Goal: Communication & Community: Answer question/provide support

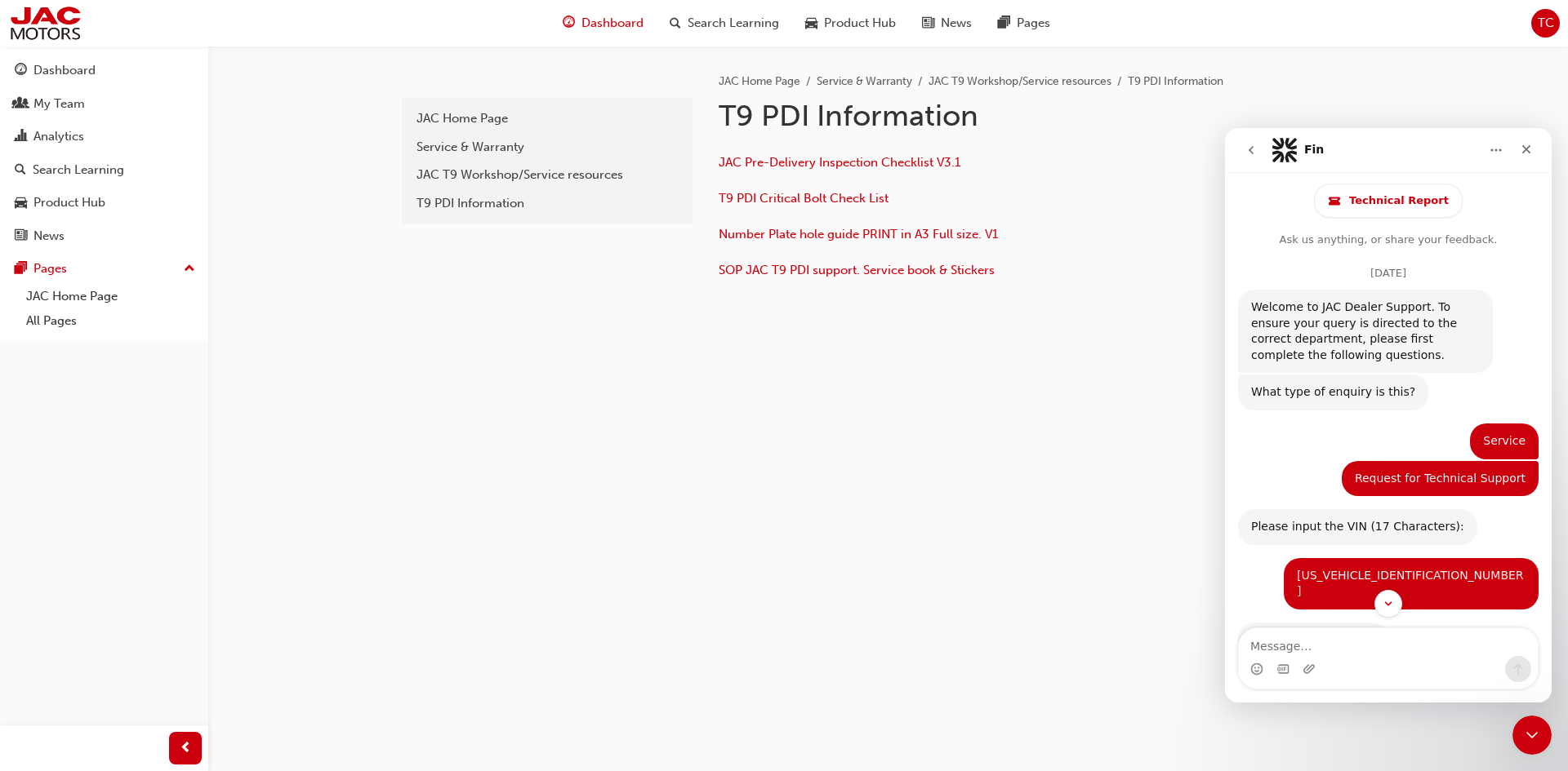
click at [603, 22] on span "Dashboard" at bounding box center [612, 22] width 62 height 19
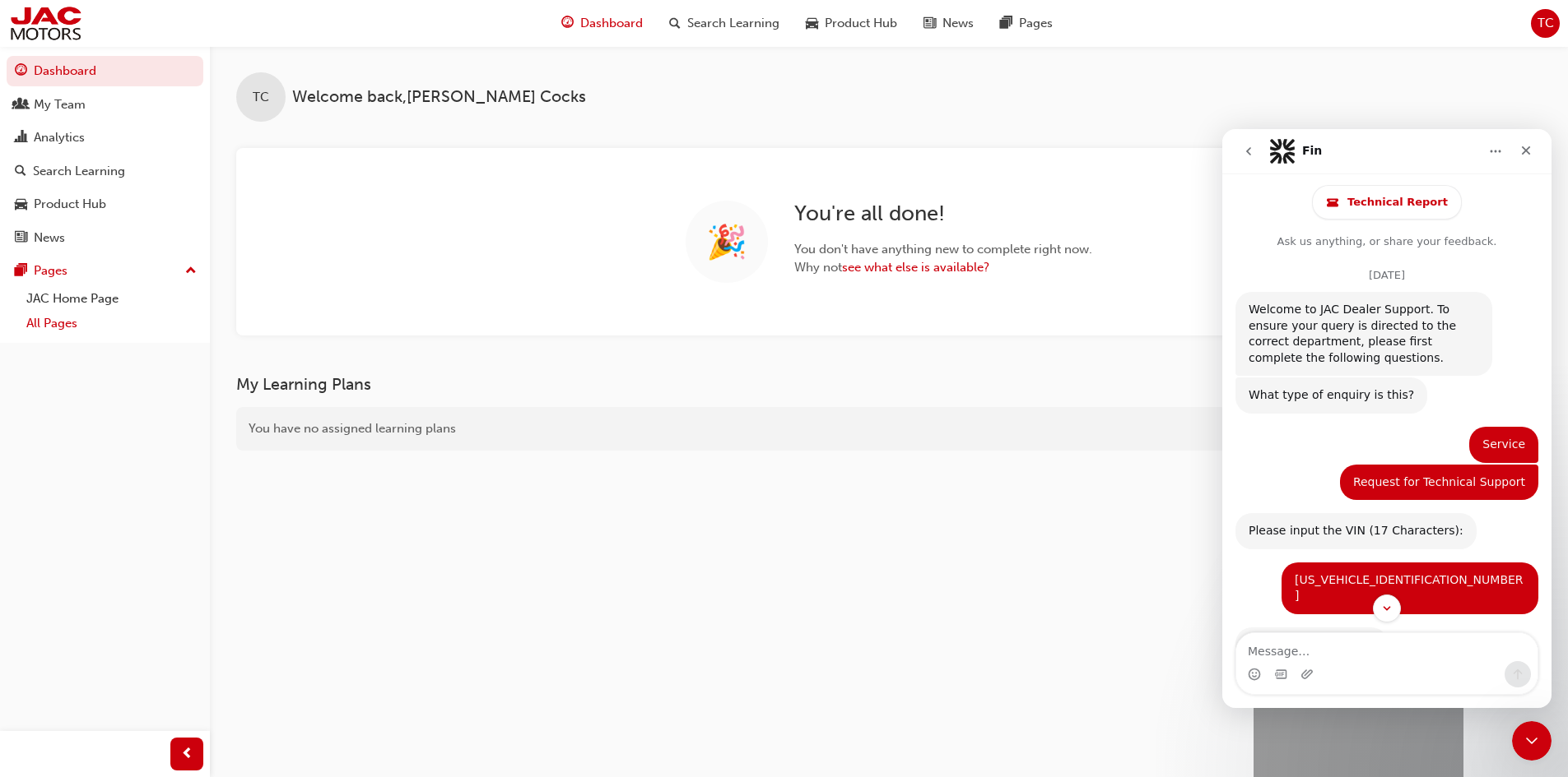
click at [58, 333] on link "All Pages" at bounding box center [111, 323] width 184 height 25
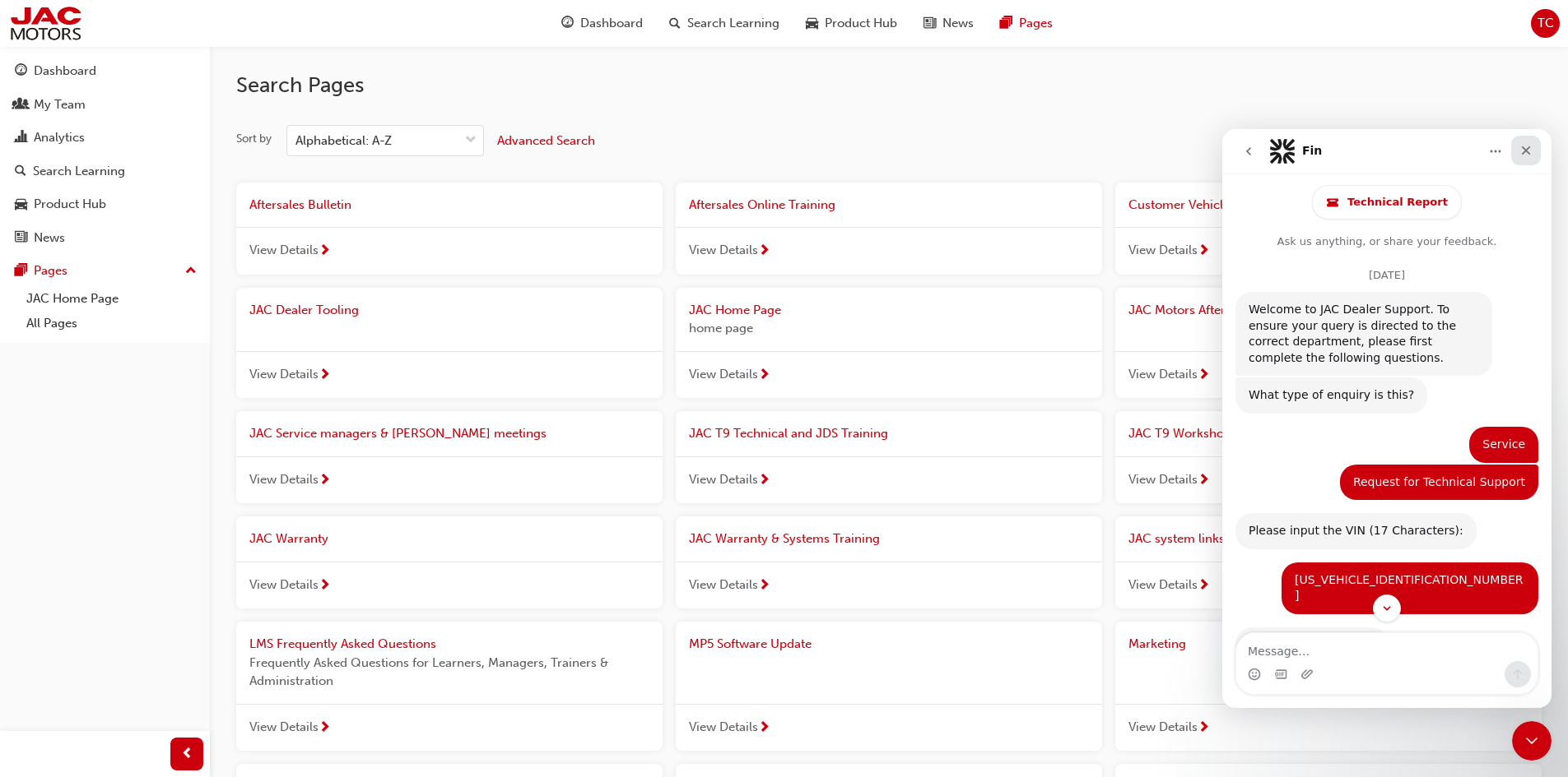
click at [1534, 149] on div "Close" at bounding box center [1525, 150] width 30 height 30
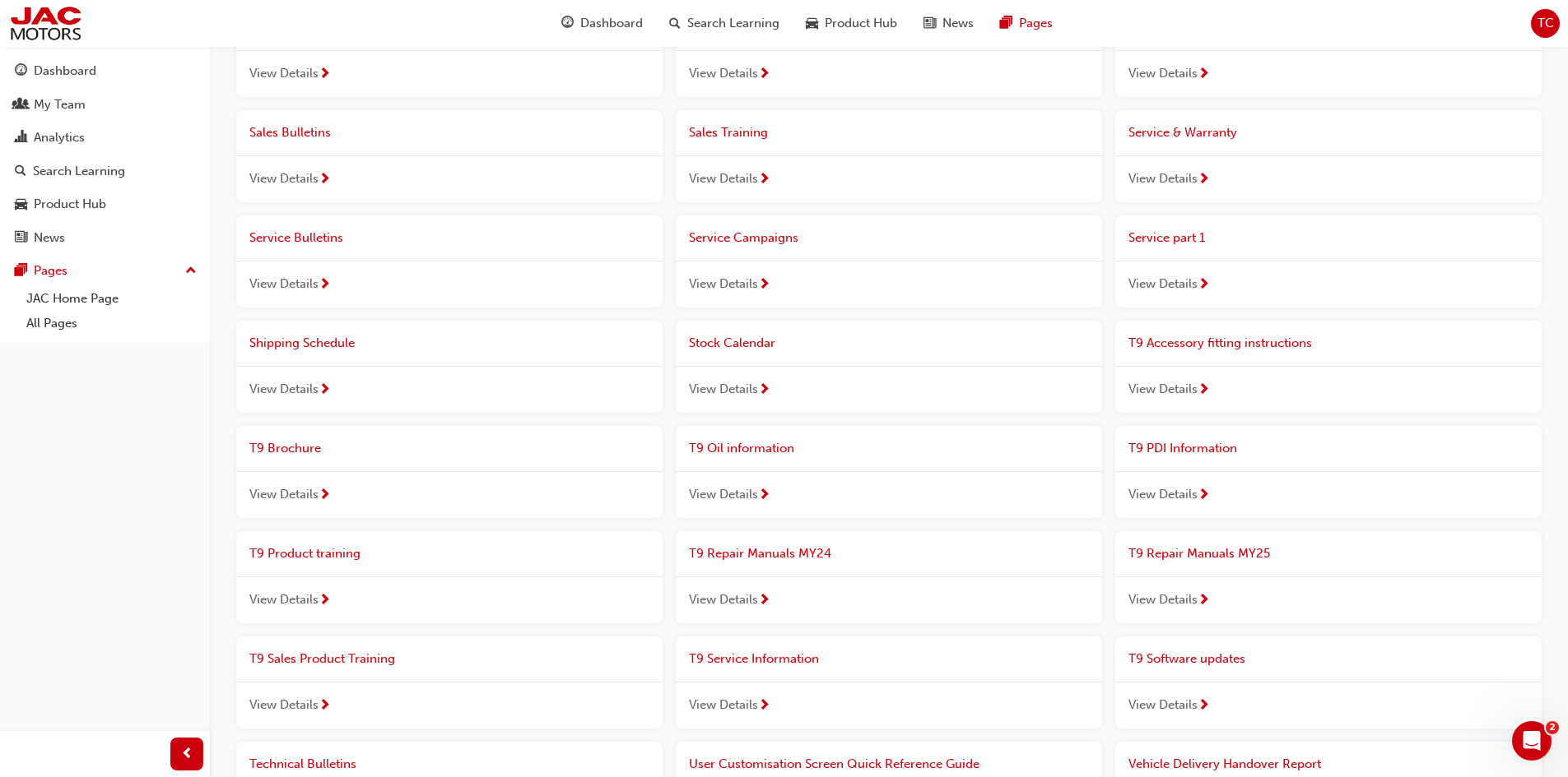
scroll to position [969, 0]
click at [1207, 446] on span "T9 PDI Information" at bounding box center [1182, 449] width 109 height 14
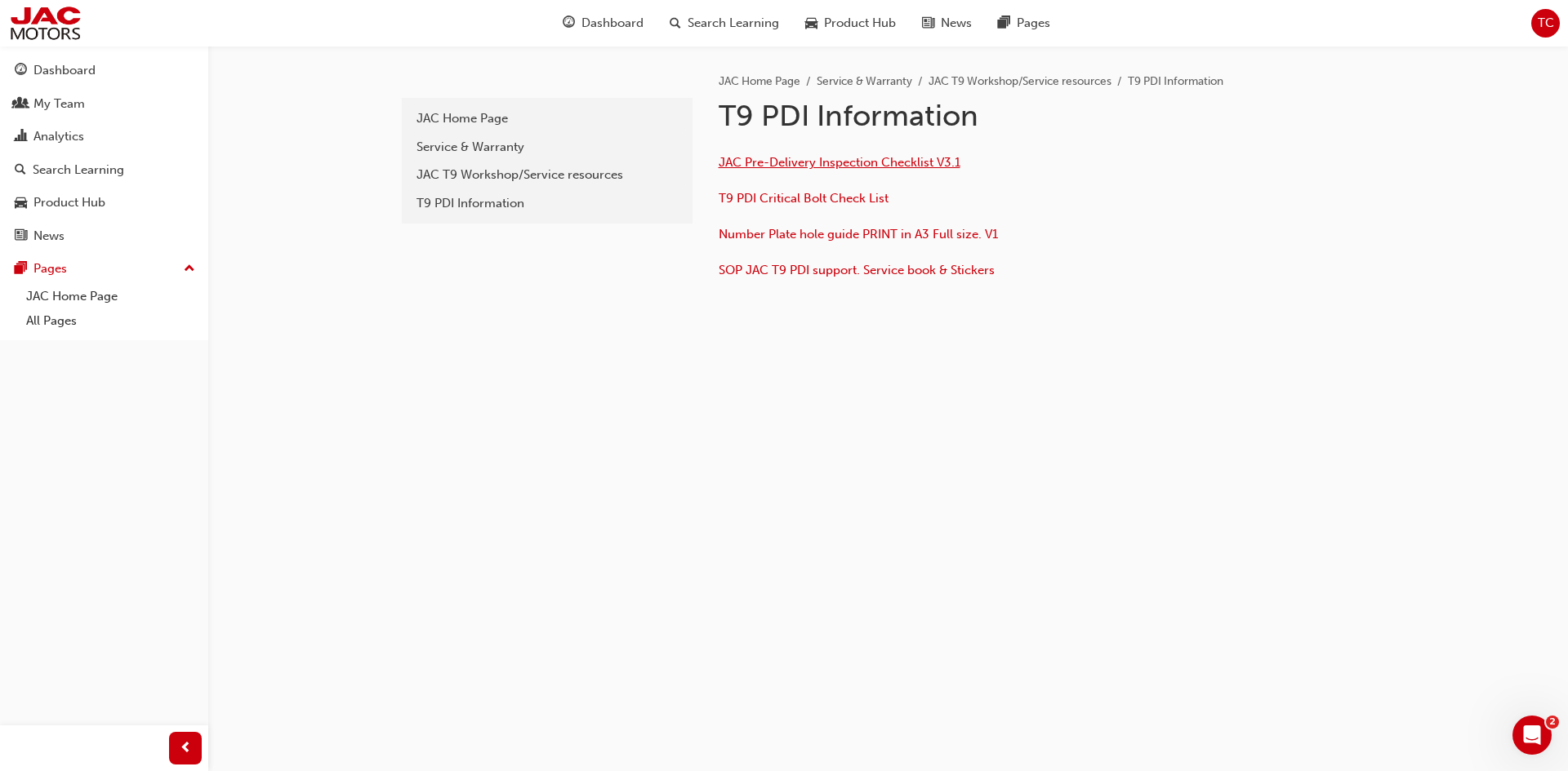
click at [878, 163] on span "JAC Pre-Delivery Inspection Checklist V3.1" at bounding box center [839, 163] width 242 height 14
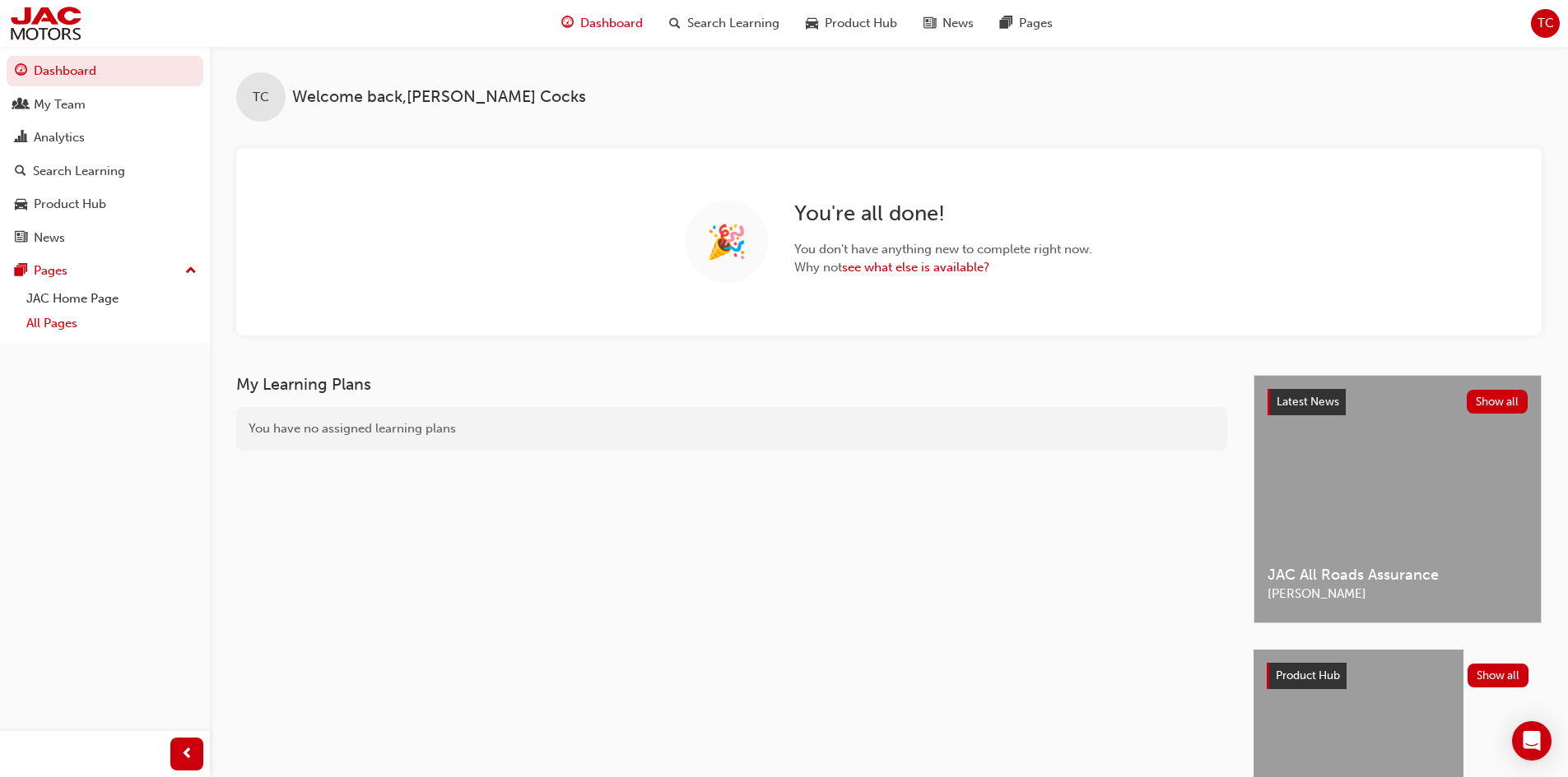
click at [63, 325] on link "All Pages" at bounding box center [111, 323] width 184 height 25
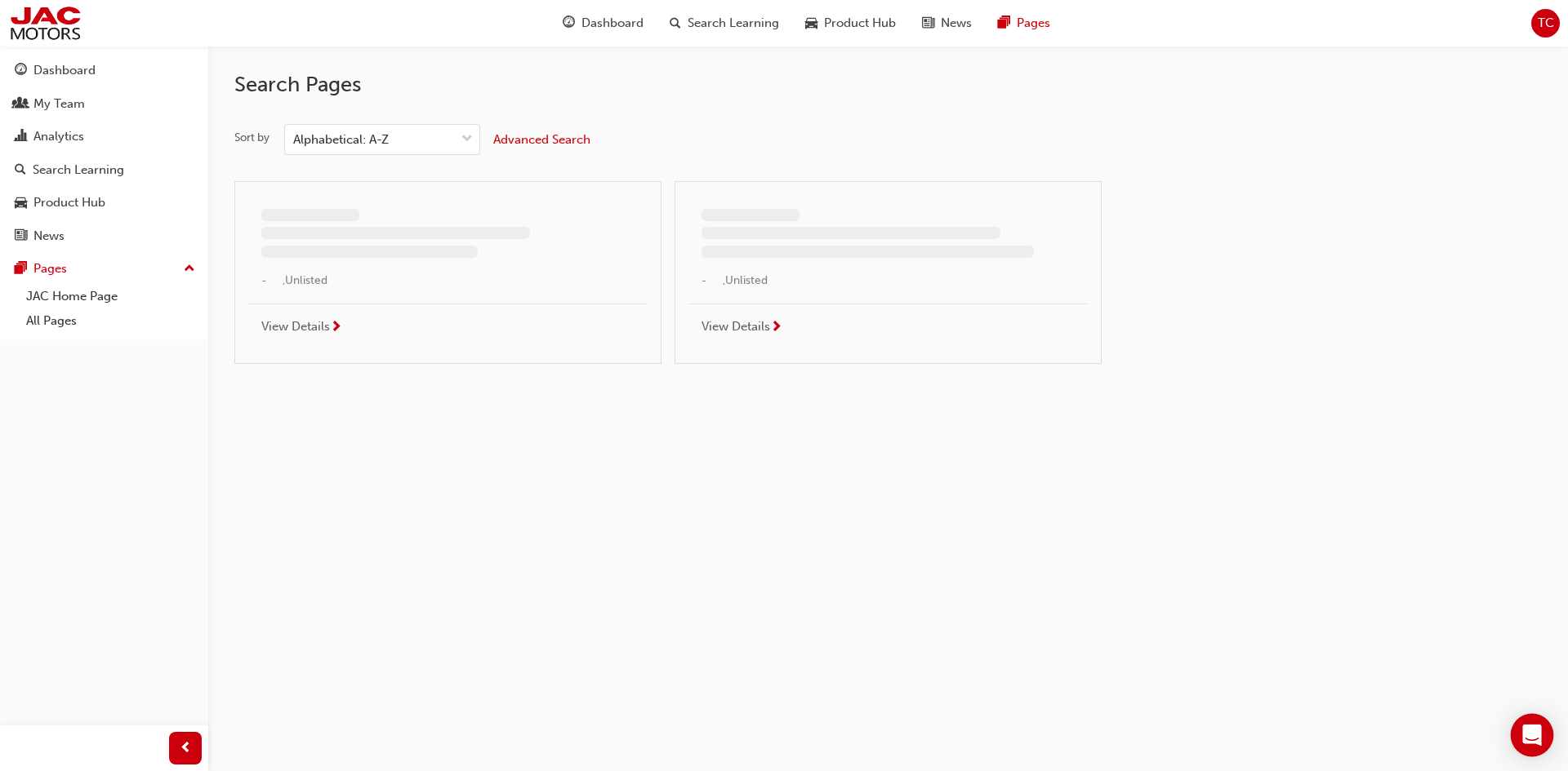
click at [1525, 732] on icon "Open Intercom Messenger" at bounding box center [1531, 736] width 19 height 22
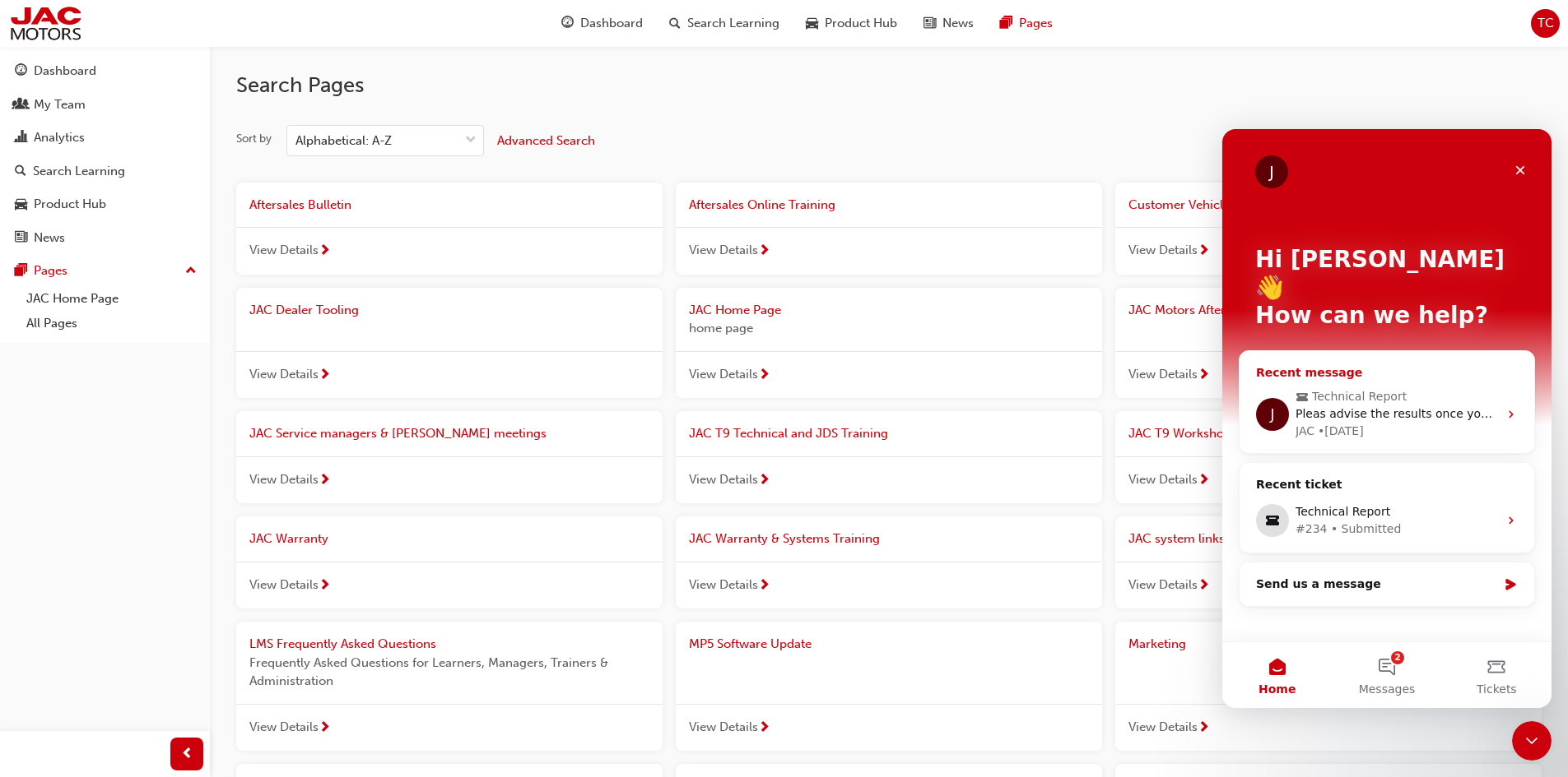
click at [1356, 375] on div "J Technical Report Pleas advise the results once you have tested the functional…" at bounding box center [1386, 414] width 294 height 78
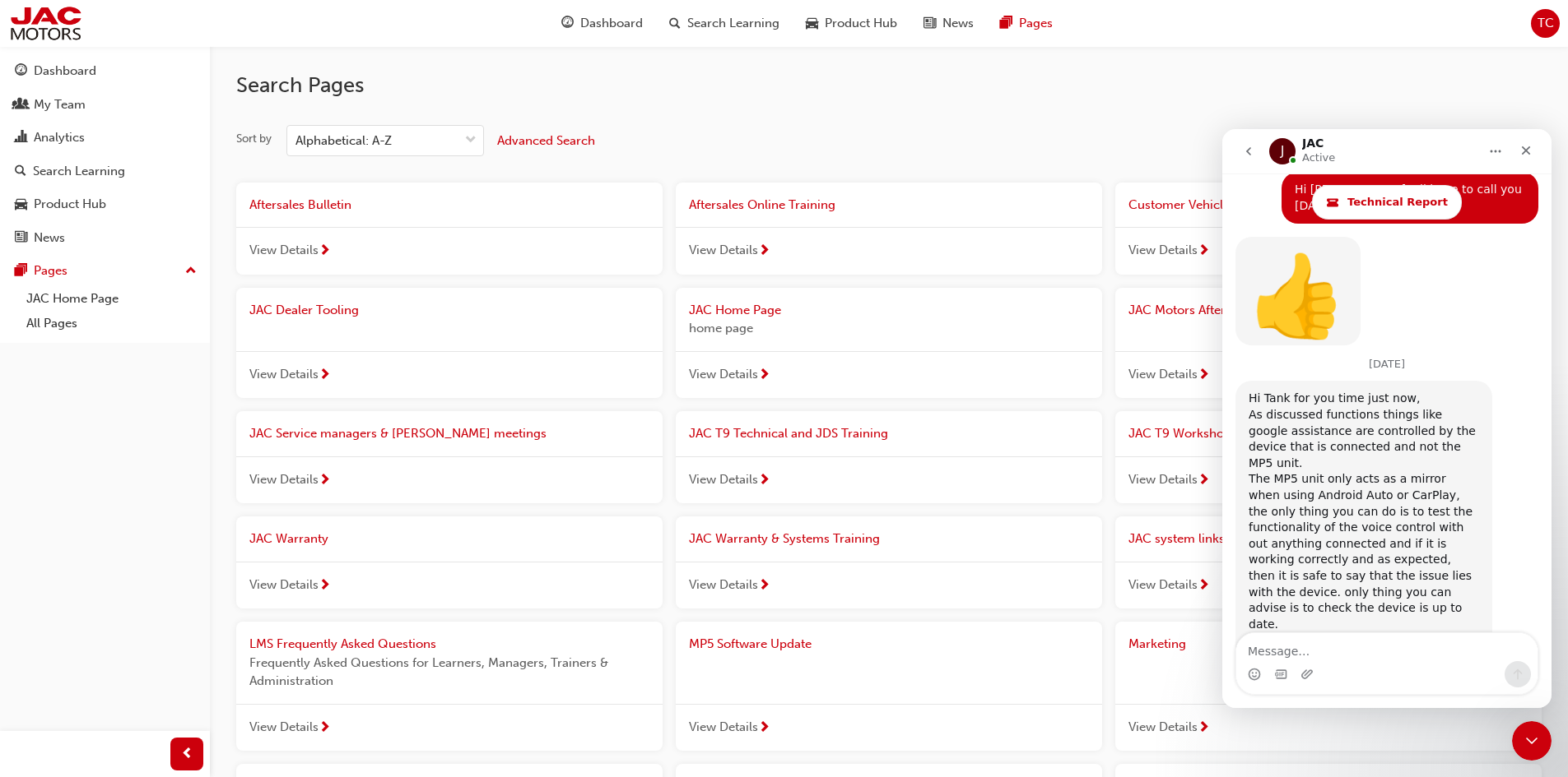
scroll to position [3209, 0]
click at [1246, 149] on icon "go back" at bounding box center [1248, 151] width 14 height 14
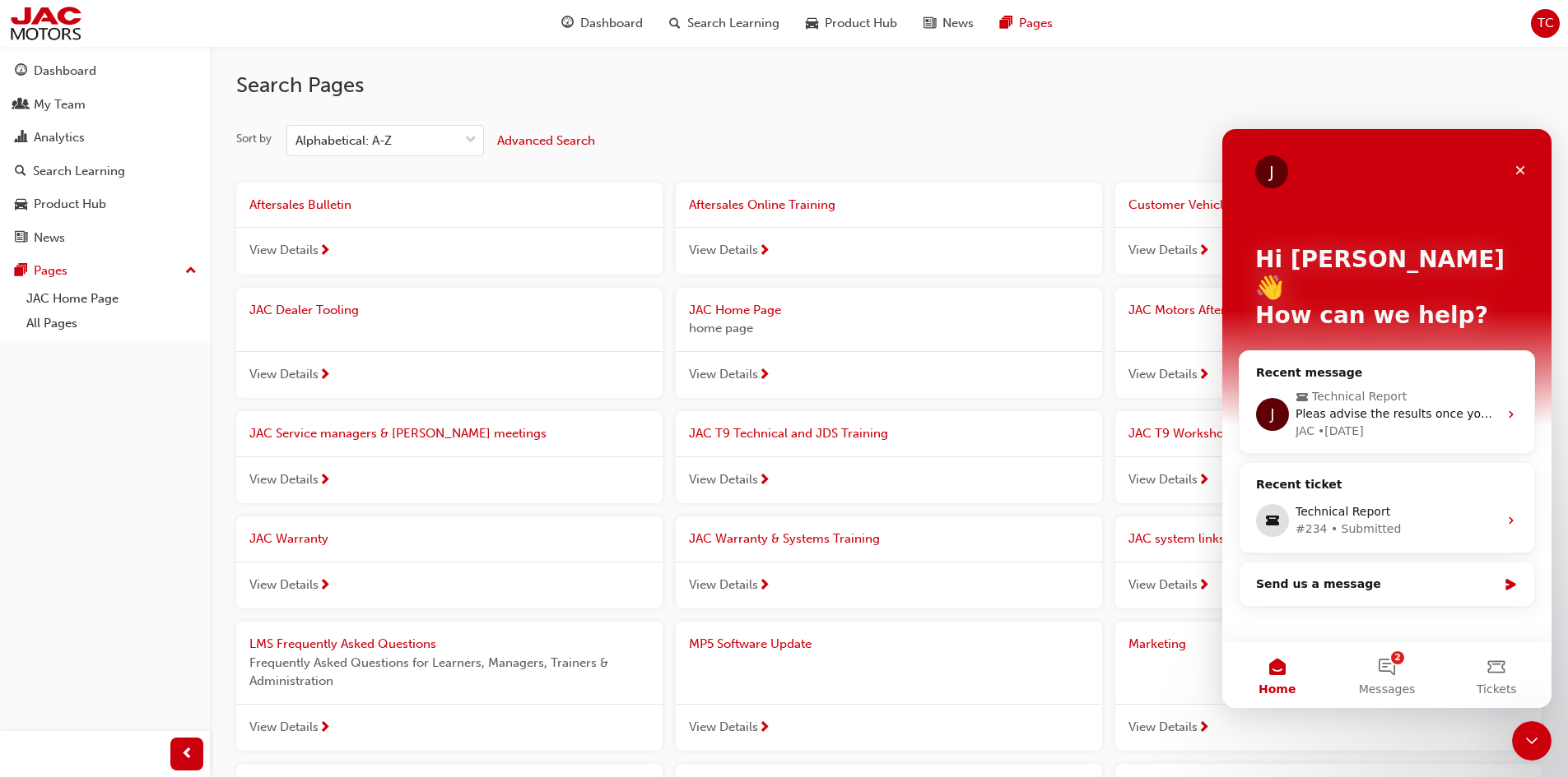
scroll to position [0, 0]
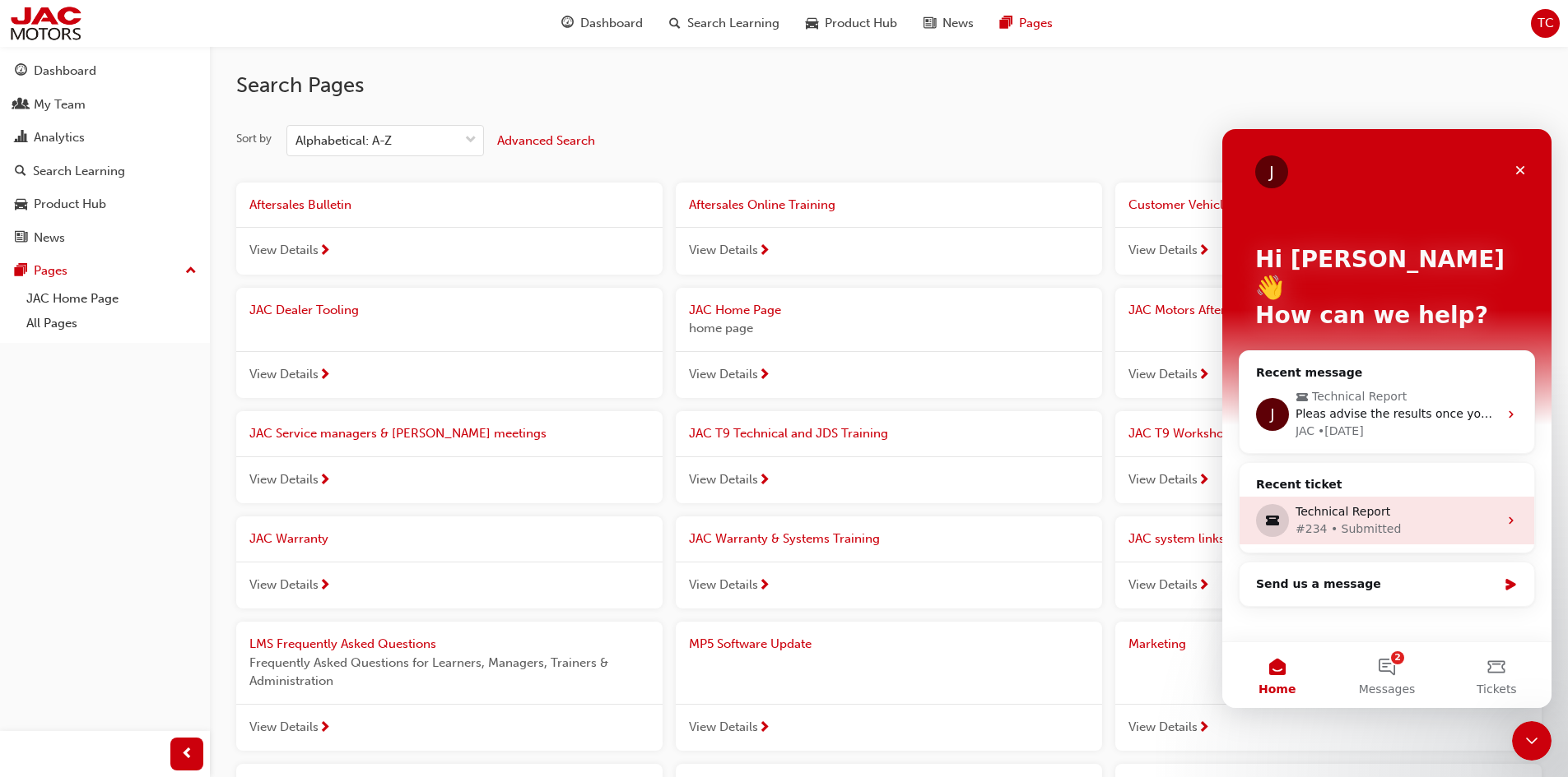
click at [1398, 521] on div "#234 • Submitted" at bounding box center [1396, 529] width 202 height 17
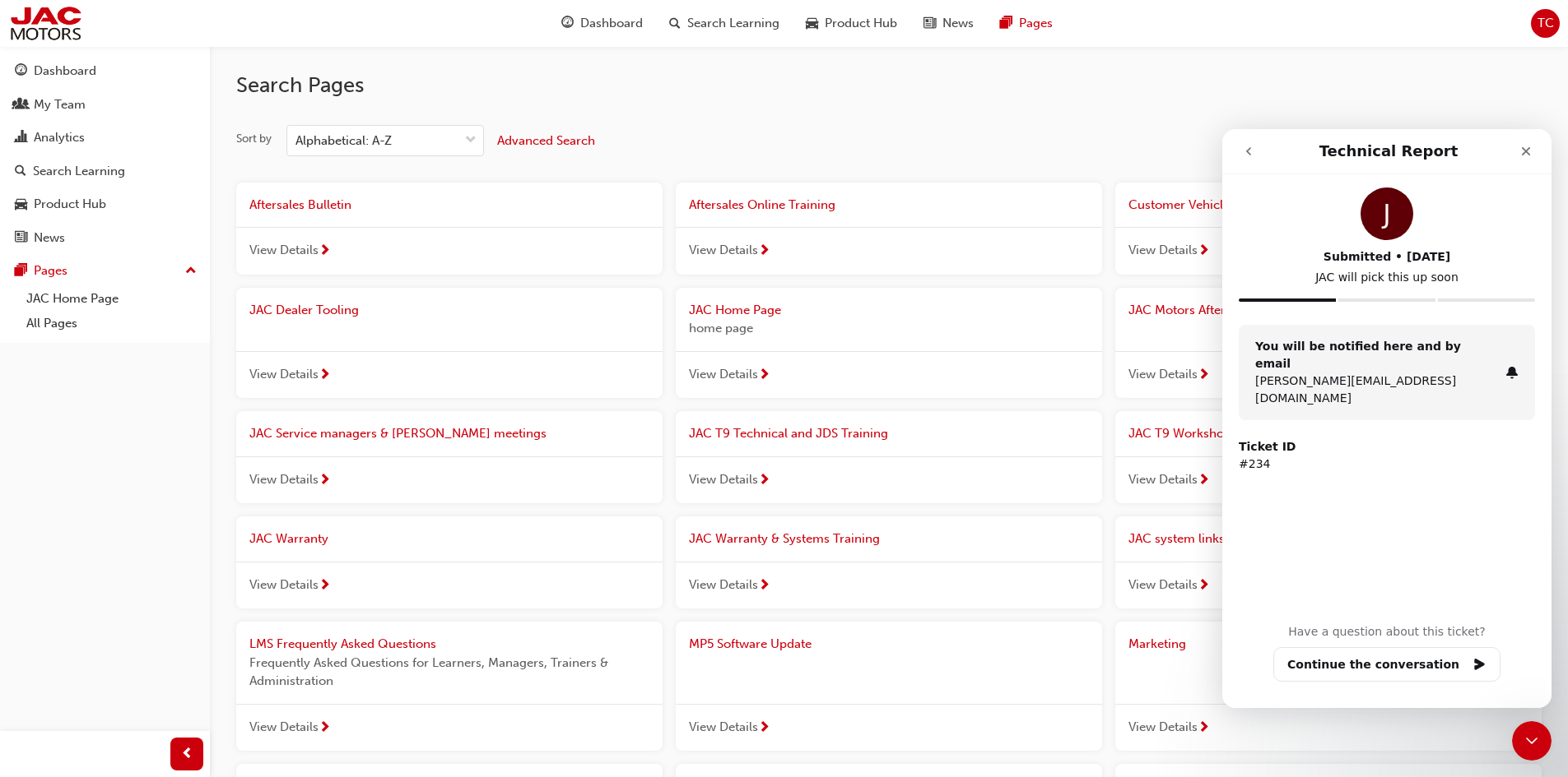
click at [1246, 153] on icon "go back" at bounding box center [1248, 151] width 14 height 14
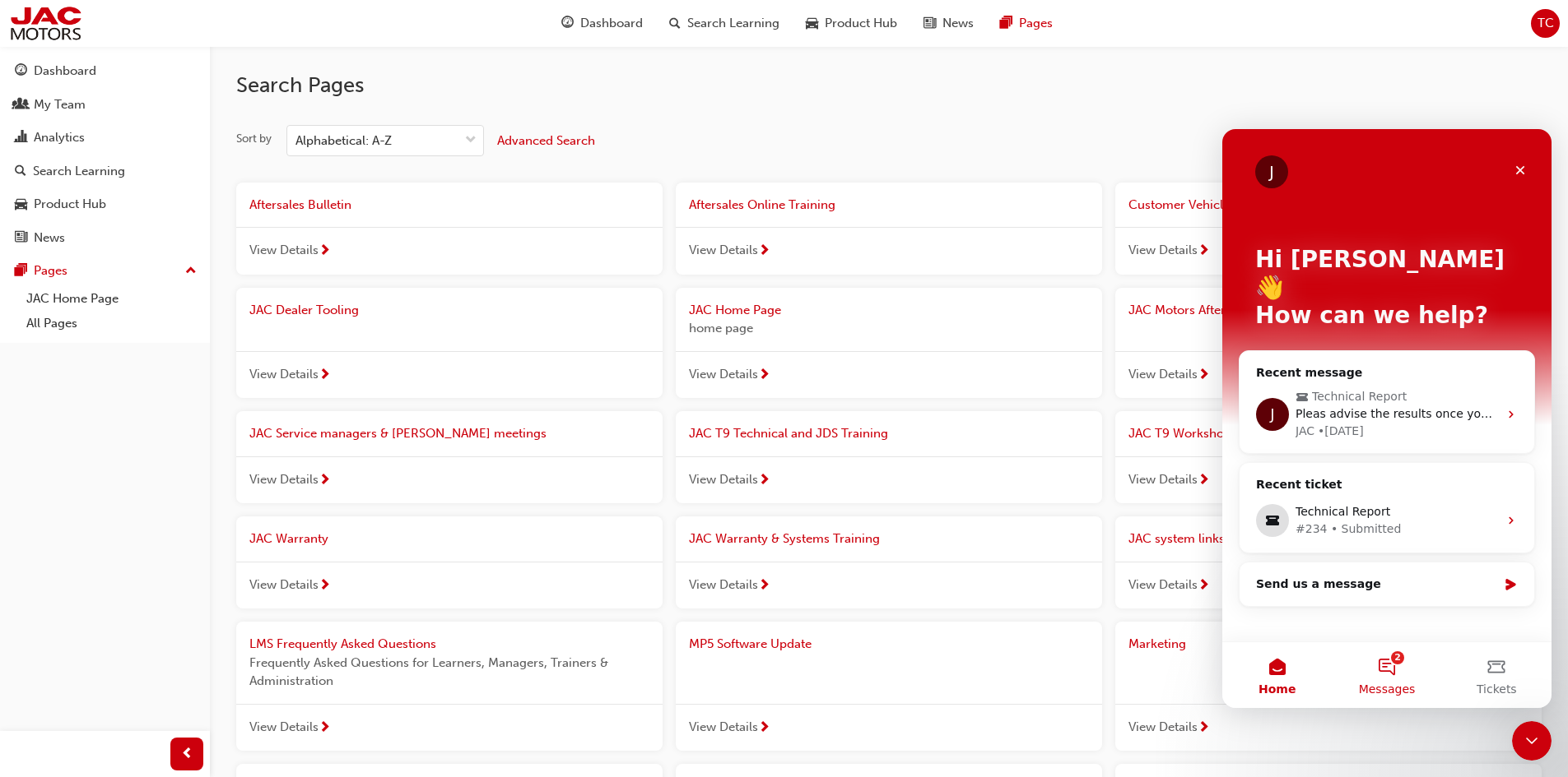
click at [1376, 676] on button "2 Messages" at bounding box center [1386, 675] width 110 height 66
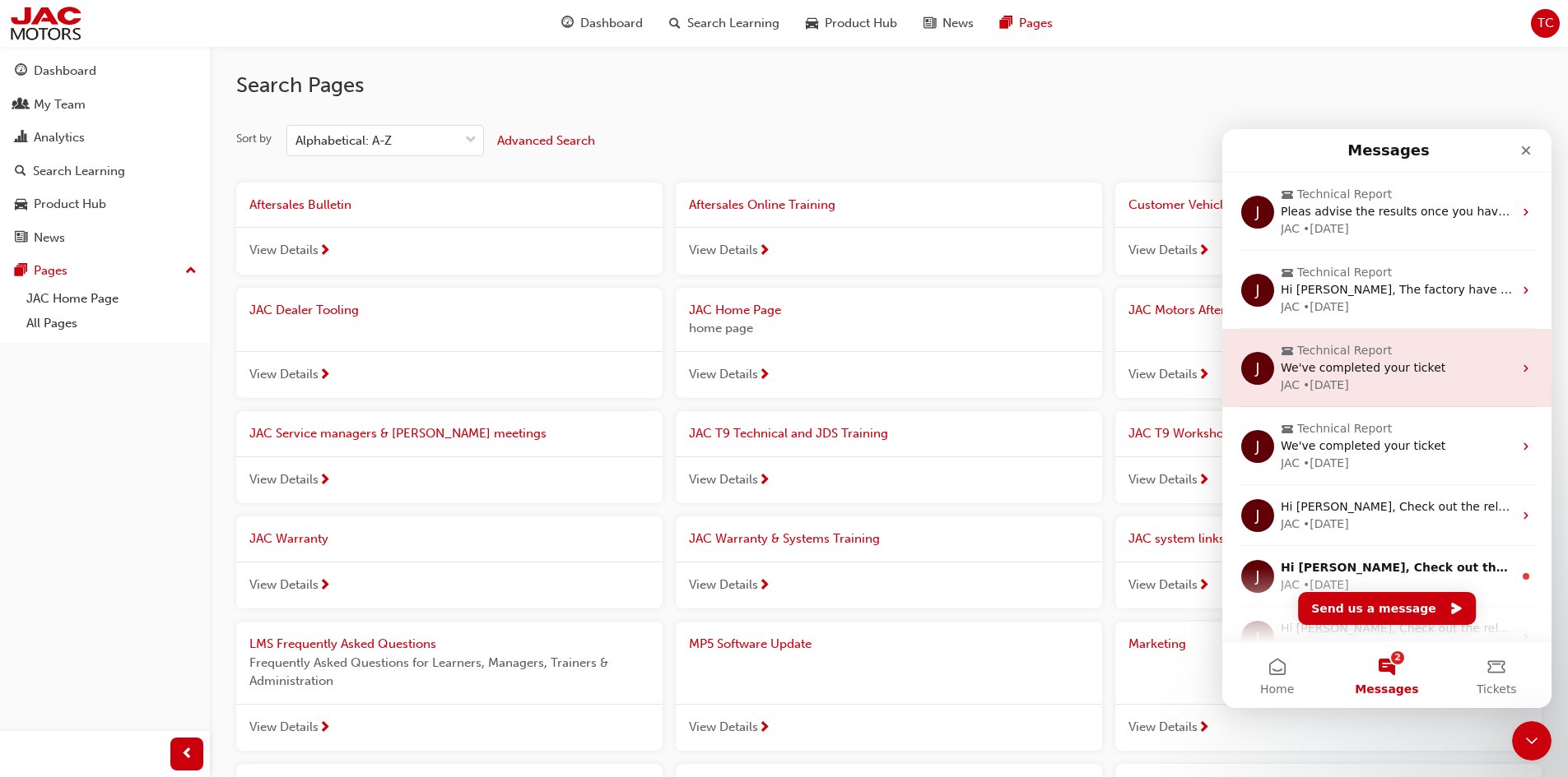
click at [1359, 378] on div "JAC • [DATE]" at bounding box center [1397, 385] width 232 height 17
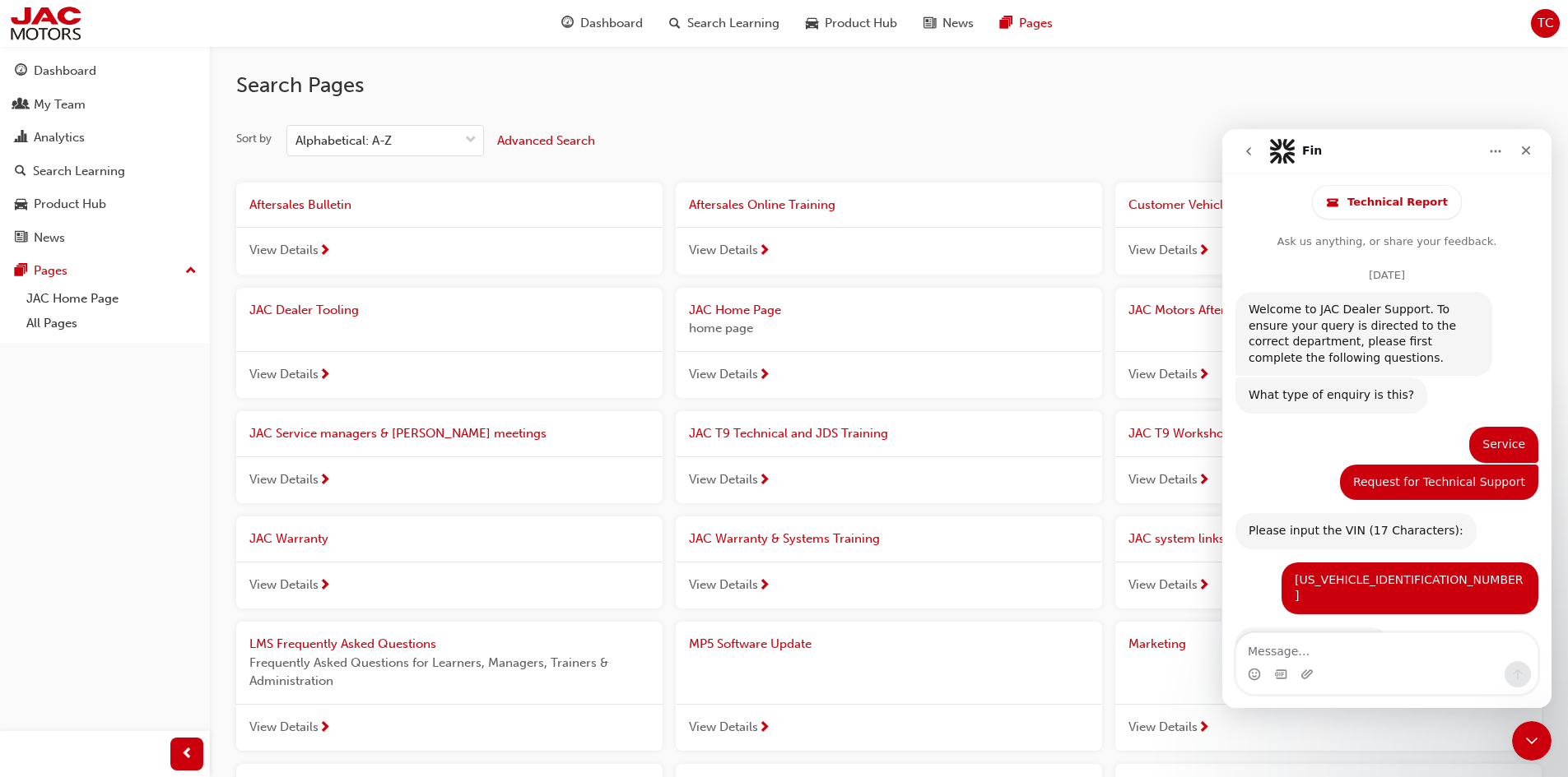
click at [1243, 149] on icon "go back" at bounding box center [1248, 151] width 14 height 14
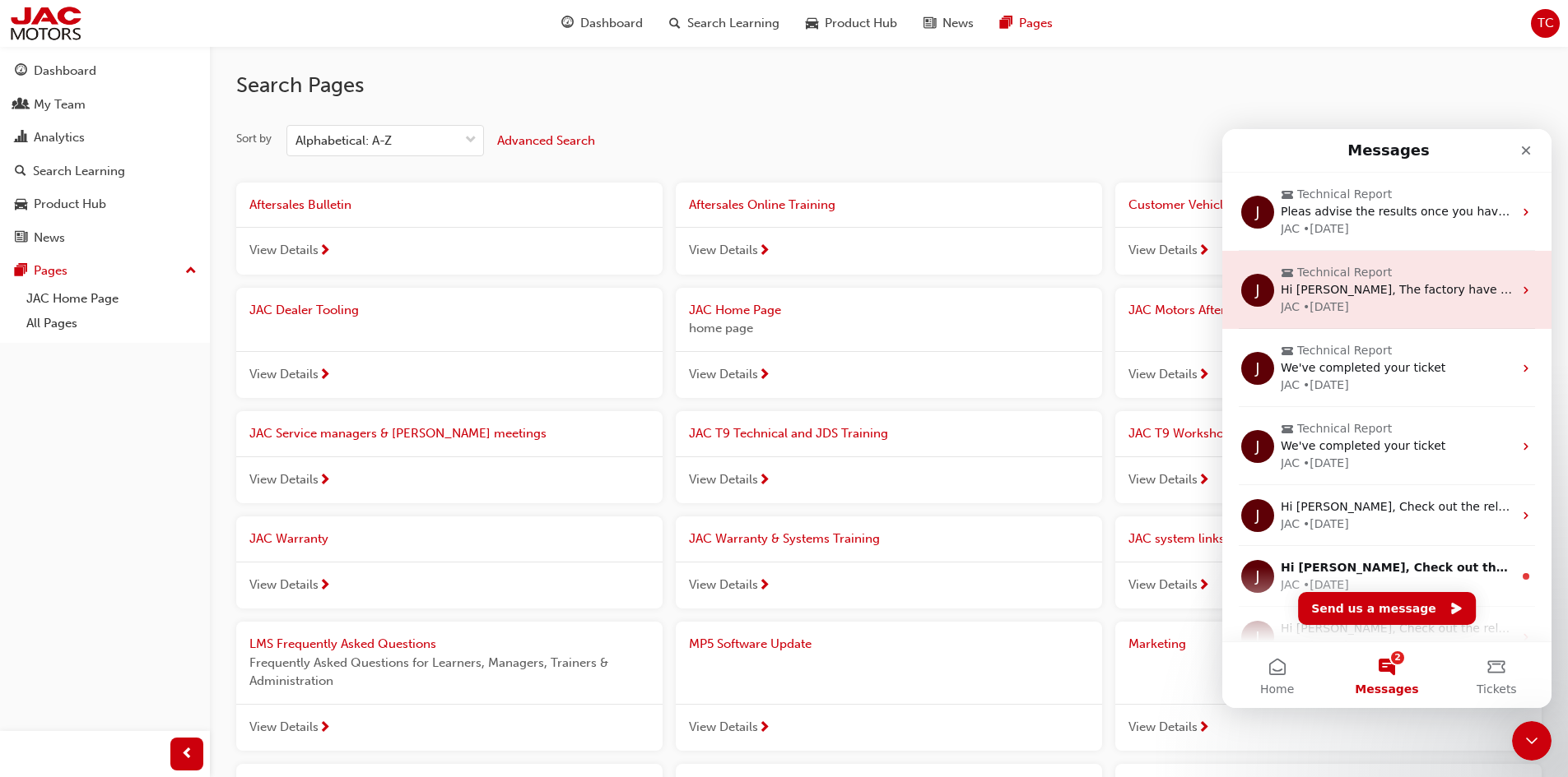
click at [1384, 301] on div "JAC • [DATE]" at bounding box center [1397, 307] width 232 height 17
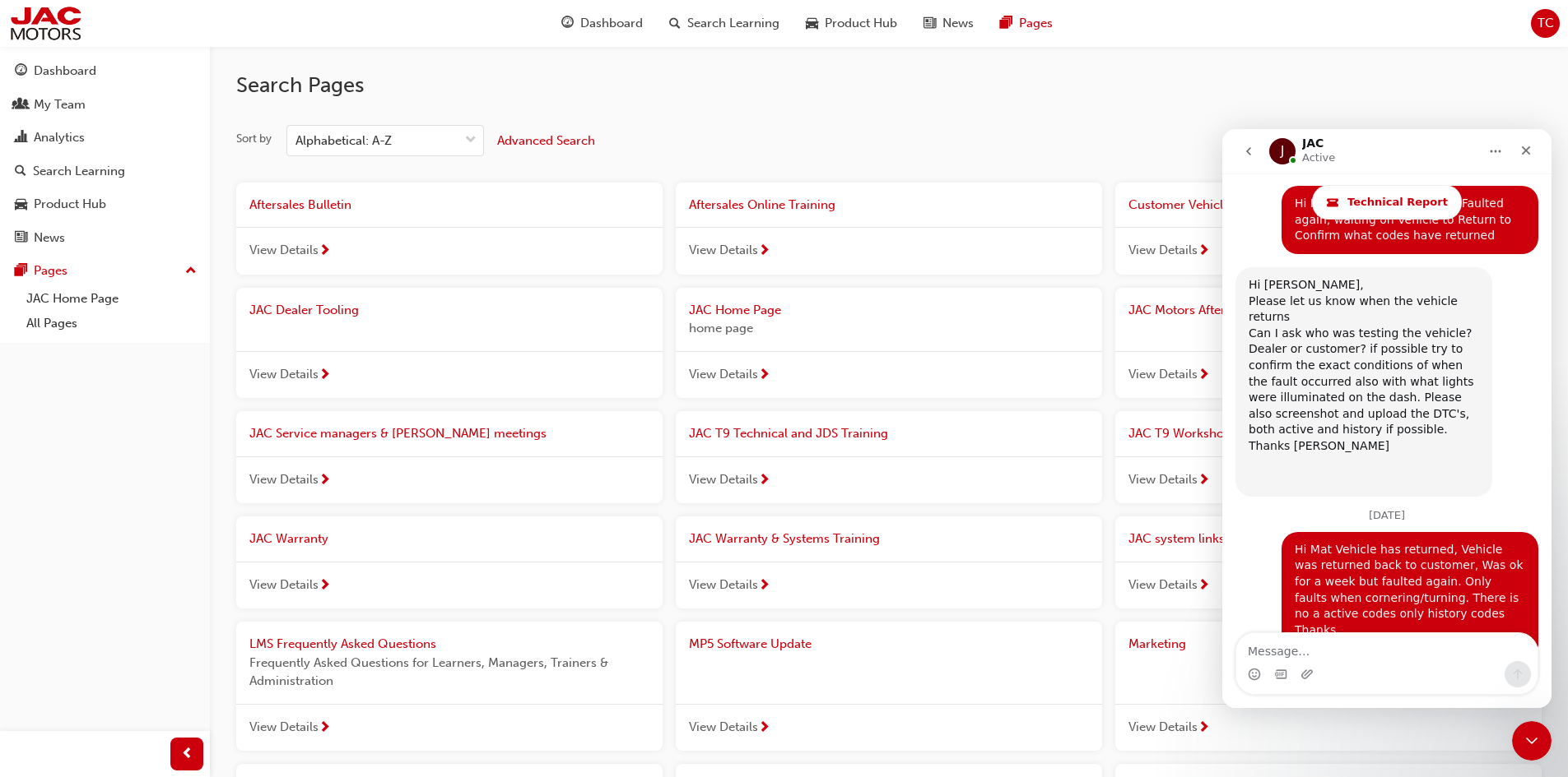
scroll to position [9289, 0]
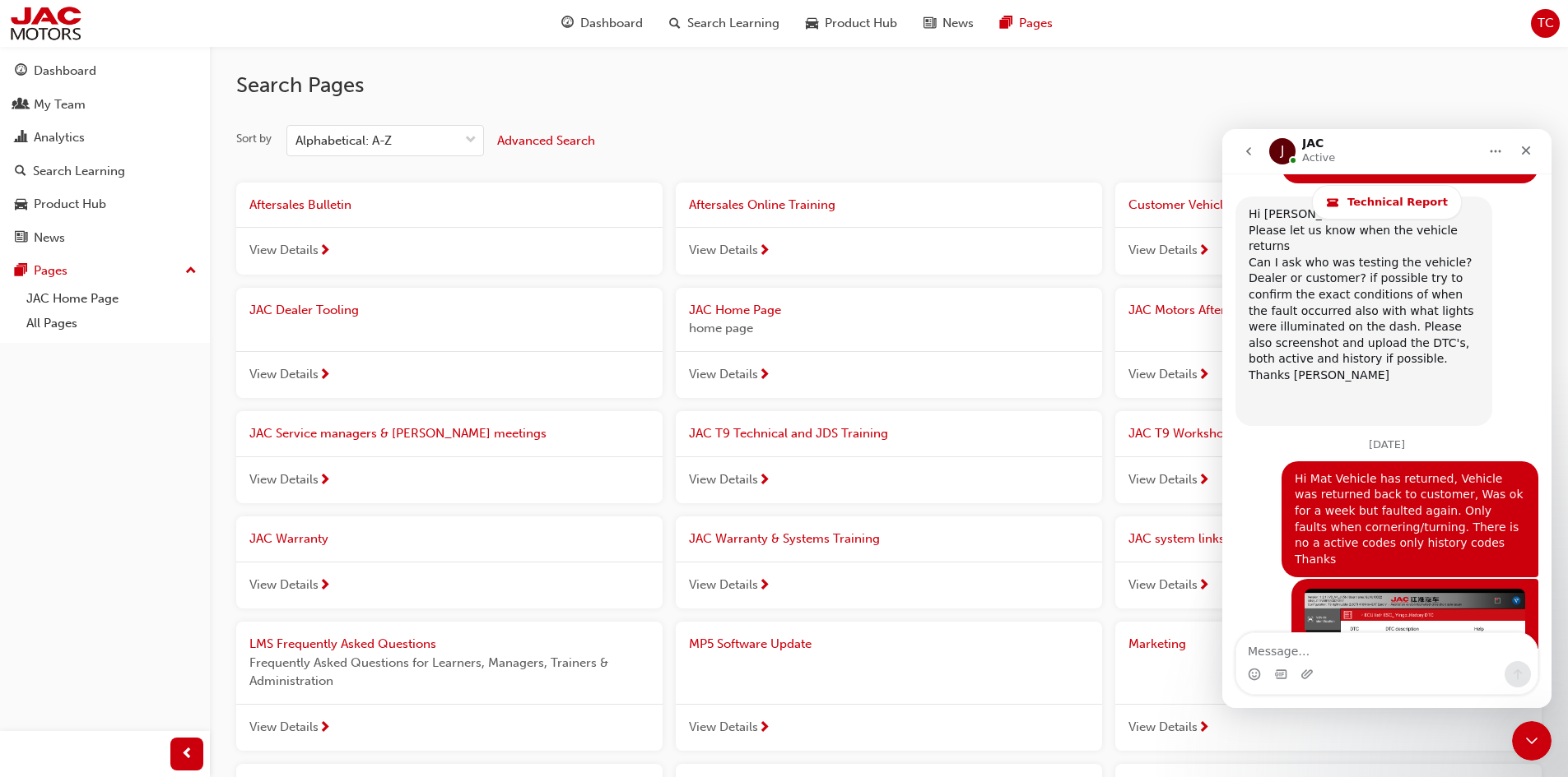
drag, startPoint x: 1400, startPoint y: 283, endPoint x: 1238, endPoint y: 207, distance: 178.9
click at [1238, 207] on div "Technical Report" at bounding box center [1387, 202] width 306 height 34
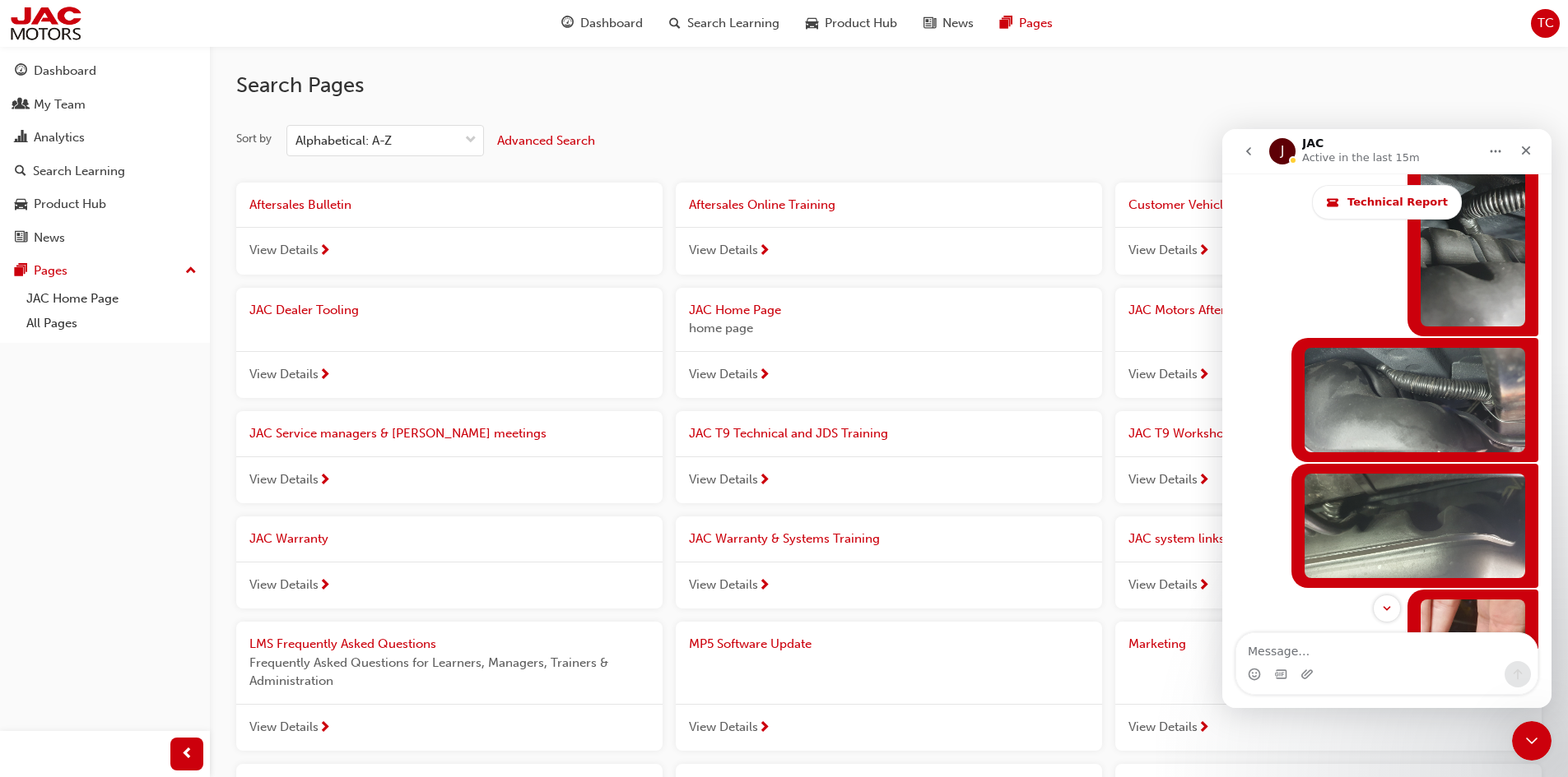
scroll to position [0, 0]
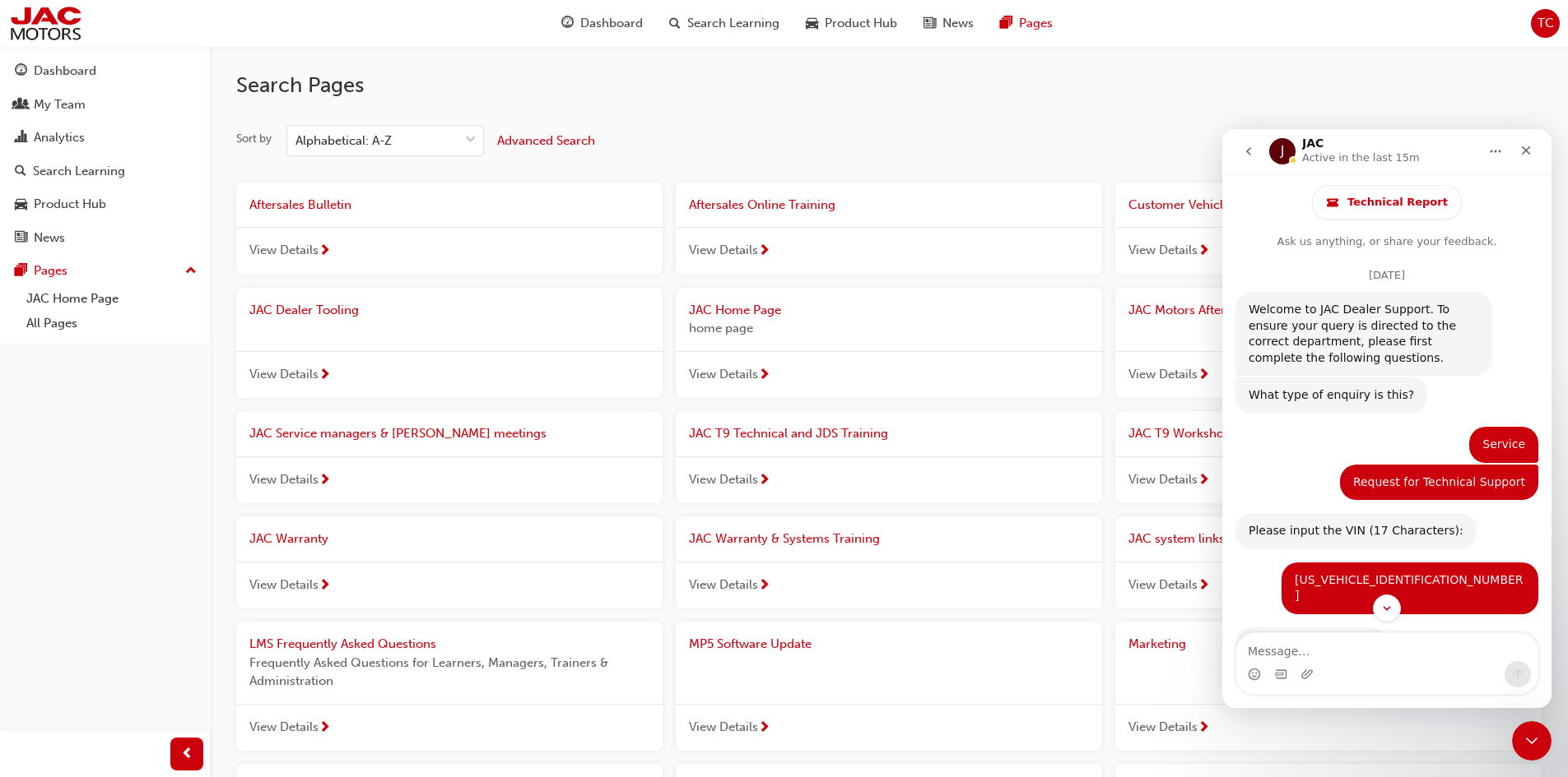
drag, startPoint x: 1547, startPoint y: 513, endPoint x: 2779, endPoint y: 281, distance: 1253.7
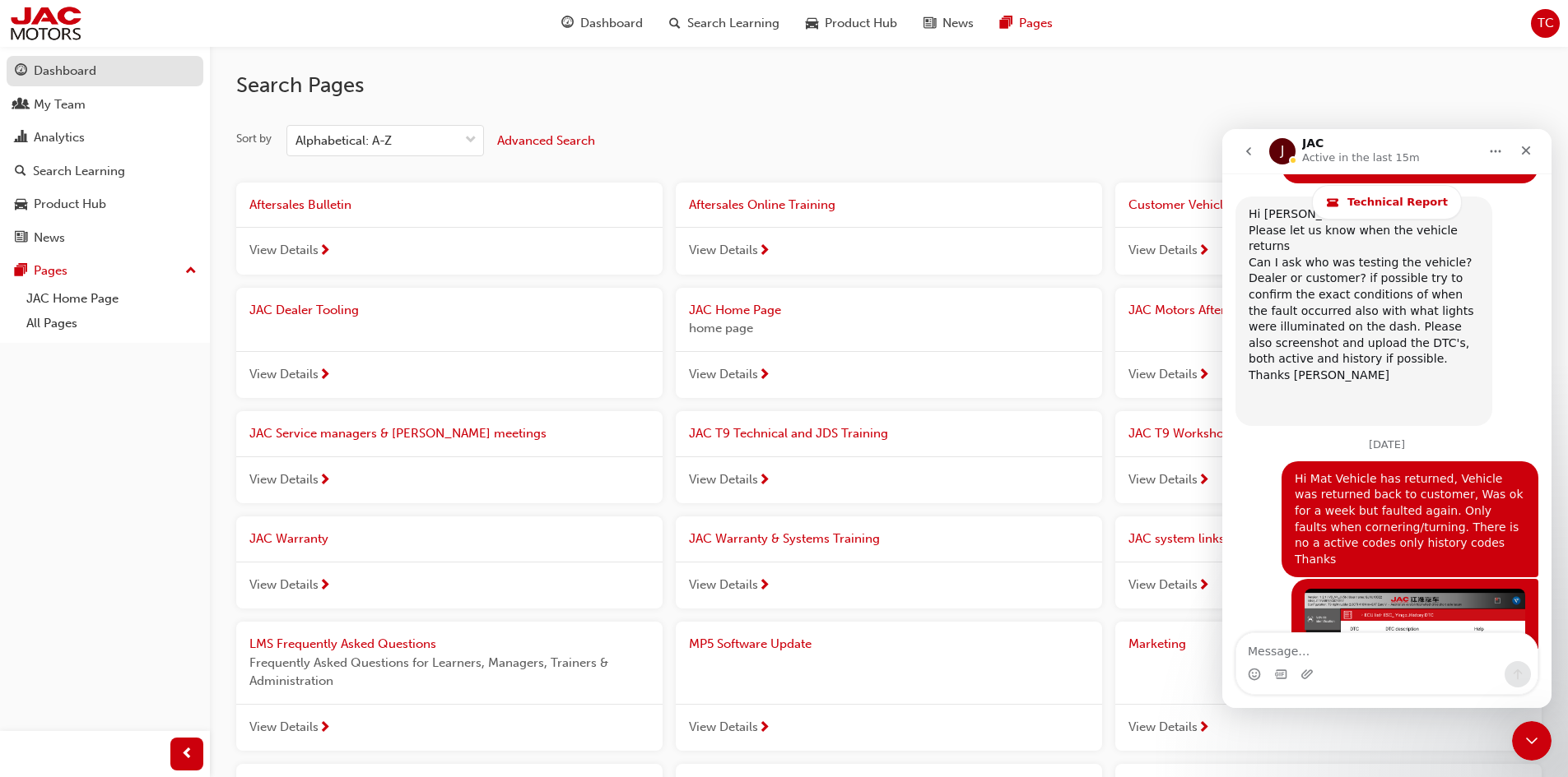
click at [56, 65] on div "Dashboard" at bounding box center [64, 71] width 63 height 19
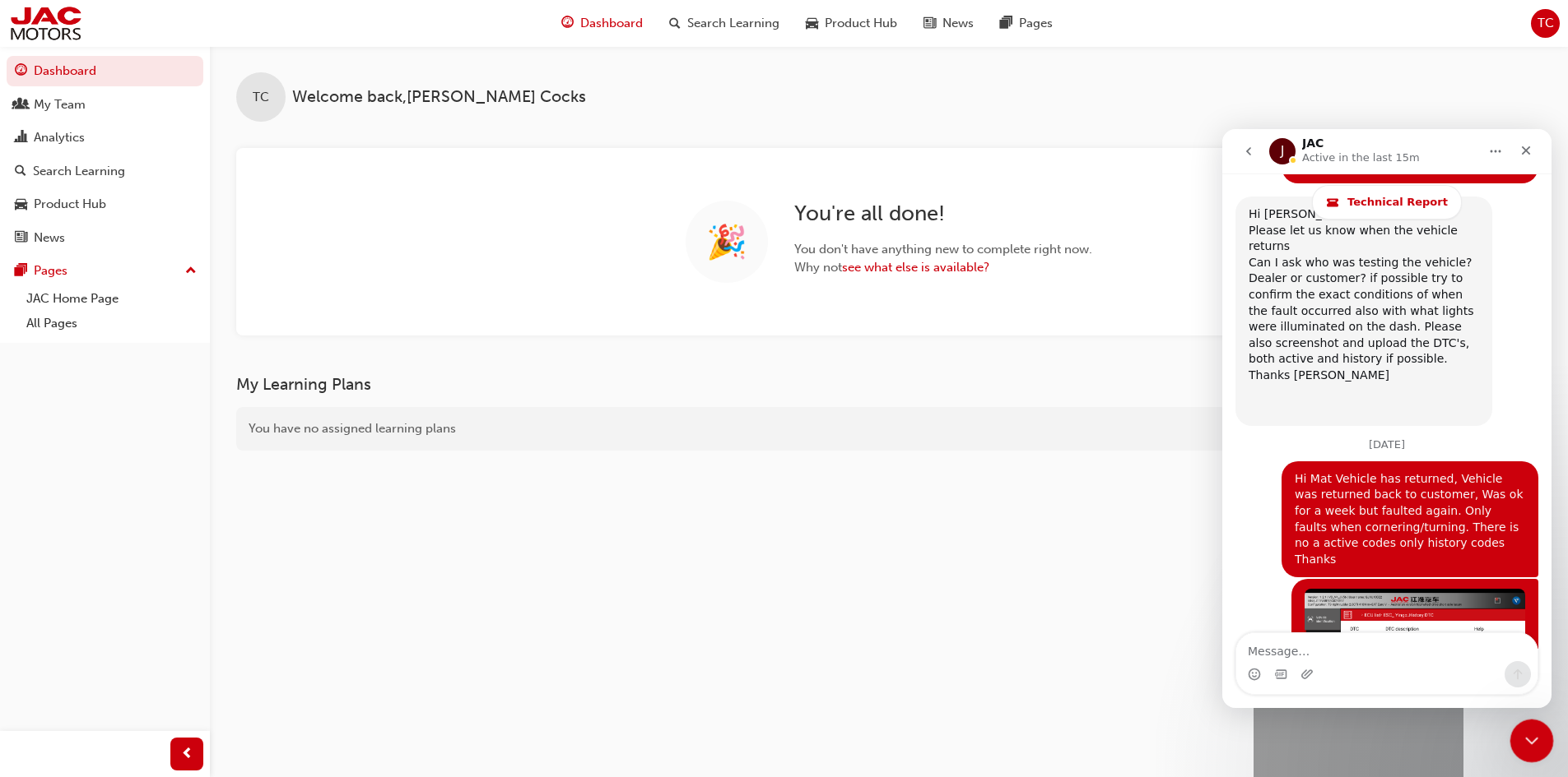
click at [1533, 736] on icon "Close Intercom Messenger" at bounding box center [1529, 738] width 12 height 6
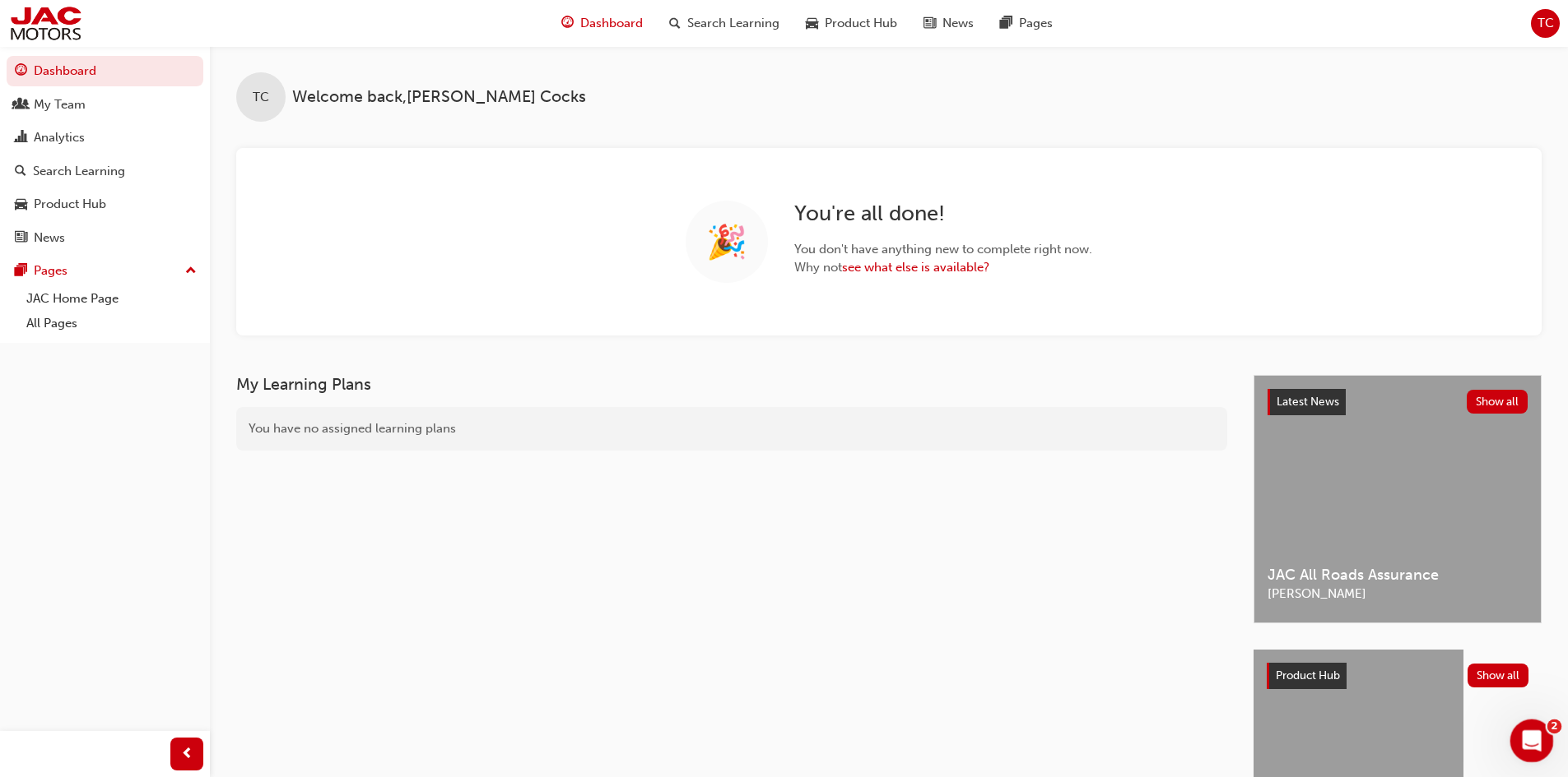
scroll to position [9289, 0]
drag, startPoint x: 3039, startPoint y: 1429, endPoint x: 1524, endPoint y: 750, distance: 1660.2
click at [1524, 750] on div "Open Intercom Messenger" at bounding box center [1529, 739] width 54 height 54
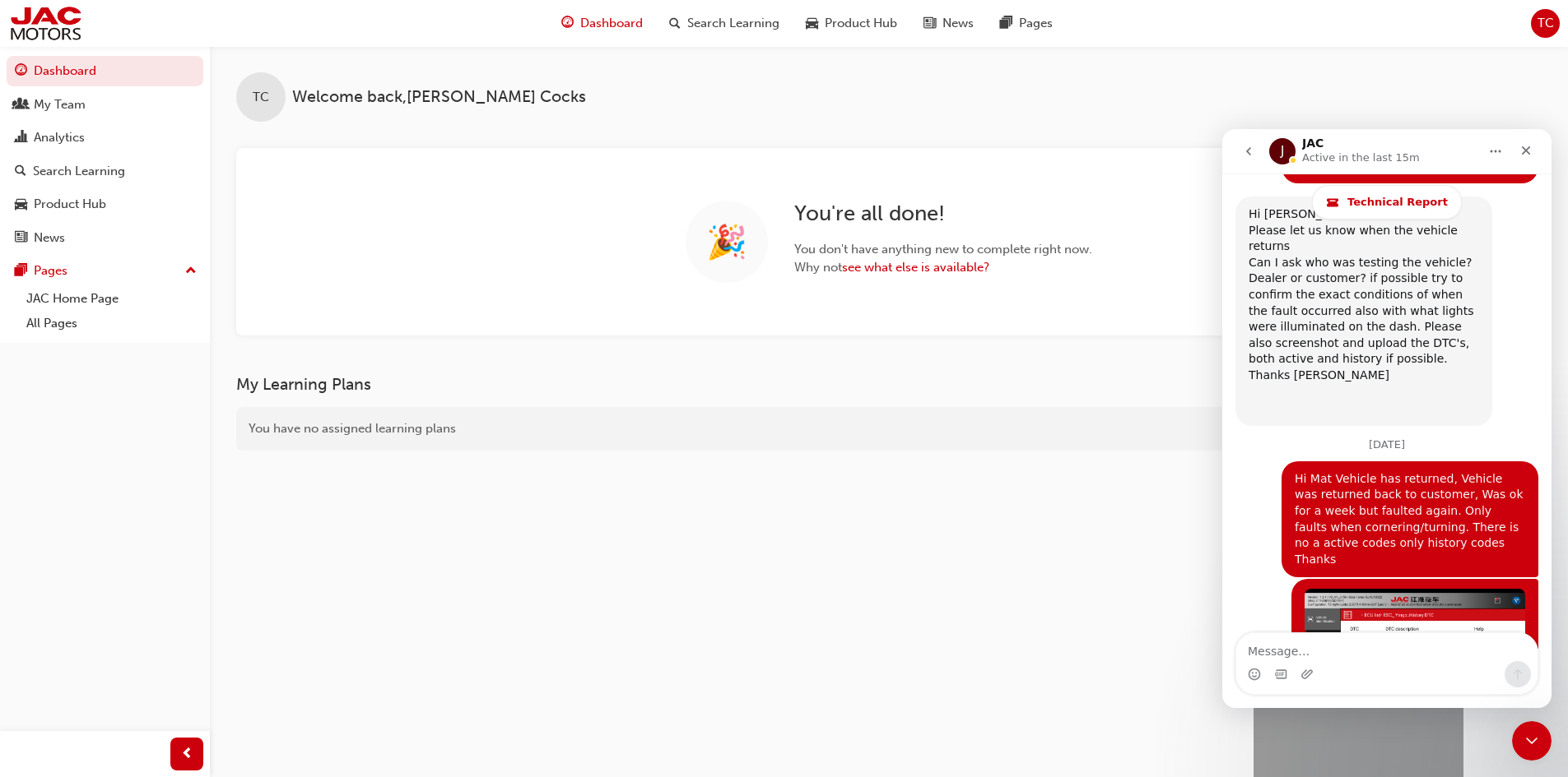
click at [1247, 151] on icon "go back" at bounding box center [1247, 151] width 5 height 8
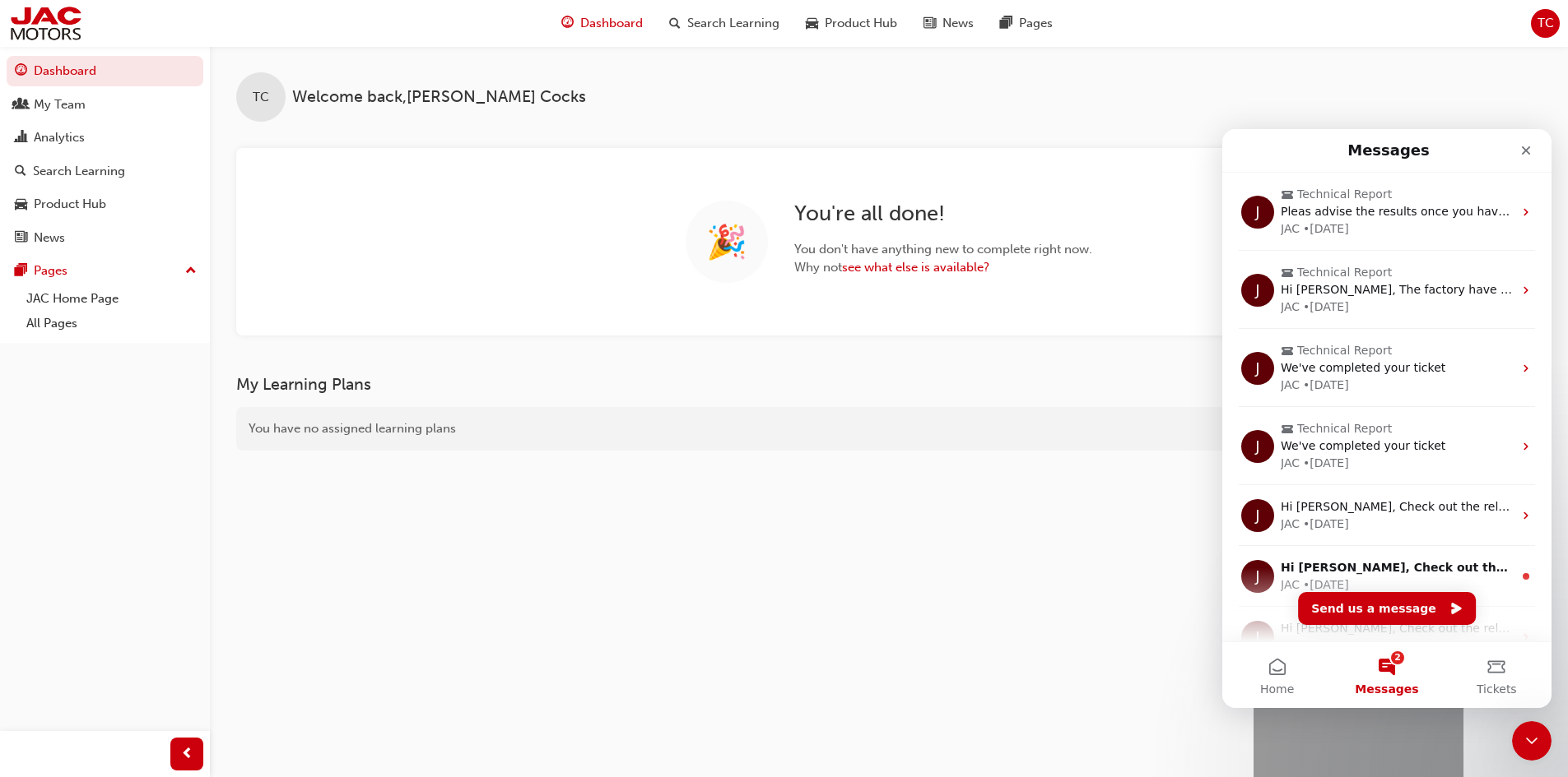
scroll to position [0, 0]
click at [1286, 686] on span "Home" at bounding box center [1276, 689] width 34 height 12
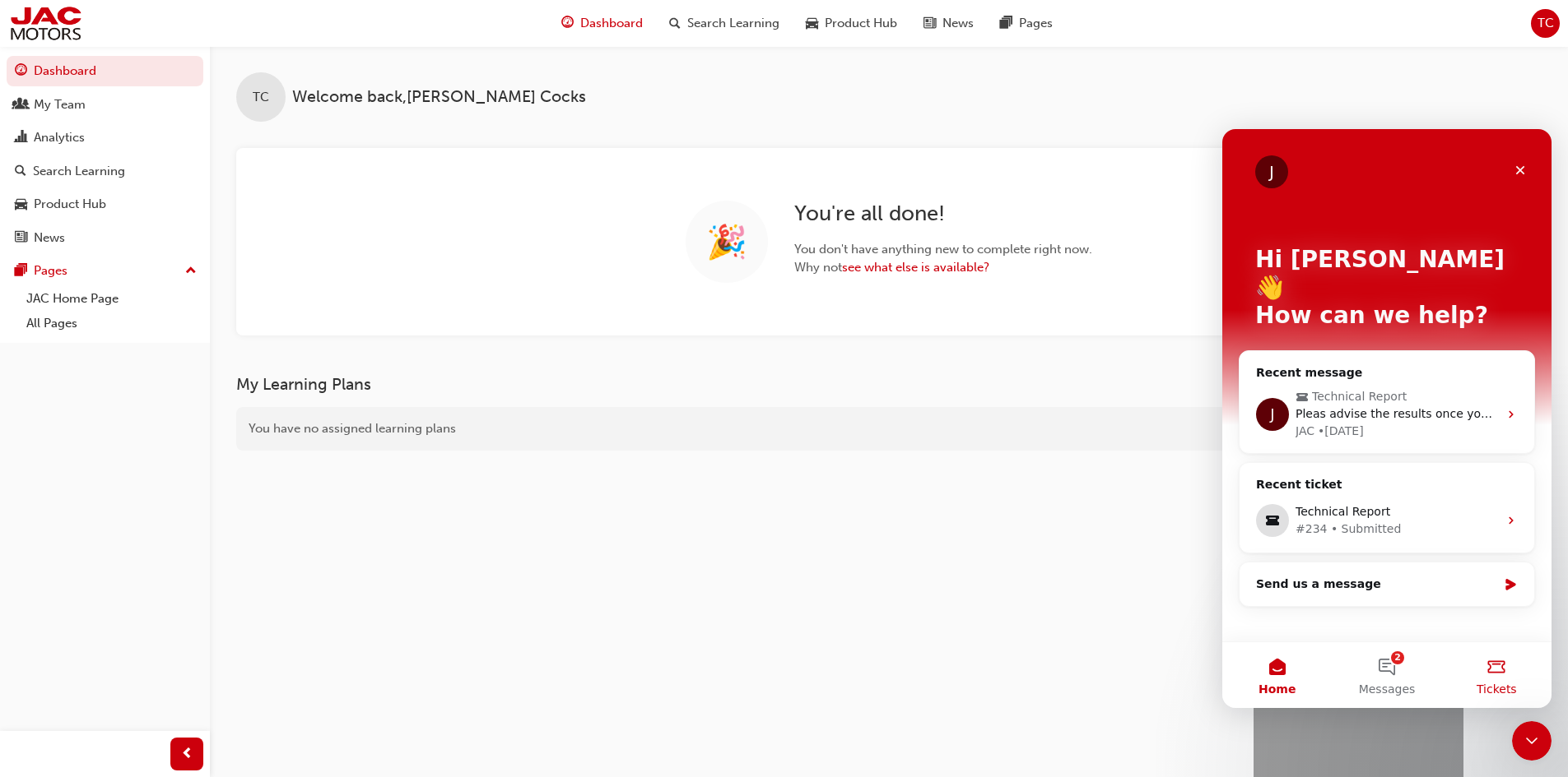
click at [1497, 673] on button "Tickets" at bounding box center [1496, 675] width 110 height 66
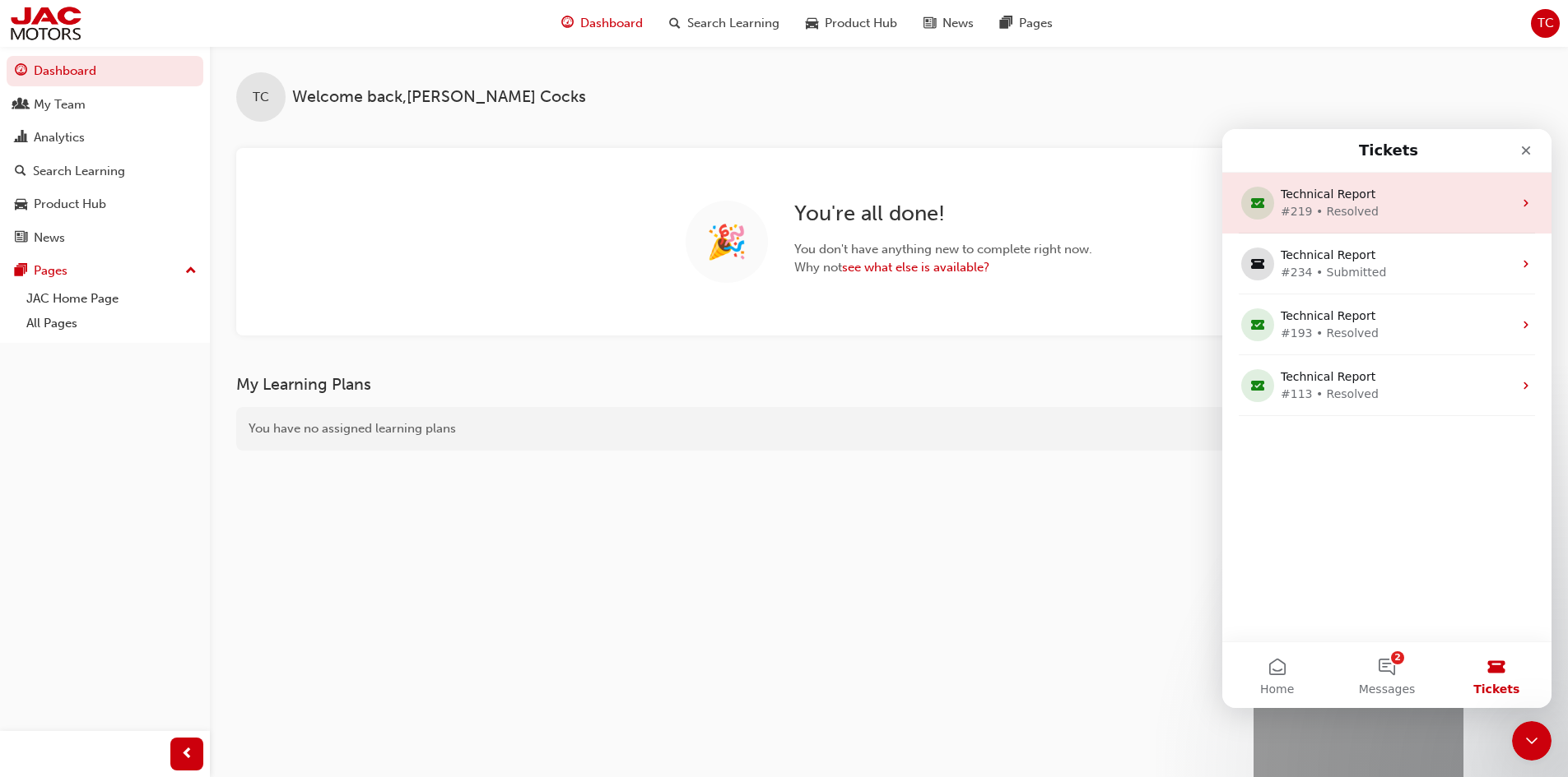
click at [1324, 203] on div "#219 • Resolved" at bounding box center [1383, 211] width 206 height 17
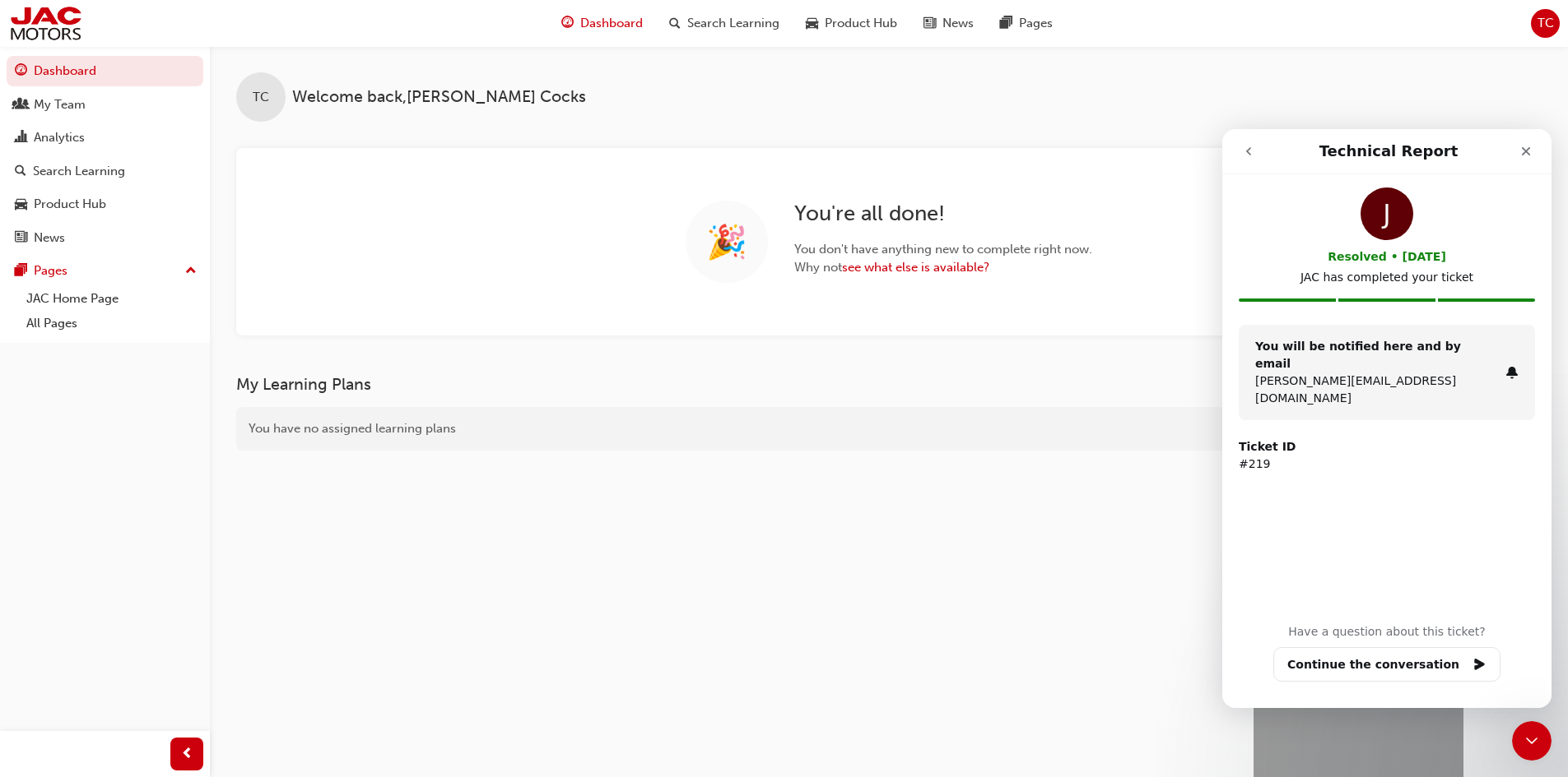
click at [1245, 154] on icon "go back" at bounding box center [1248, 151] width 14 height 14
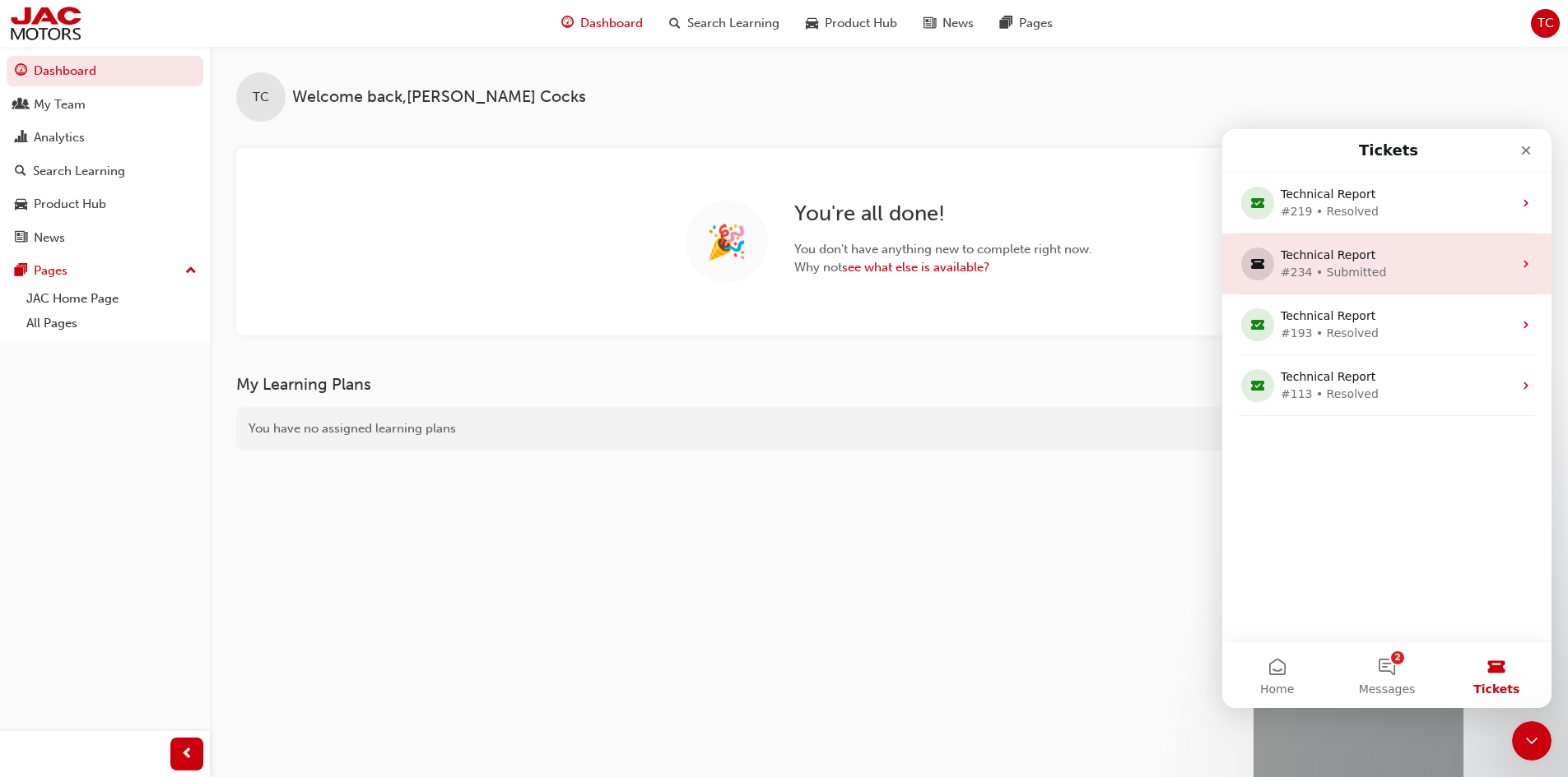
click at [1341, 278] on div "#234 • Submitted" at bounding box center [1383, 273] width 206 height 17
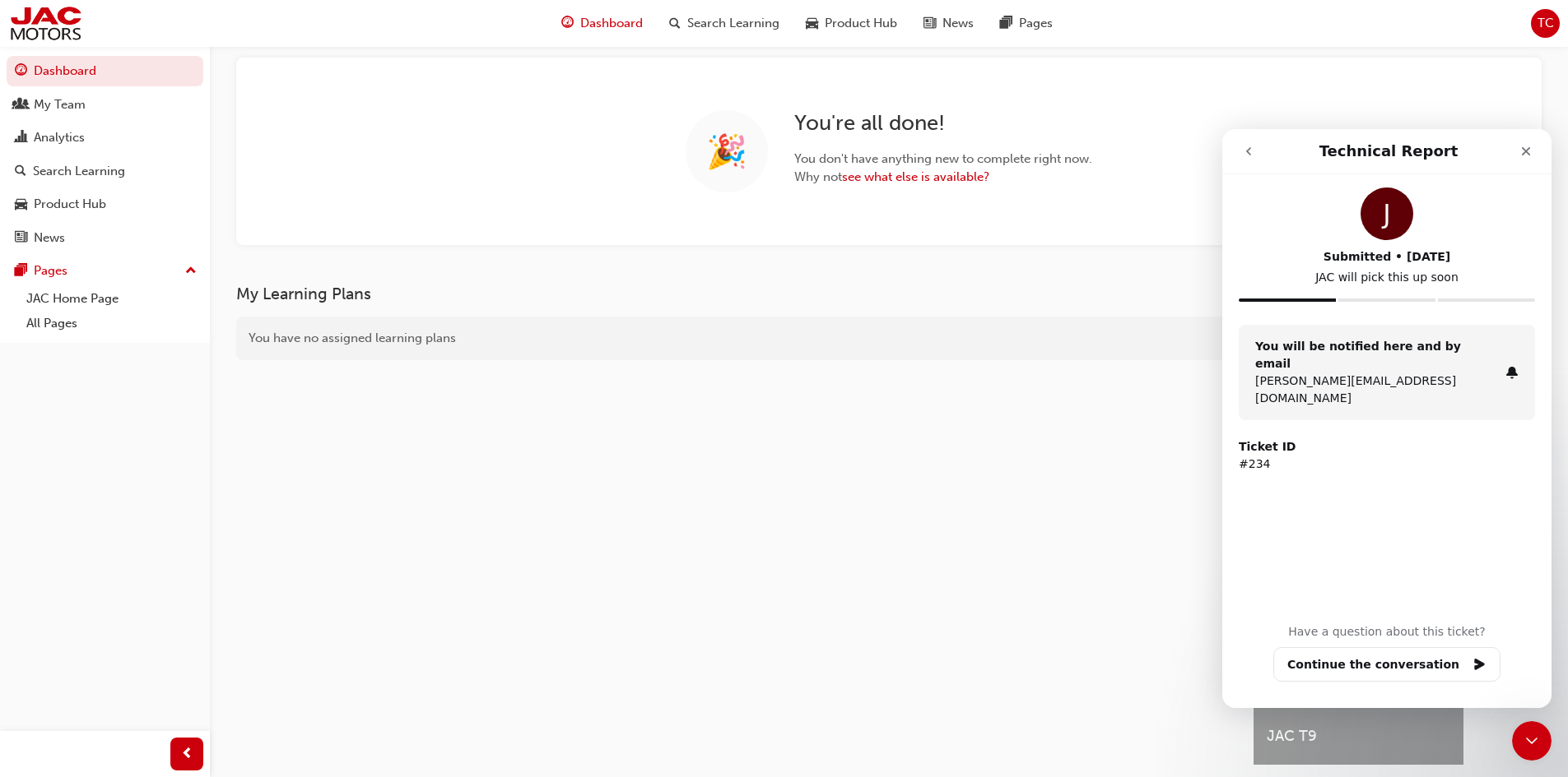
scroll to position [149, 0]
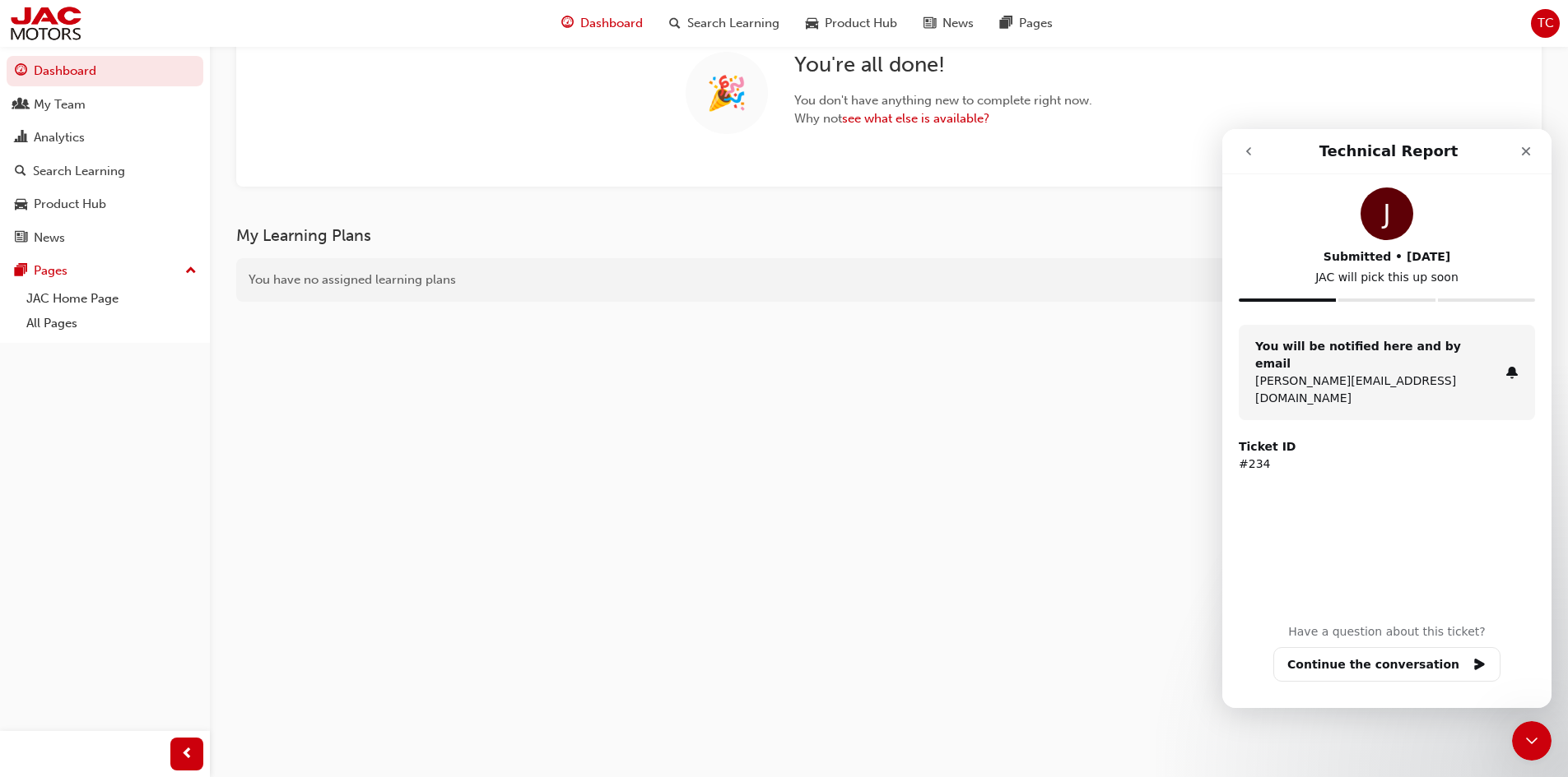
click at [1246, 151] on icon "go back" at bounding box center [1247, 151] width 5 height 8
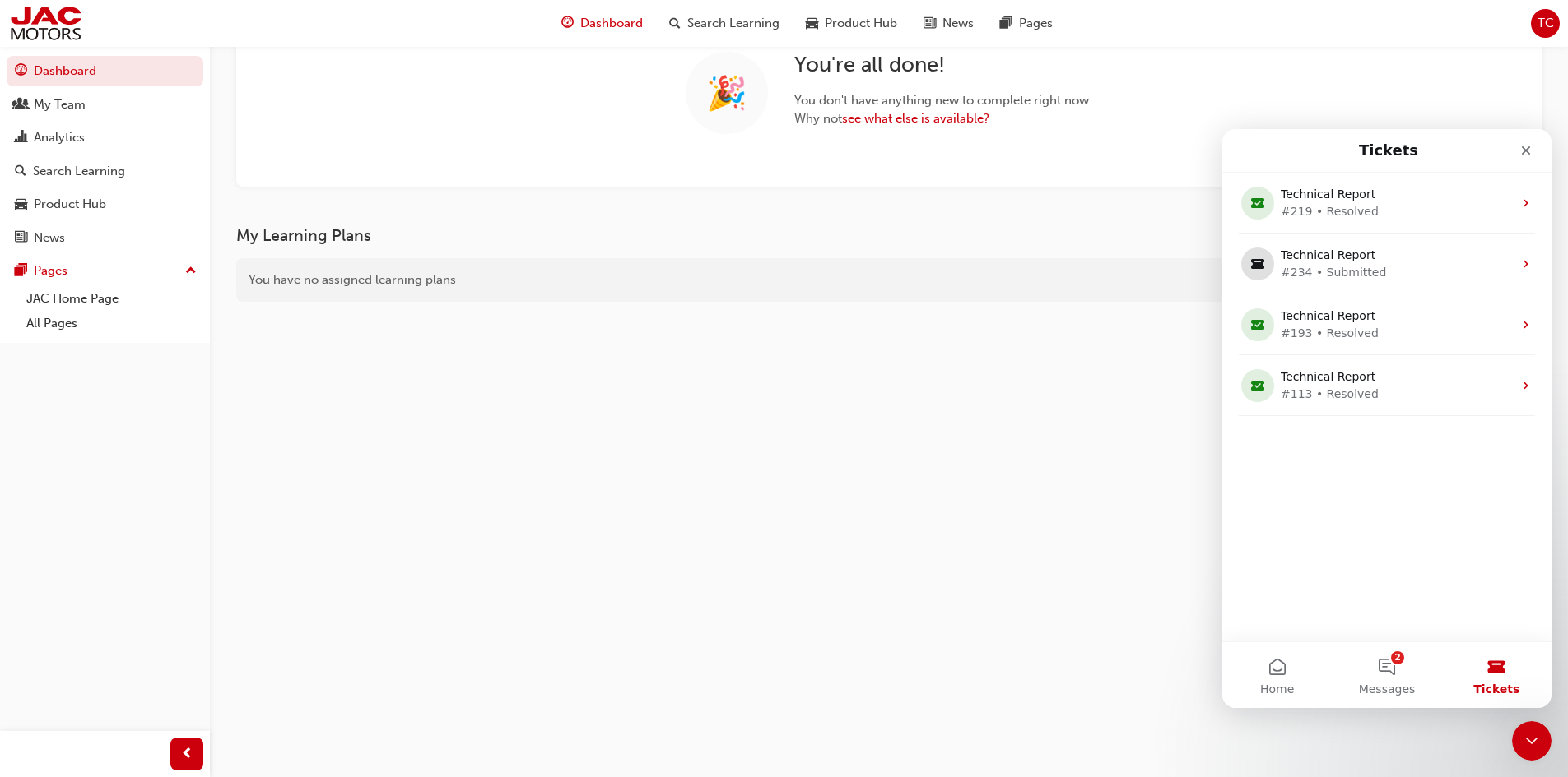
click at [617, 466] on div "My Learning Plans You have no assigned learning plans" at bounding box center [745, 481] width 1017 height 510
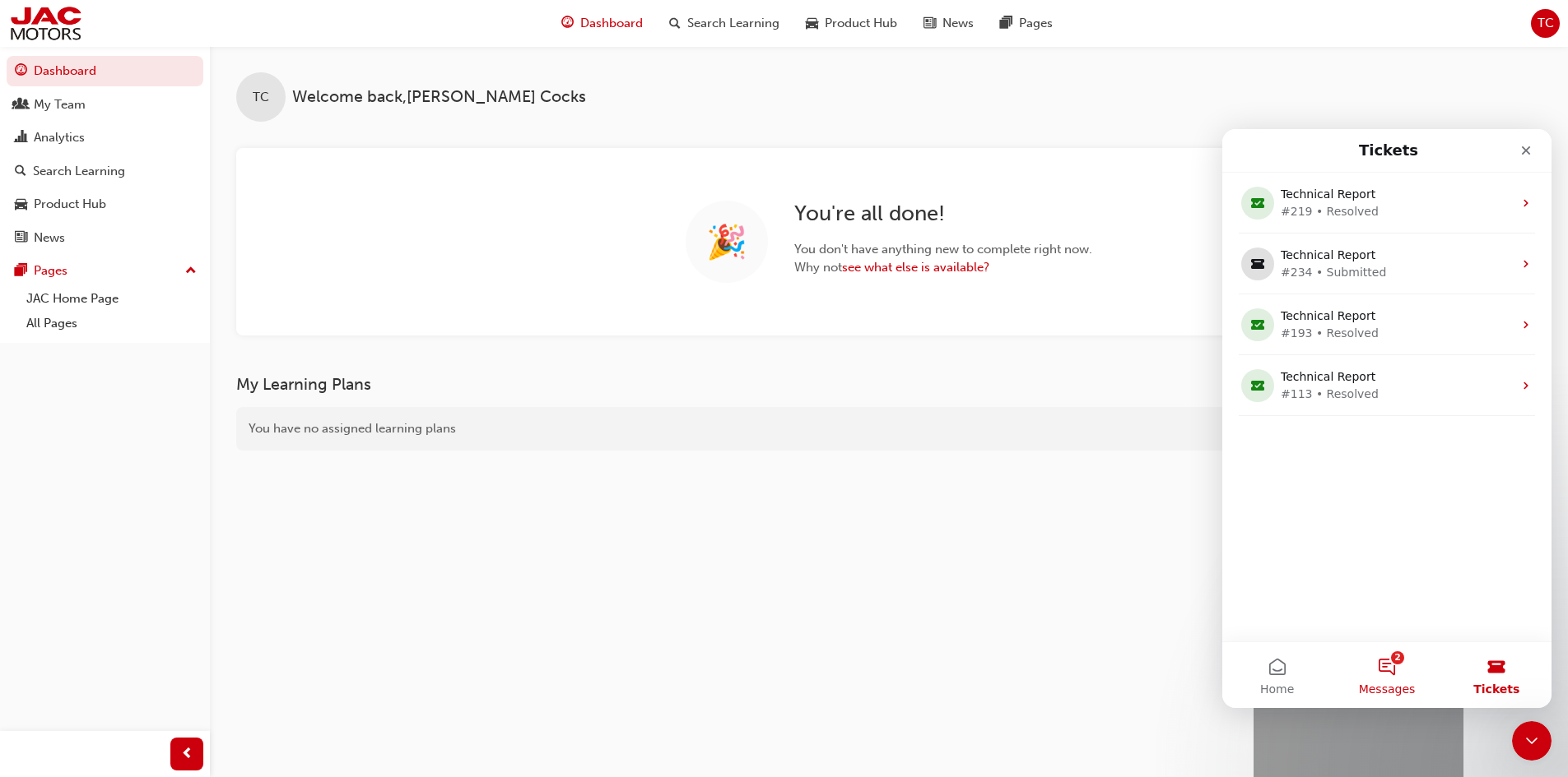
click at [1387, 673] on button "2 Messages" at bounding box center [1386, 675] width 110 height 66
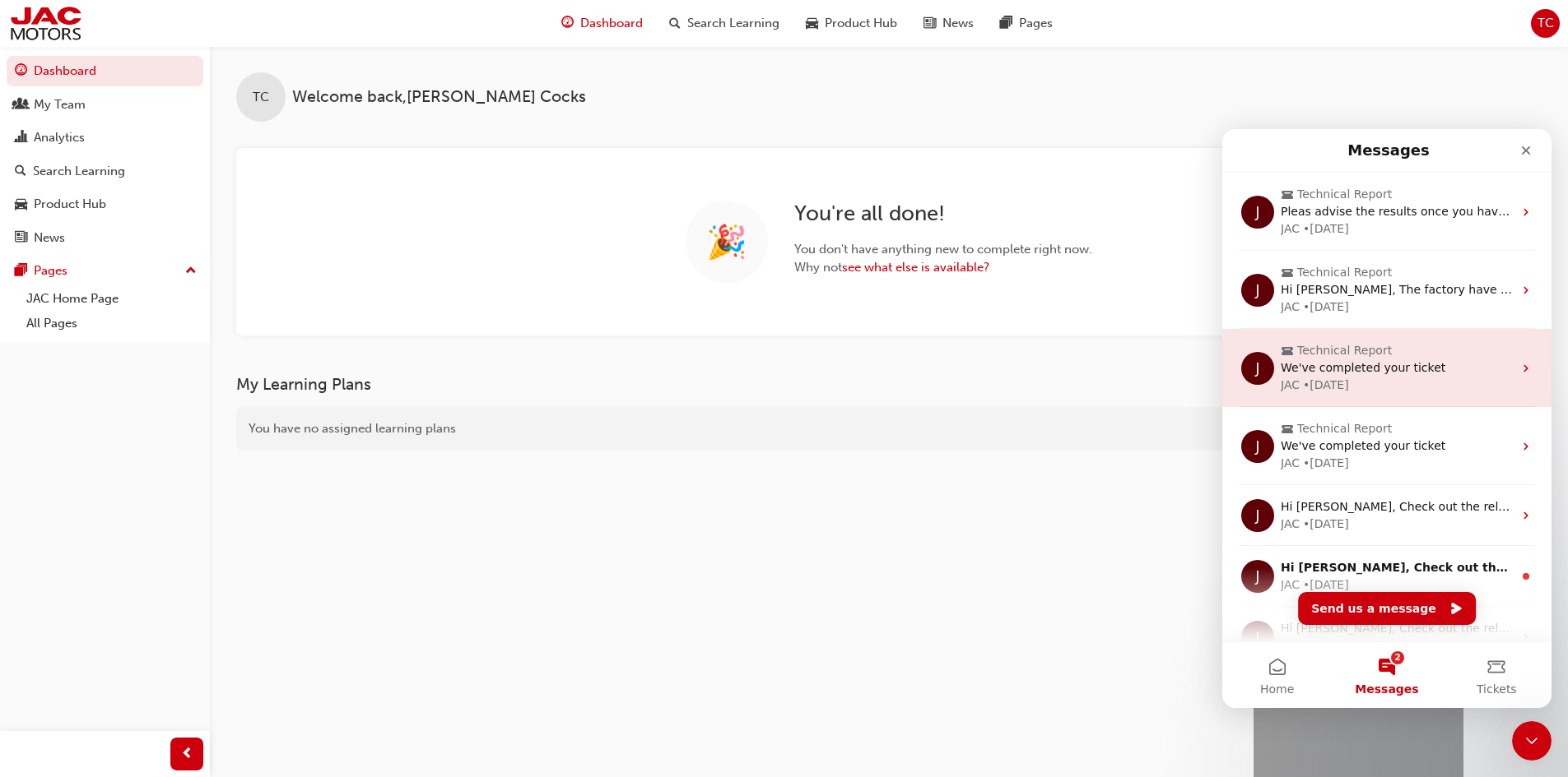
click at [1396, 373] on span "We've completed your ticket" at bounding box center [1363, 368] width 165 height 14
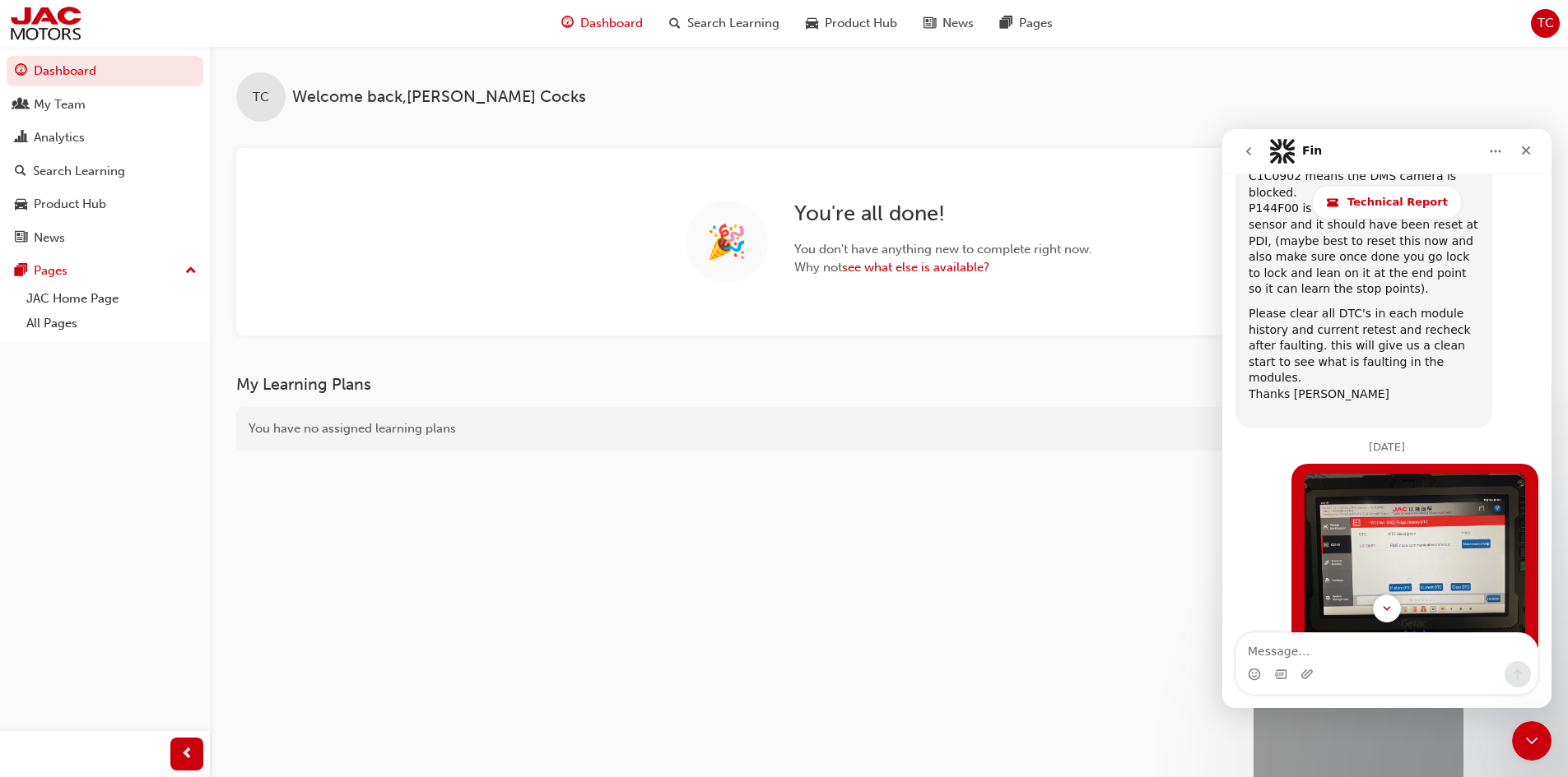
scroll to position [11514, 0]
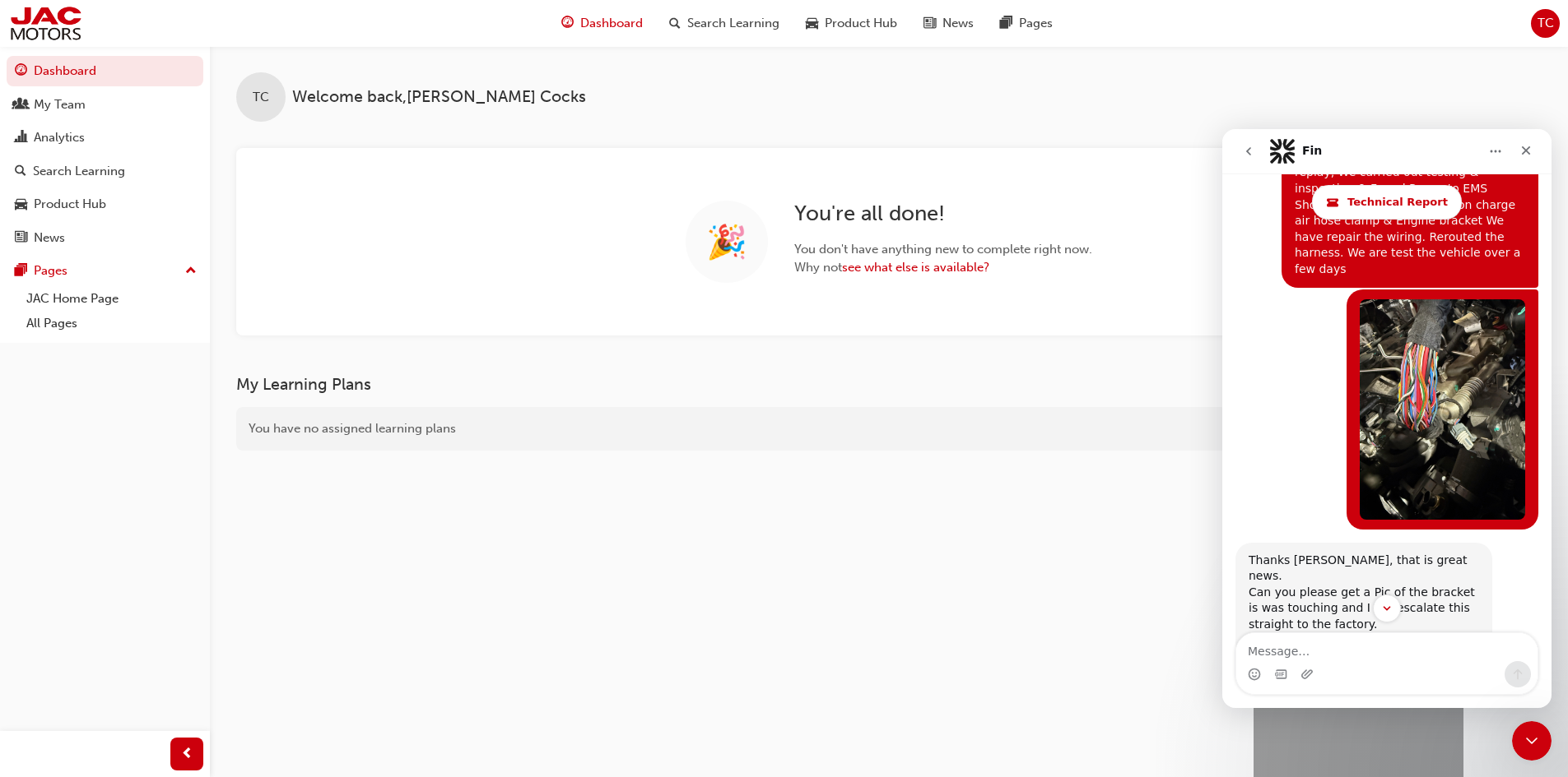
click at [1239, 149] on button "go back" at bounding box center [1248, 151] width 32 height 32
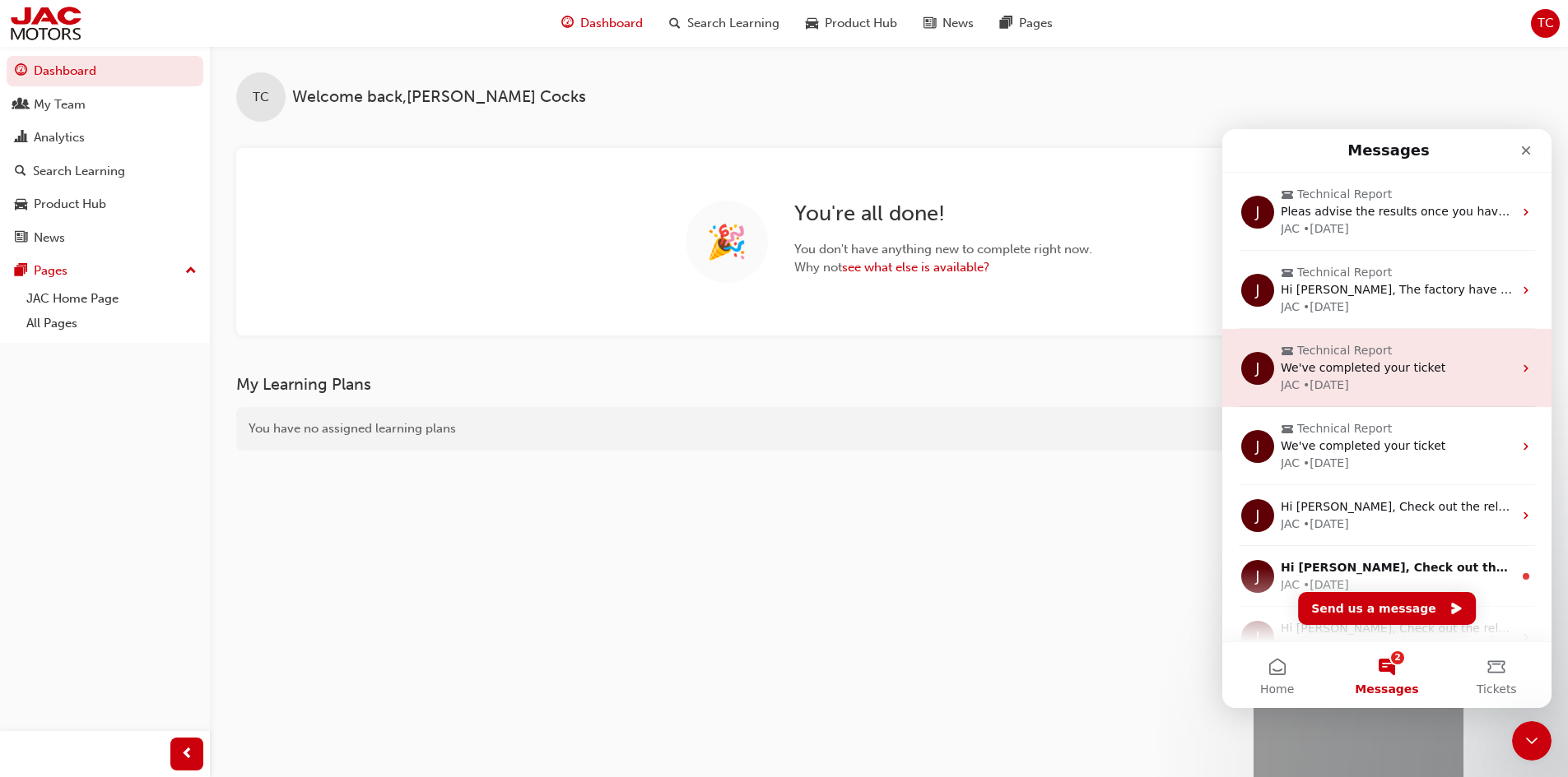
click at [1381, 366] on span "We've completed your ticket" at bounding box center [1363, 368] width 165 height 14
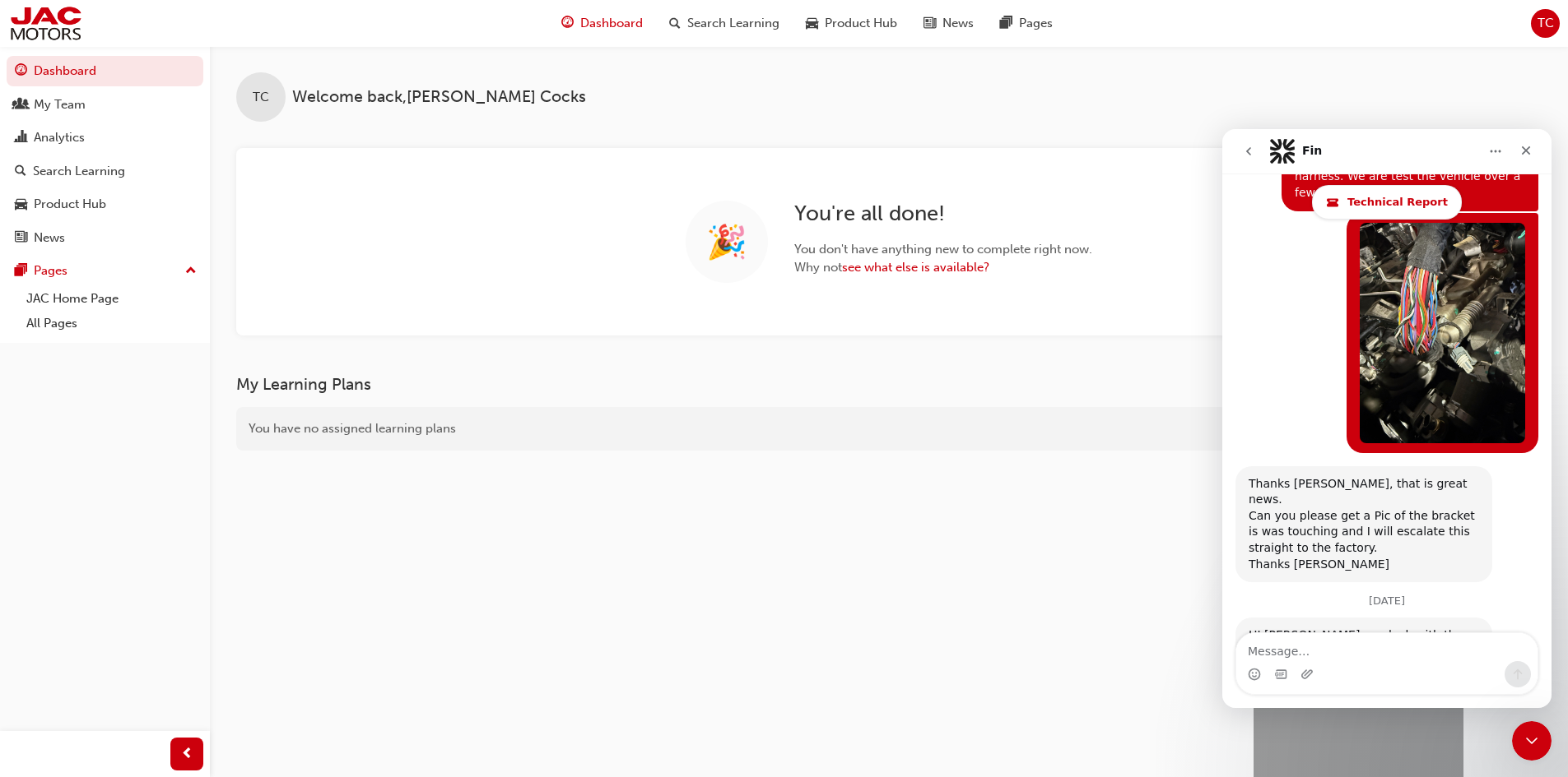
scroll to position [11596, 0]
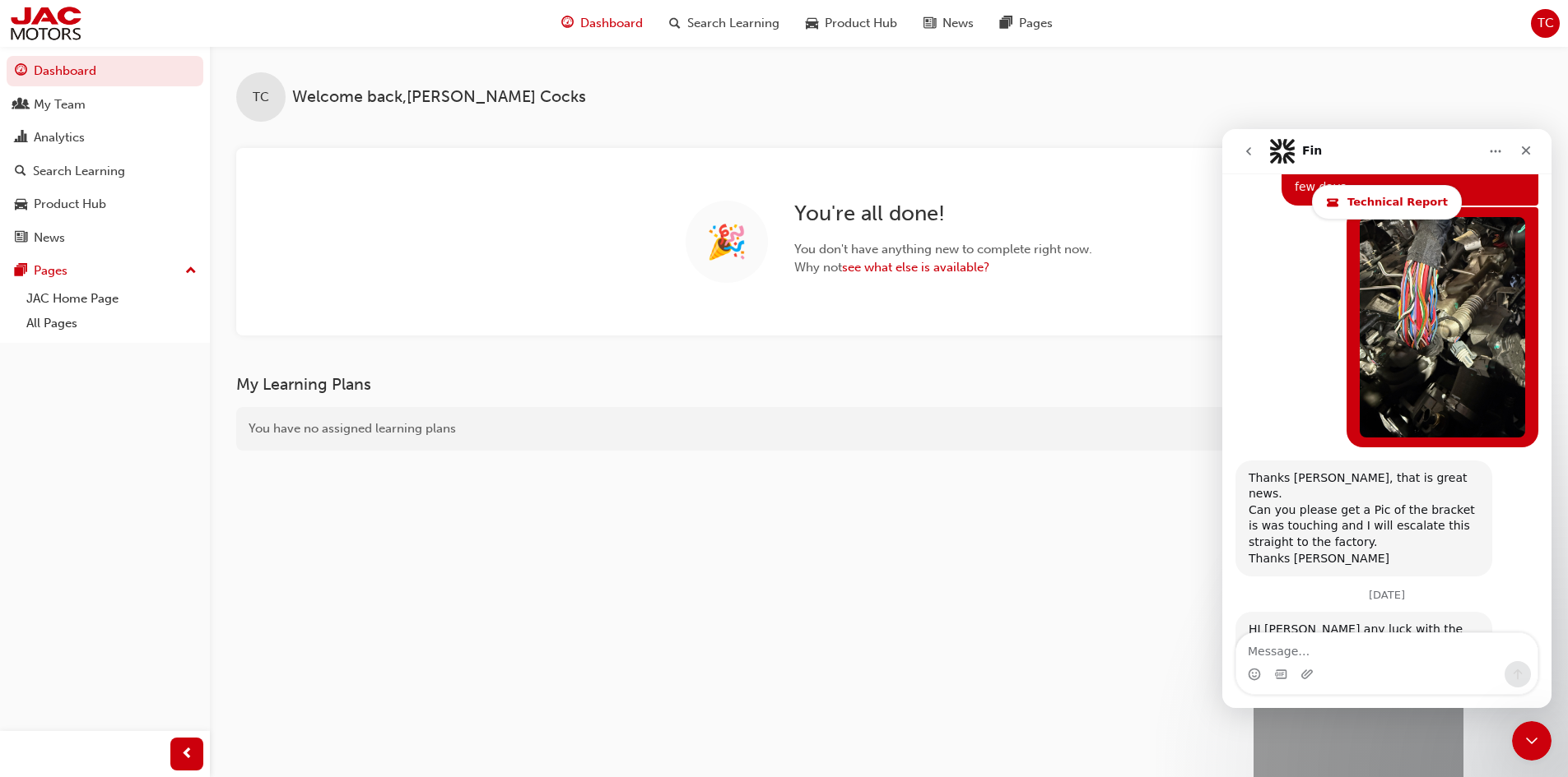
click at [1407, 199] on span "Technical Report" at bounding box center [1397, 202] width 101 height 14
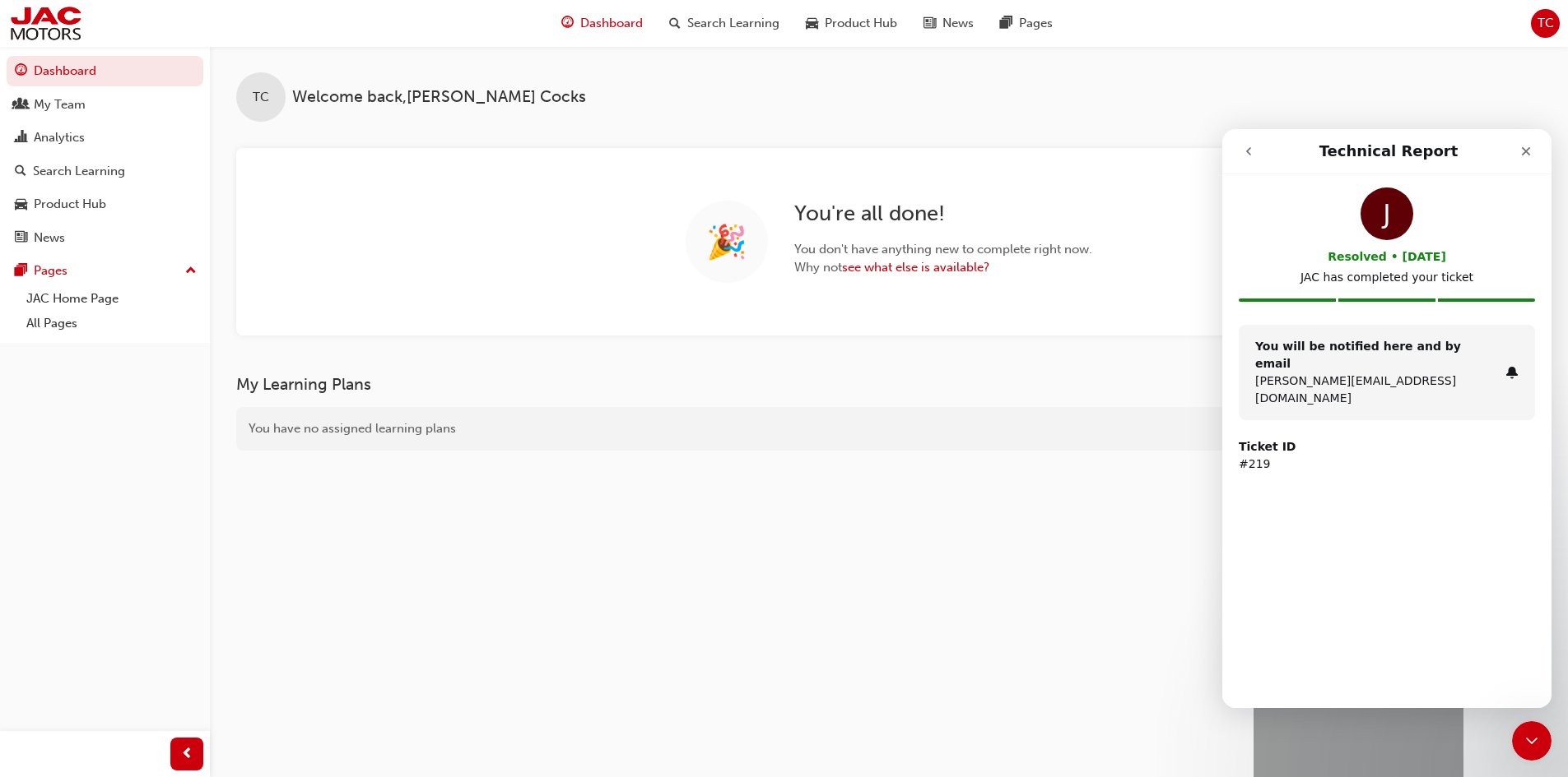
scroll to position [0, 0]
click at [1243, 151] on icon "go back" at bounding box center [1248, 151] width 14 height 14
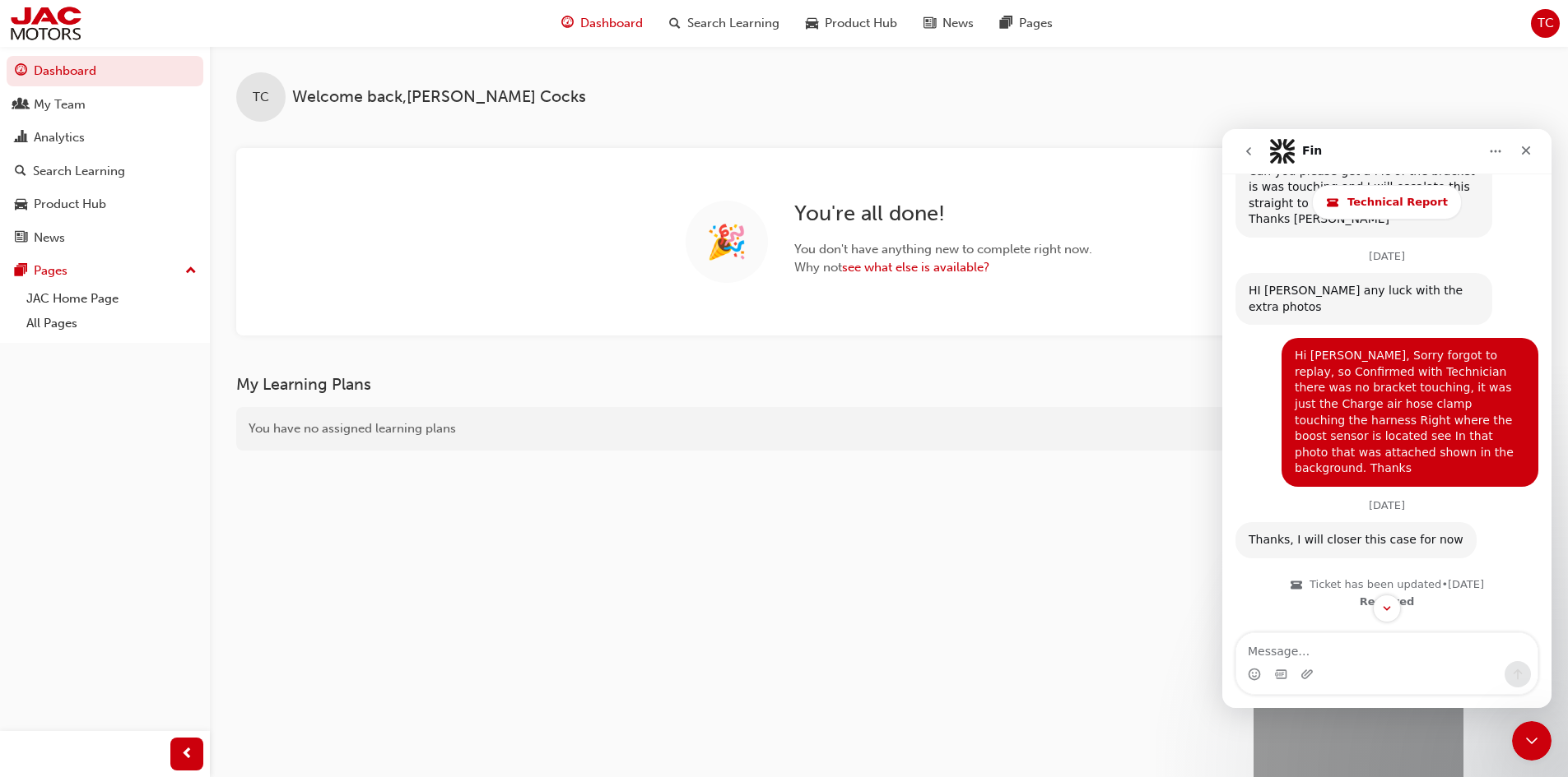
scroll to position [11596, 0]
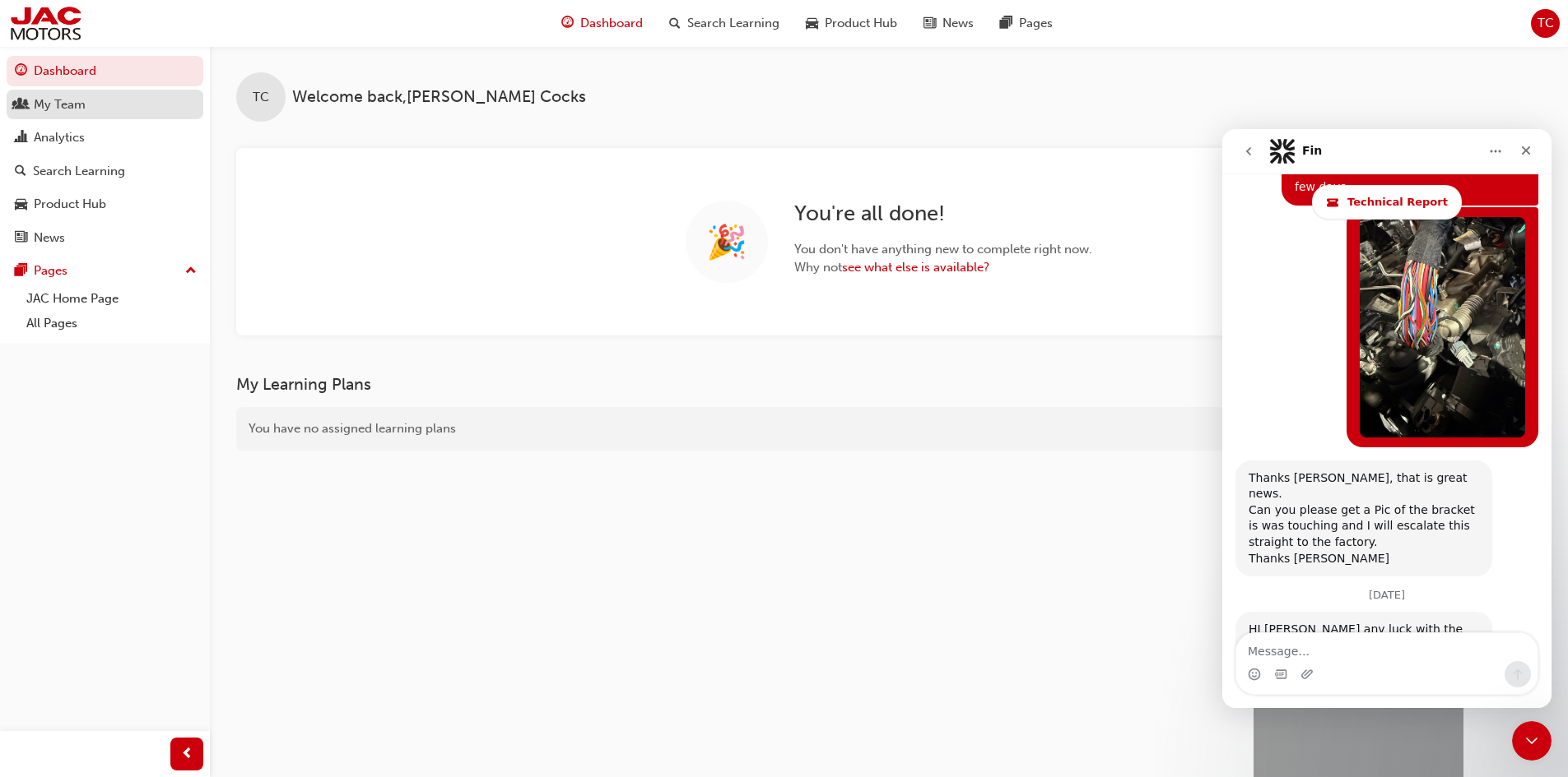
click at [83, 103] on div "My Team" at bounding box center [59, 104] width 52 height 19
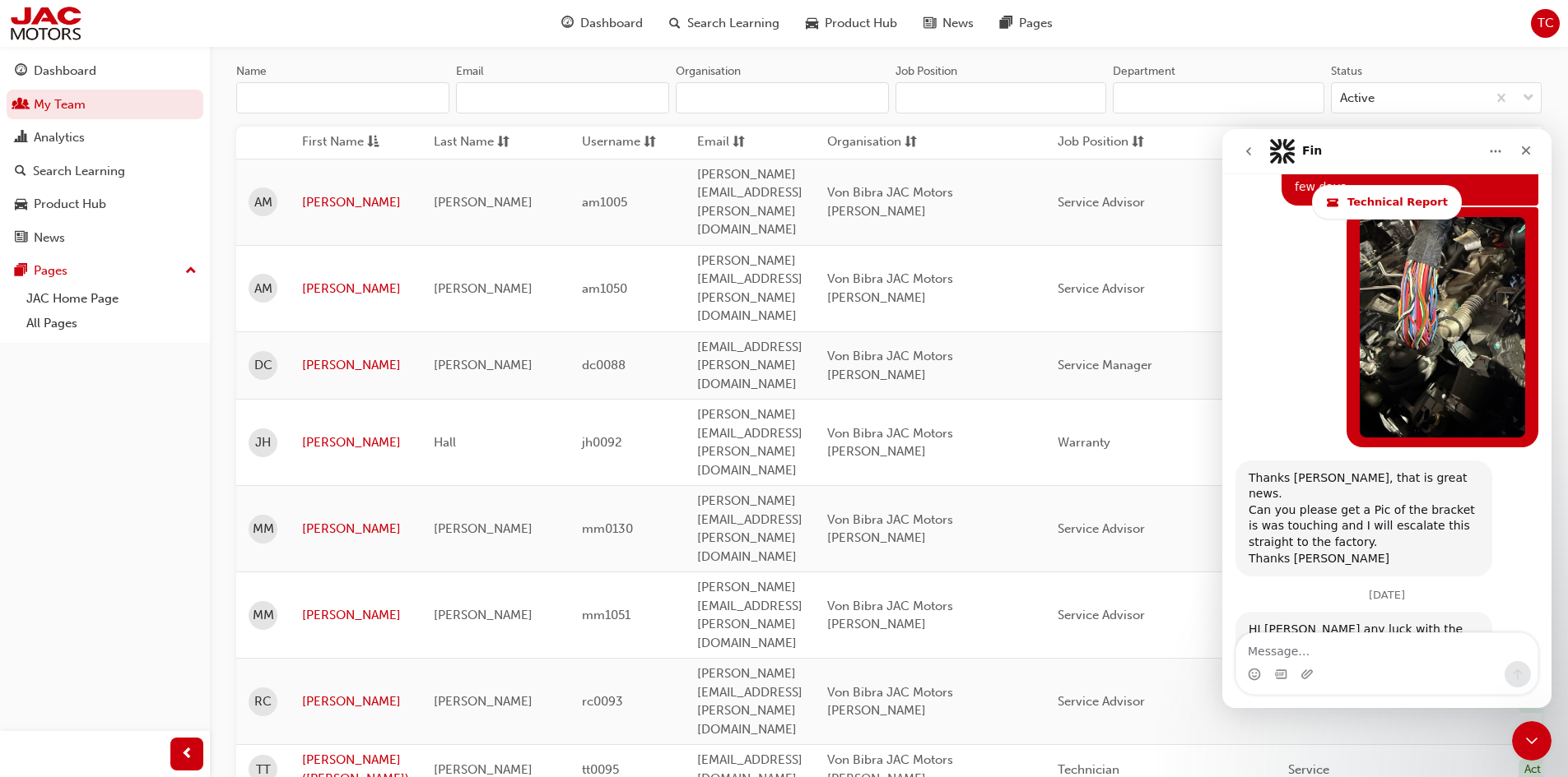
scroll to position [0, 109]
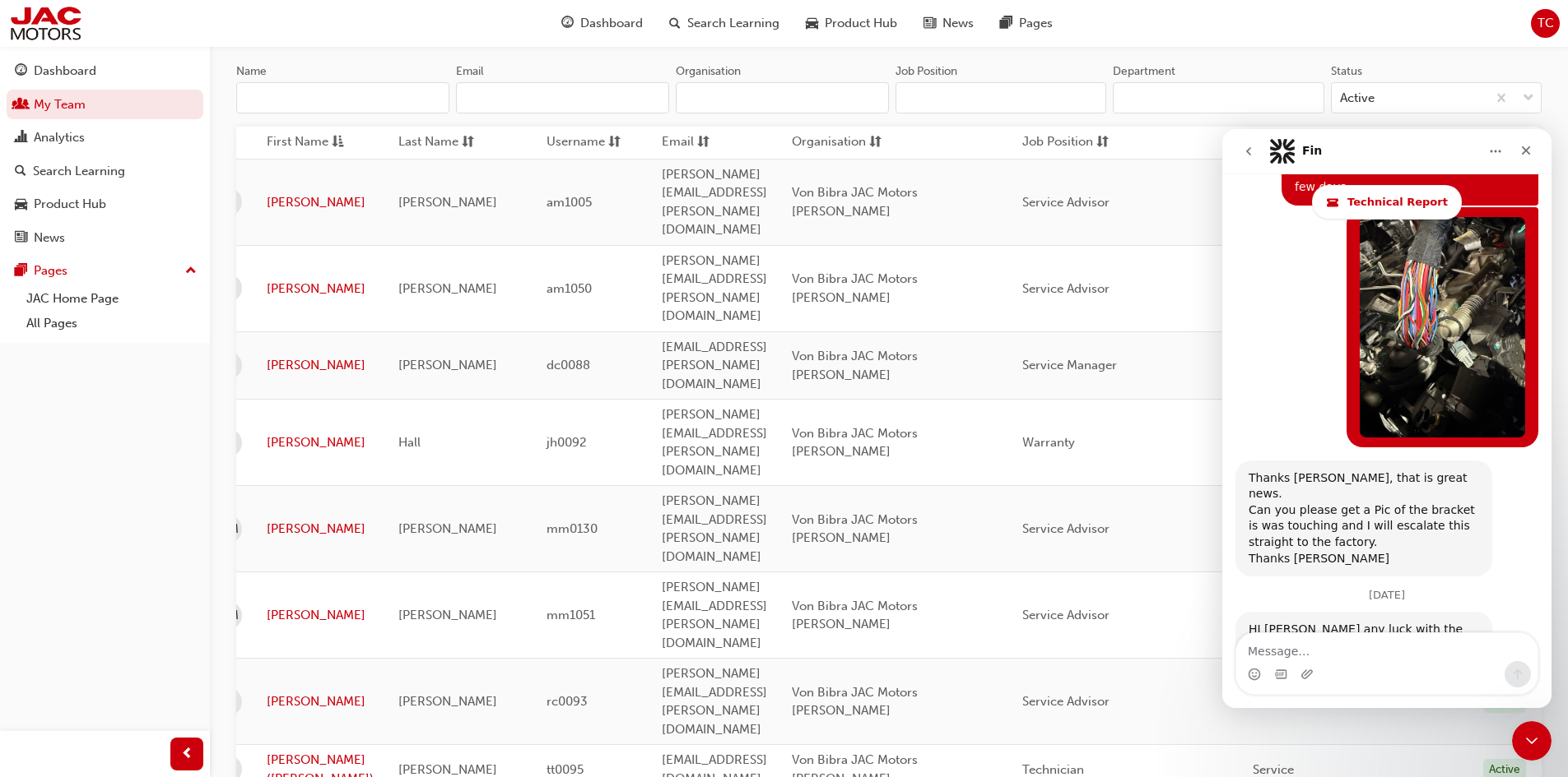
click at [1237, 155] on button "go back" at bounding box center [1248, 151] width 32 height 32
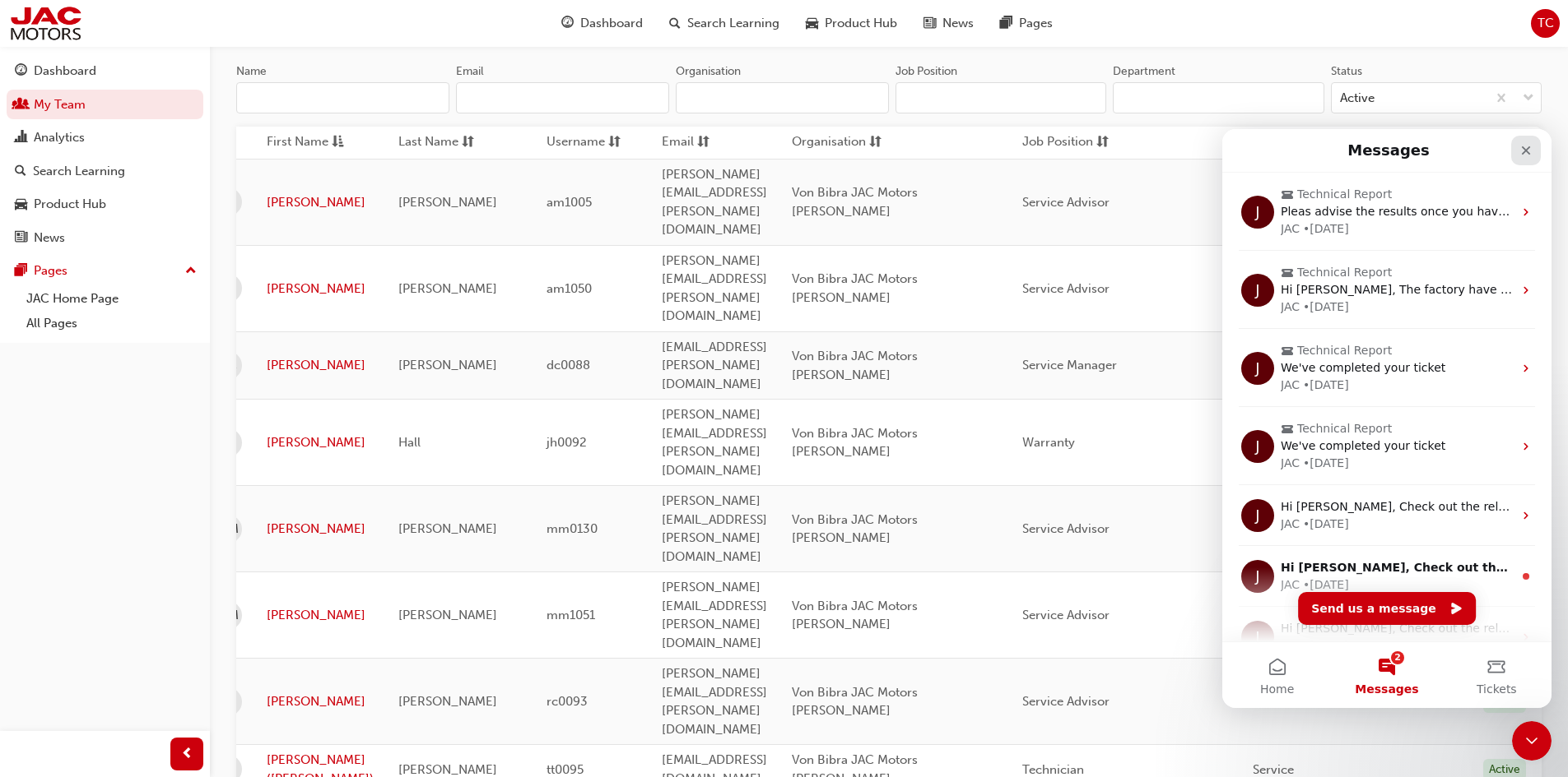
drag, startPoint x: 1521, startPoint y: 150, endPoint x: 2719, endPoint y: 299, distance: 1207.2
click at [1521, 150] on icon "Close" at bounding box center [1525, 150] width 14 height 14
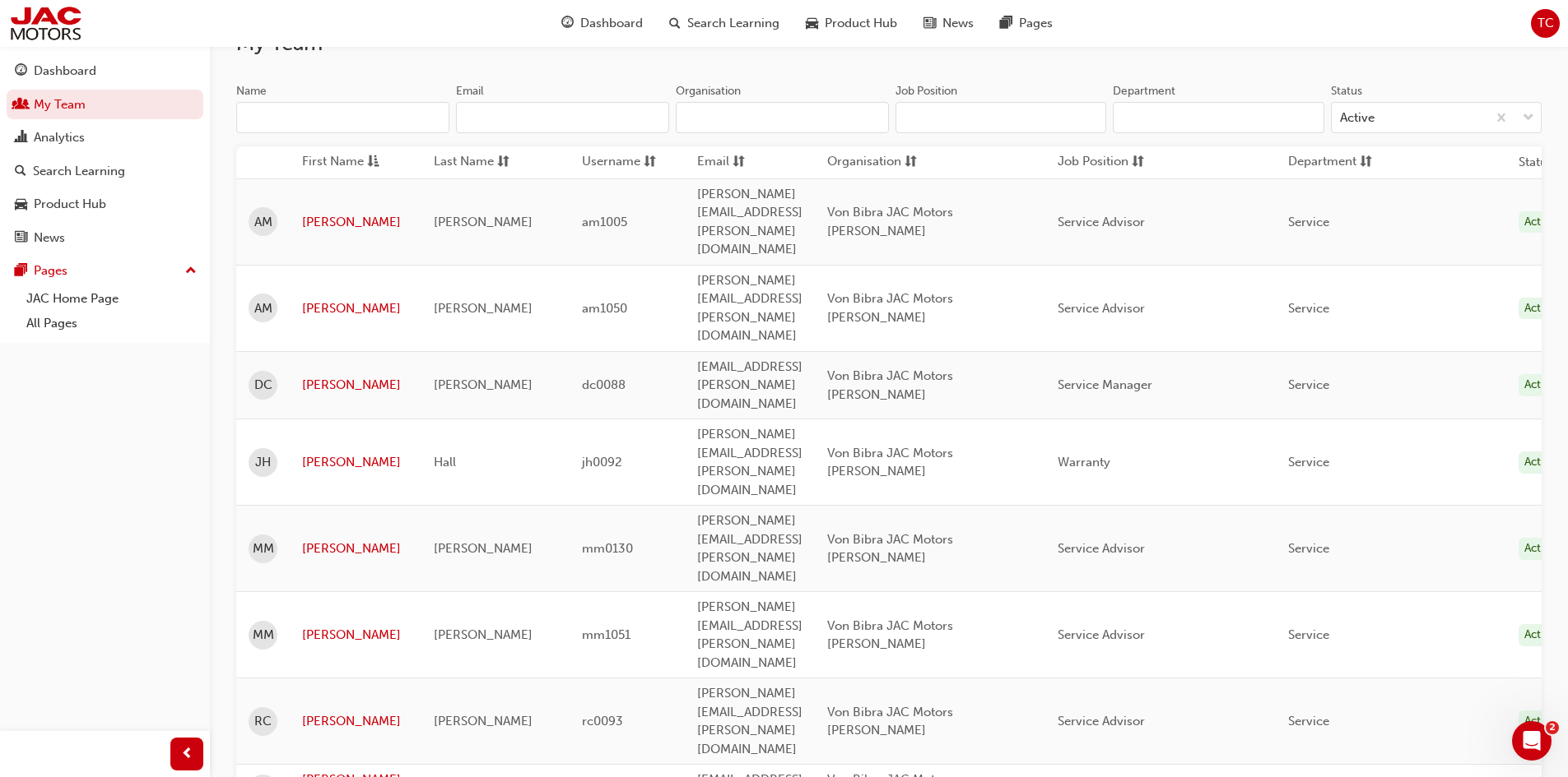
scroll to position [158, 0]
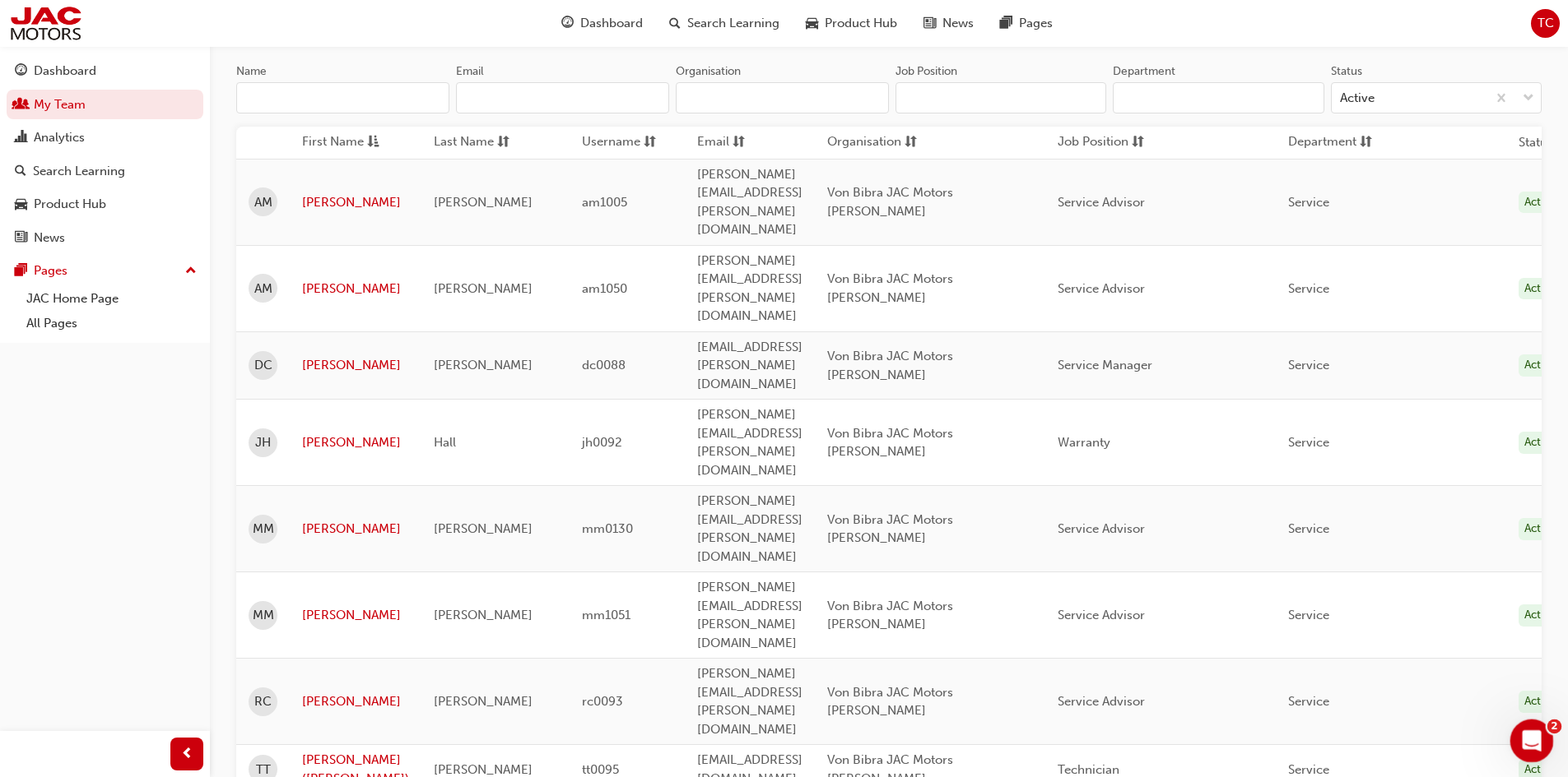
click at [1530, 731] on icon "Open Intercom Messenger" at bounding box center [1529, 739] width 27 height 27
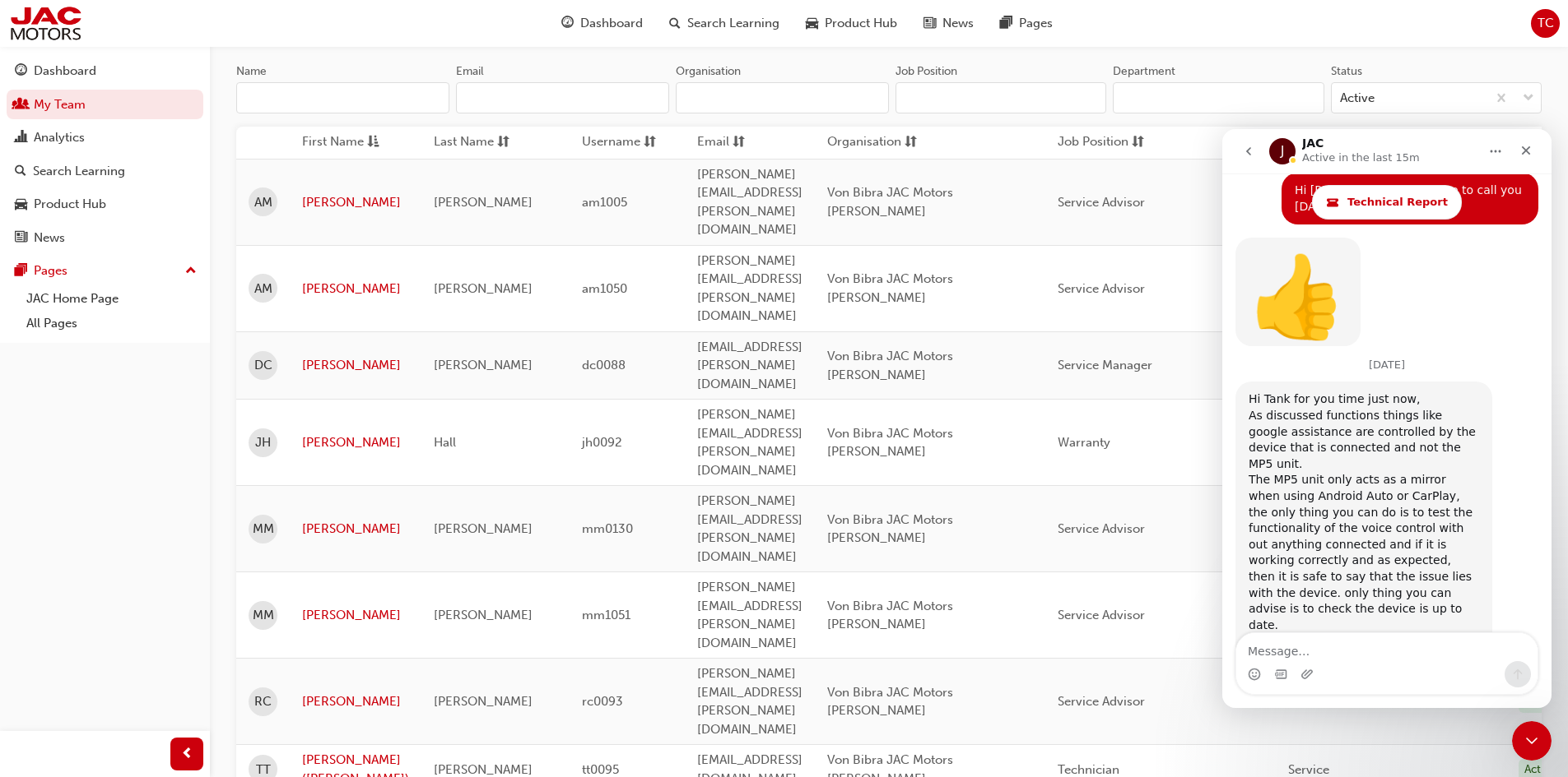
scroll to position [3209, 0]
click at [1254, 155] on icon "go back" at bounding box center [1248, 151] width 14 height 14
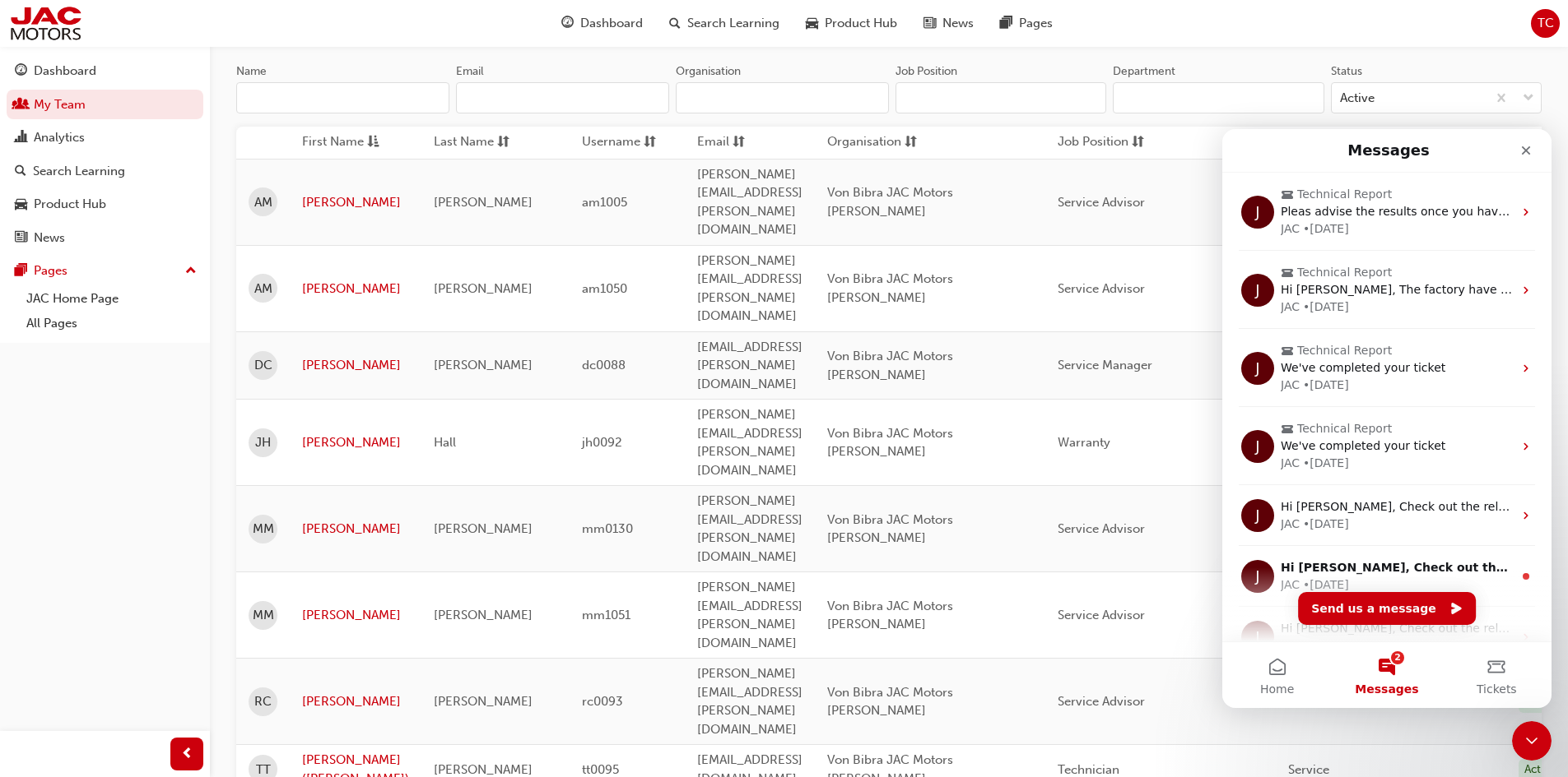
scroll to position [0, 0]
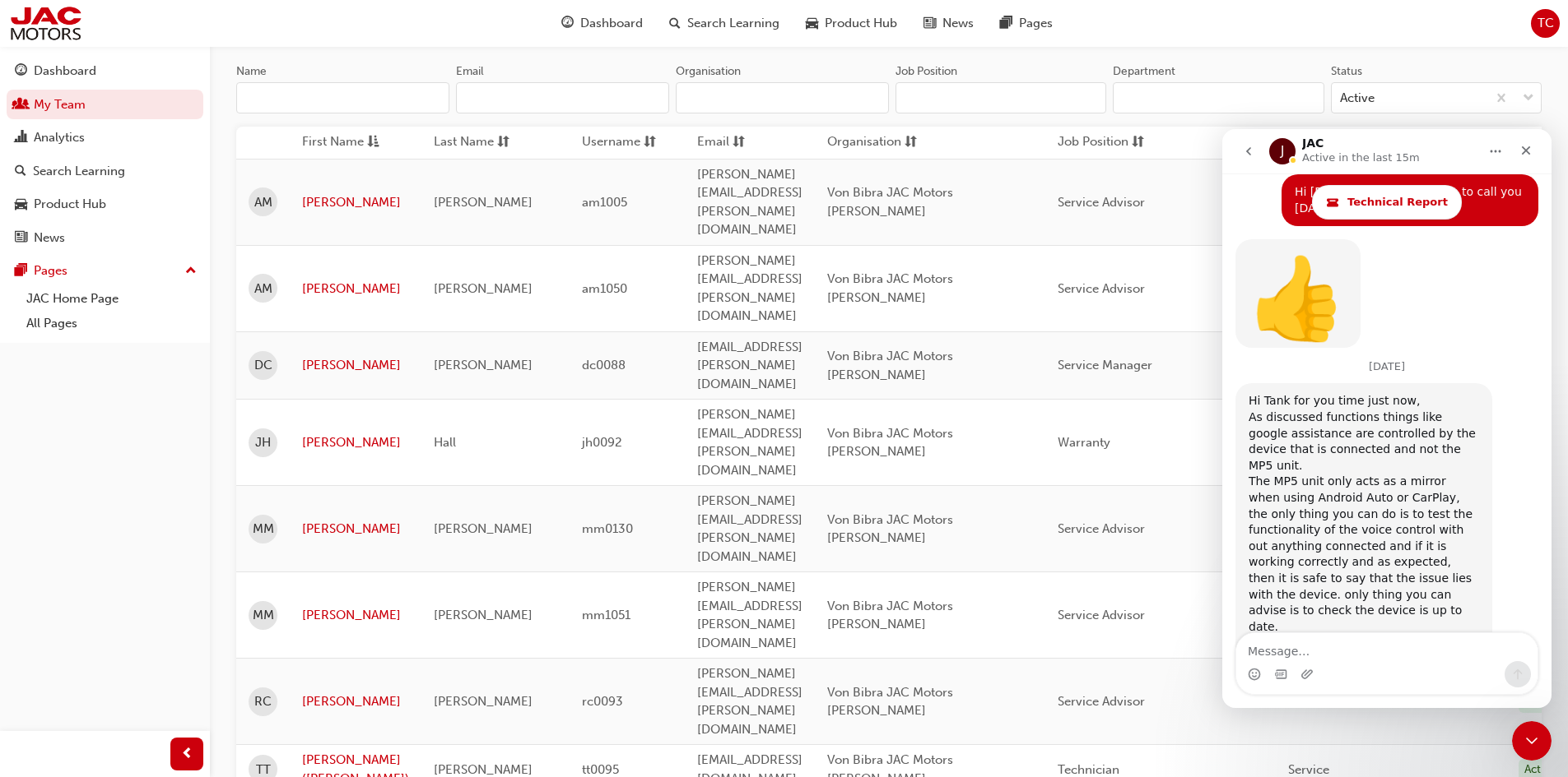
scroll to position [3209, 0]
click at [1290, 651] on textarea "Message…" at bounding box center [1386, 648] width 301 height 28
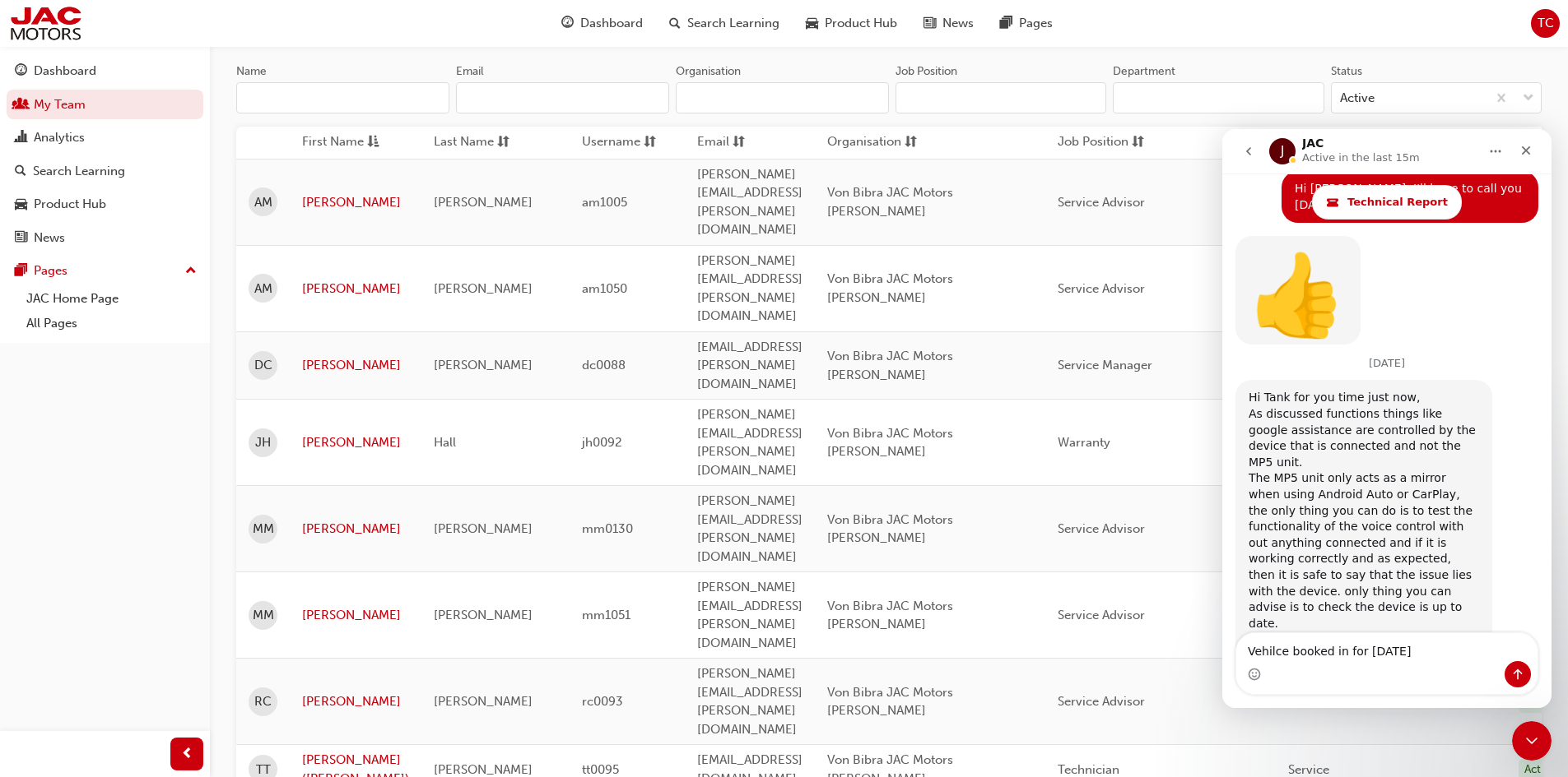
click at [1251, 652] on textarea "Vehilce booked in for [DATE]" at bounding box center [1386, 648] width 301 height 28
click at [1496, 651] on textarea "Hi [PERSON_NAME] I have the Vehicle booked in for [DATE]" at bounding box center [1386, 638] width 301 height 44
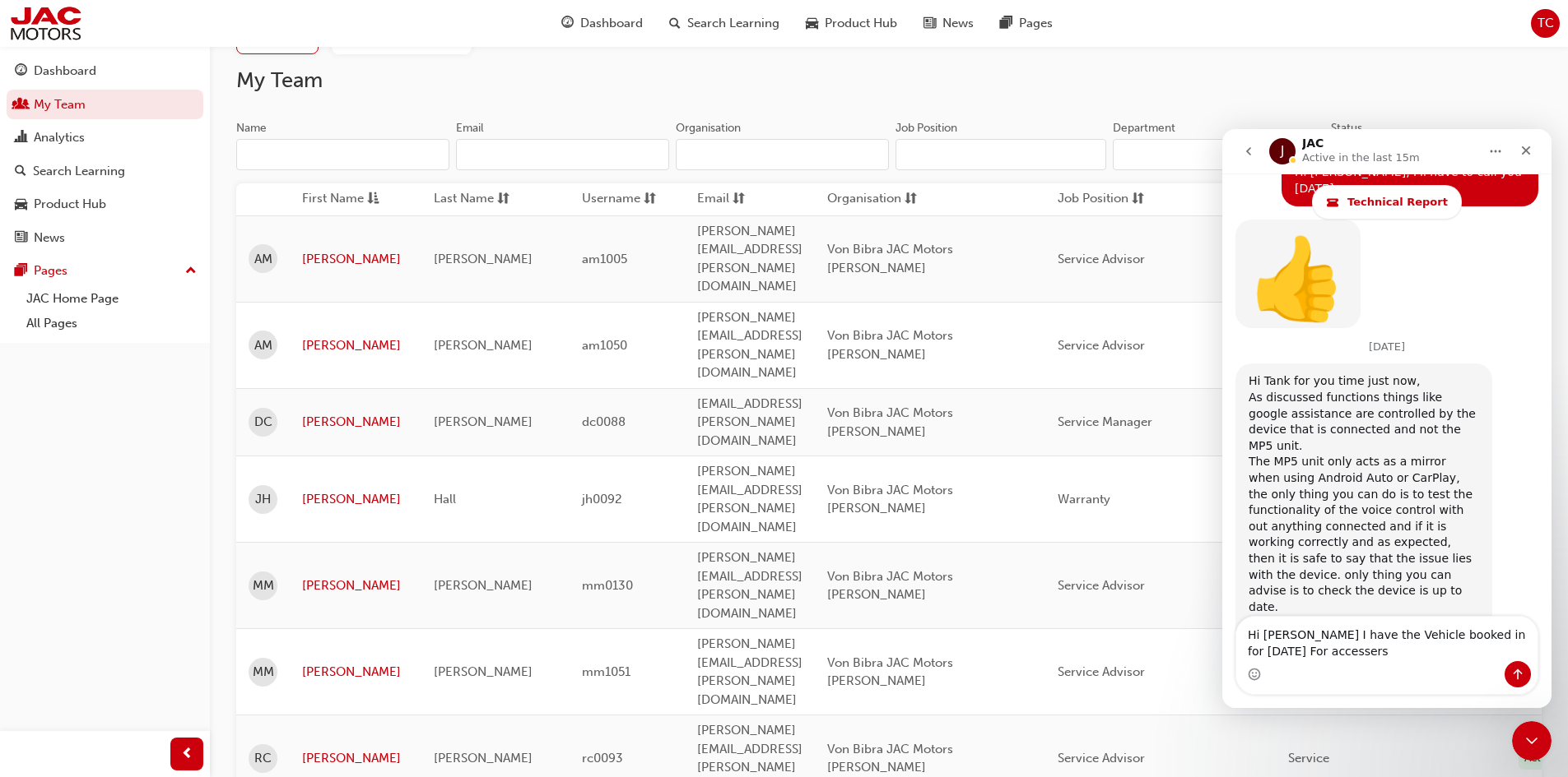
scroll to position [75, 0]
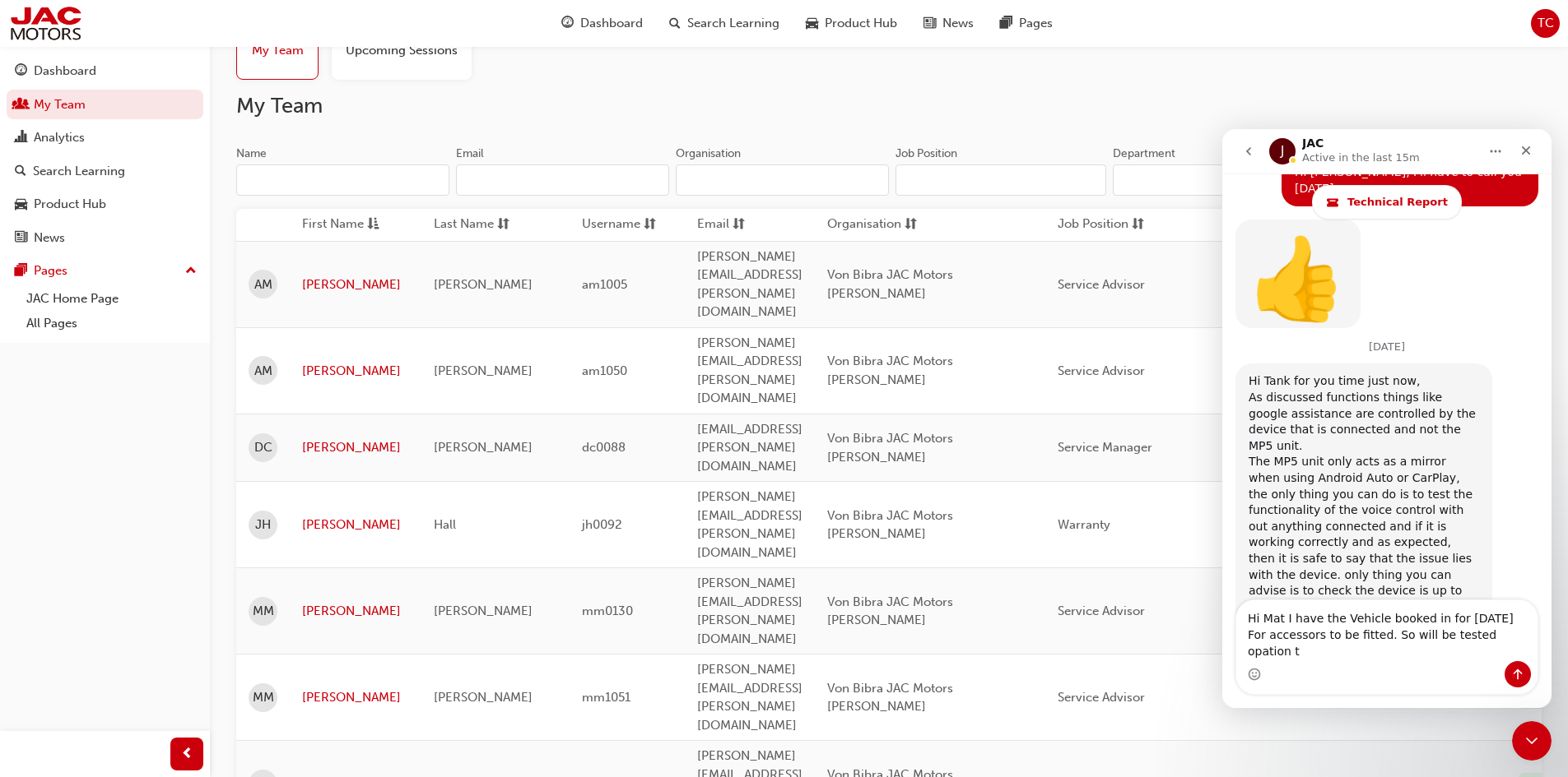
drag, startPoint x: 1482, startPoint y: 651, endPoint x: 1496, endPoint y: 651, distance: 14.0
click at [1496, 651] on textarea "Hi Mat I have the Vehicle booked in for [DATE] For accessors to be fitted. So w…" at bounding box center [1386, 630] width 301 height 61
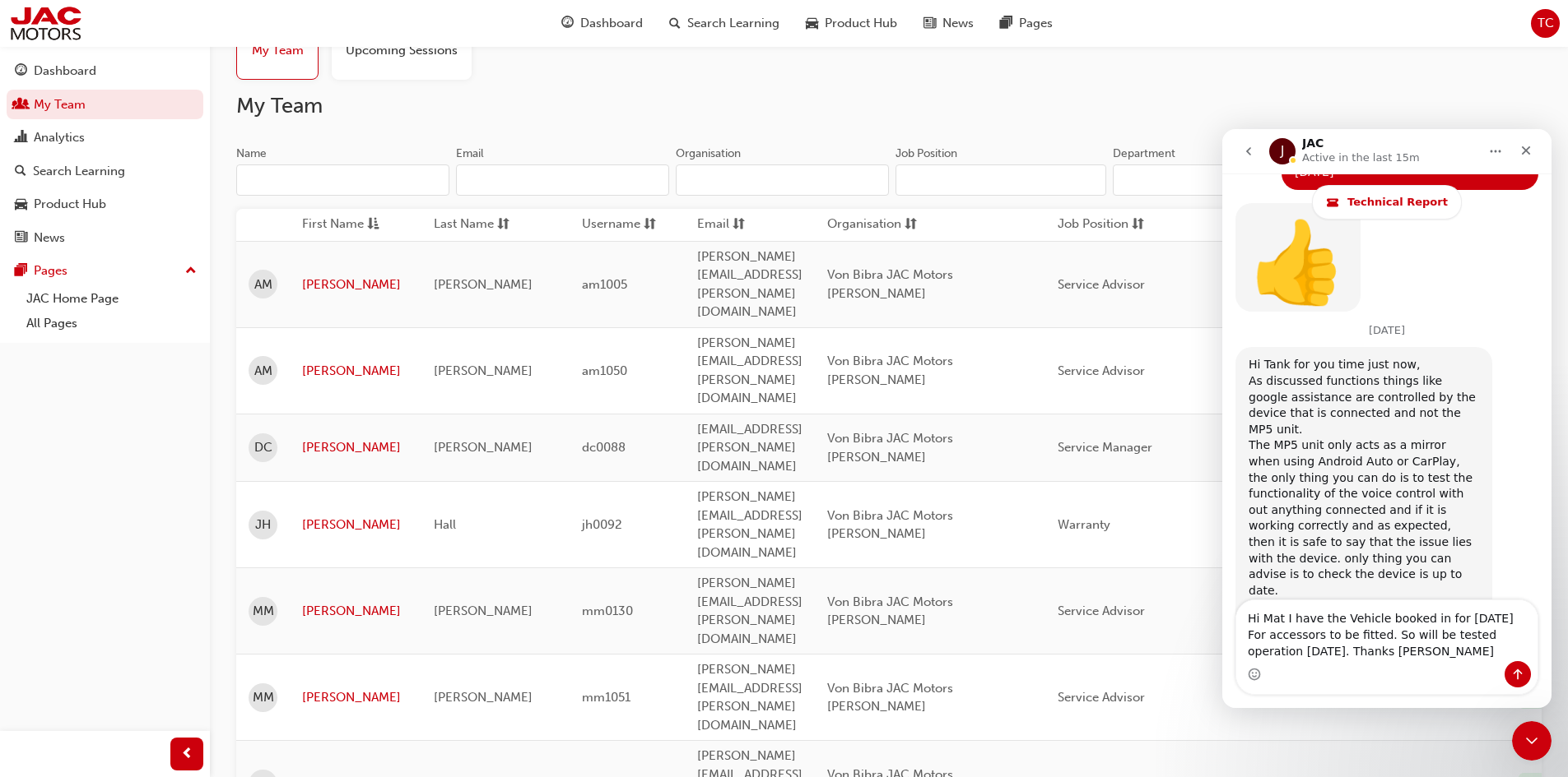
type textarea "Hi Mat I have the Vehicle booked in for [DATE] For accessors to be fitted. So w…"
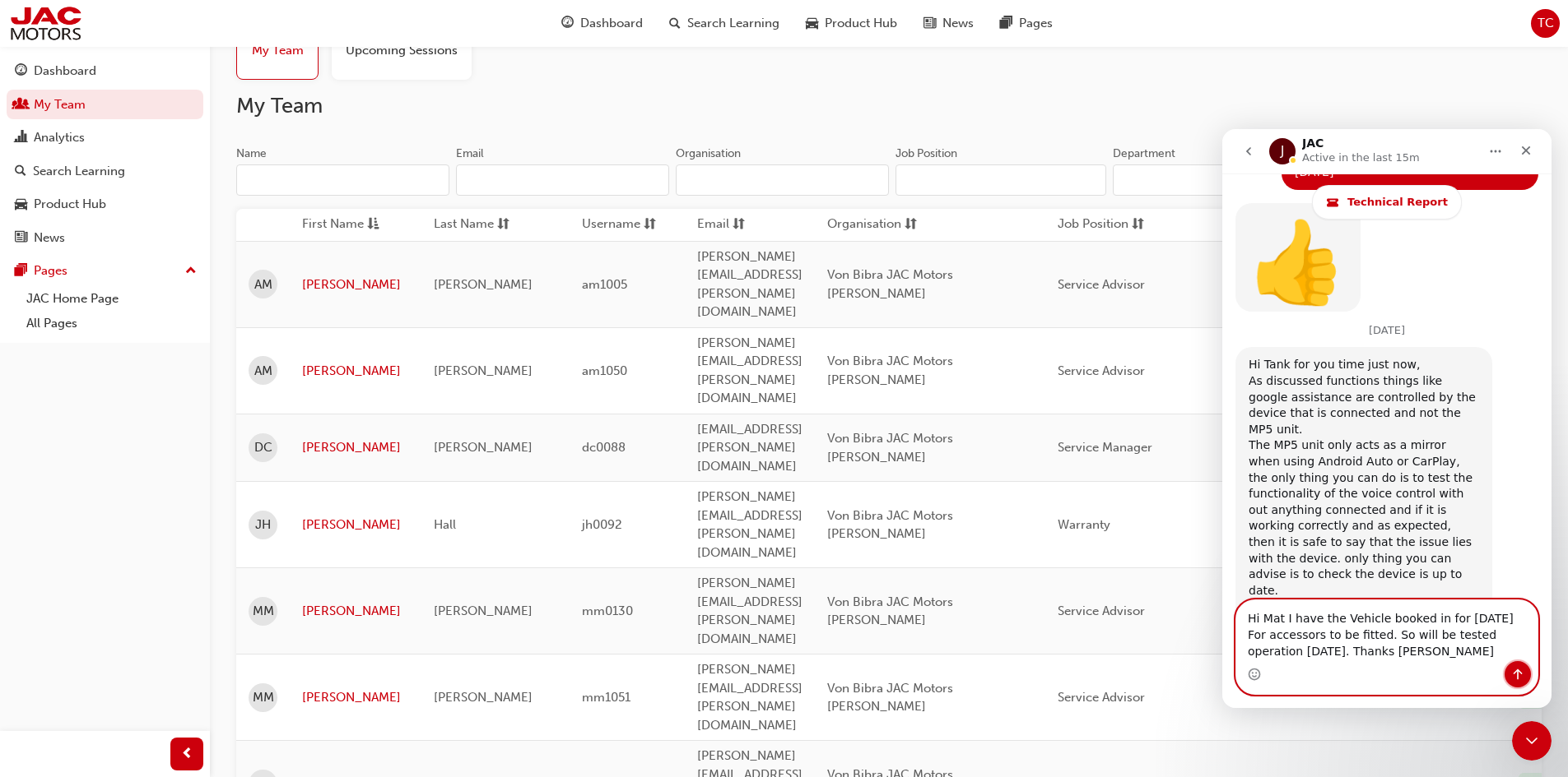
click at [1524, 670] on icon "Send a message…" at bounding box center [1517, 675] width 14 height 14
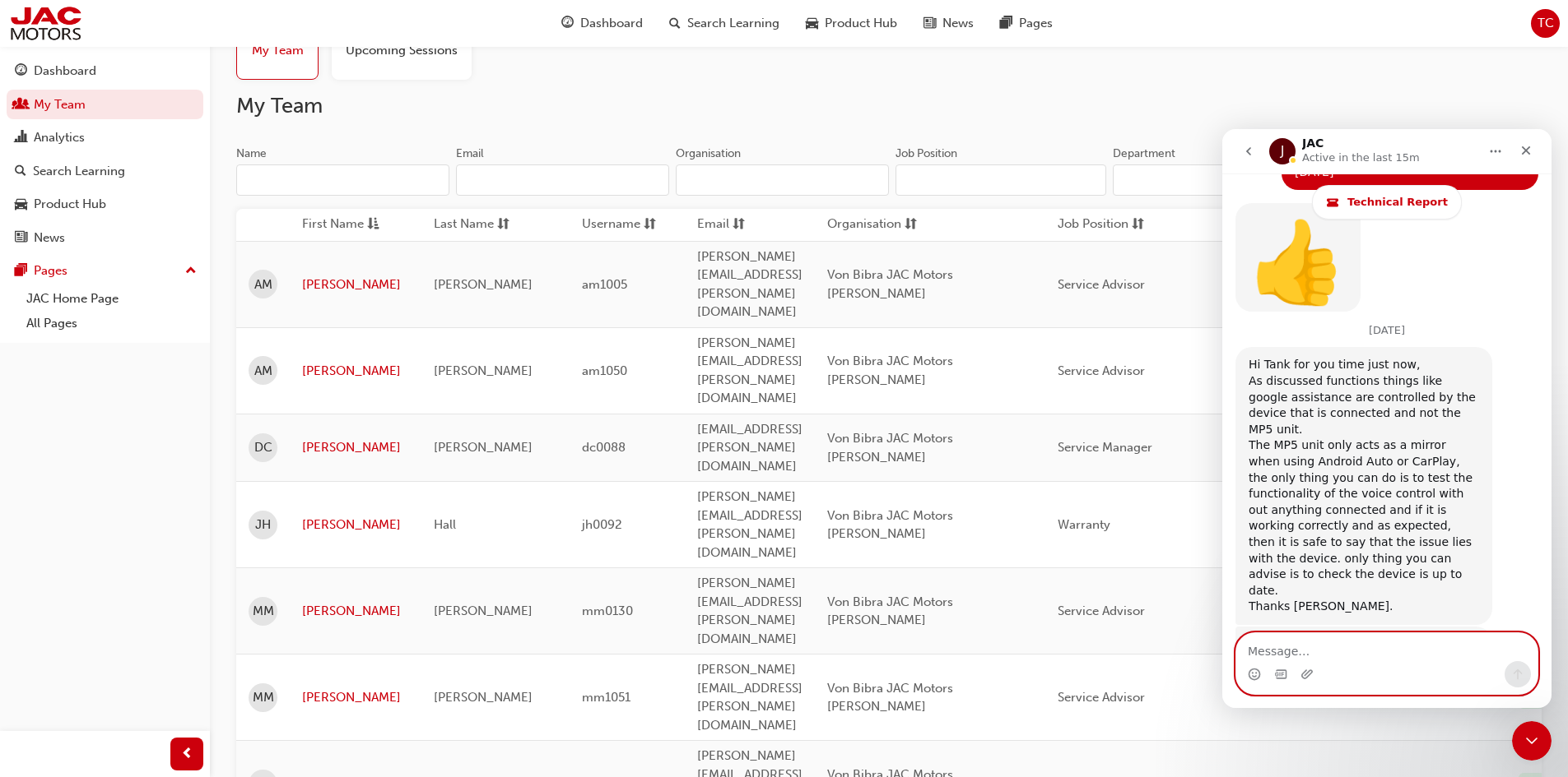
scroll to position [3313, 0]
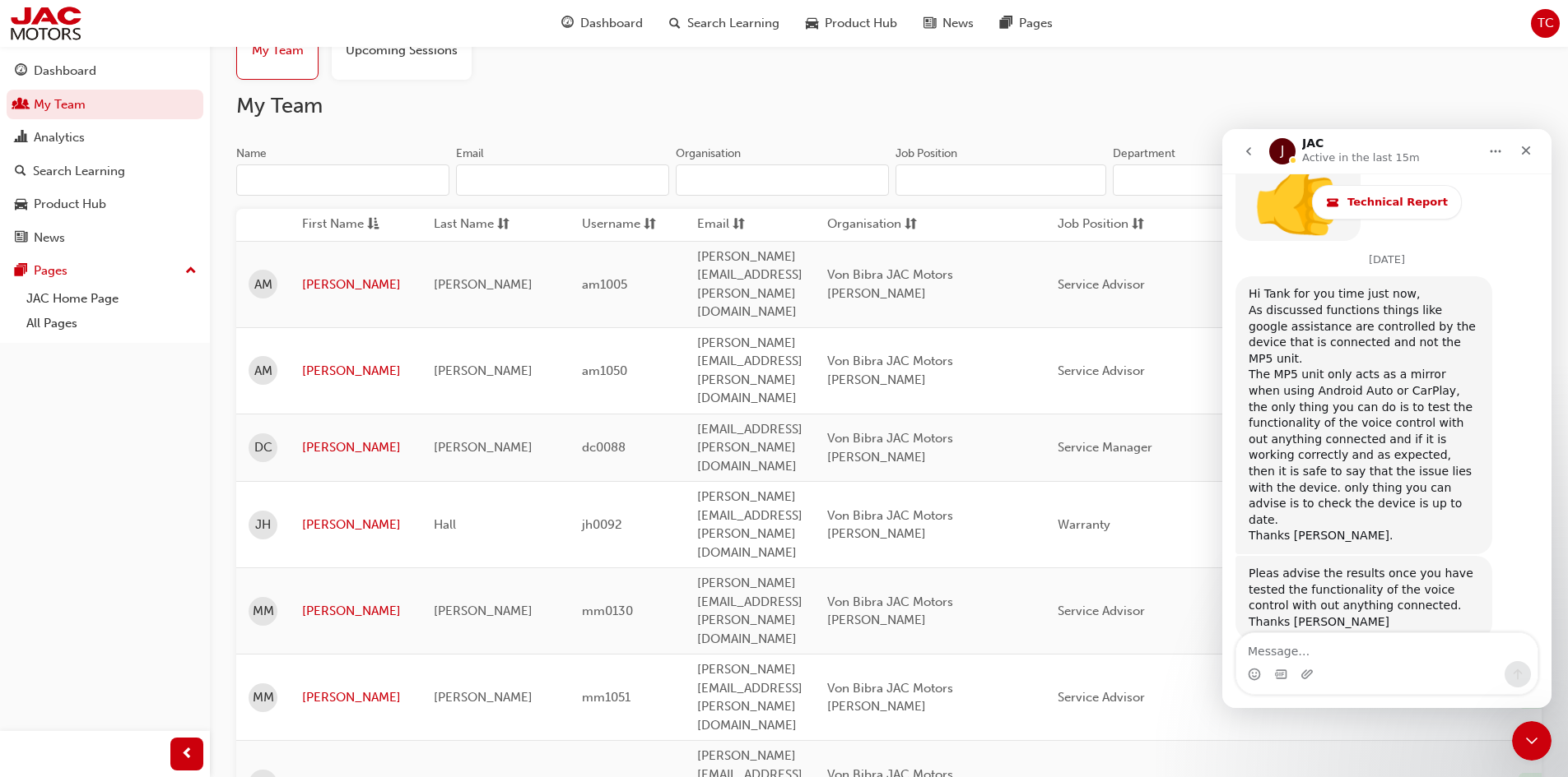
click at [1259, 148] on button "go back" at bounding box center [1248, 151] width 32 height 32
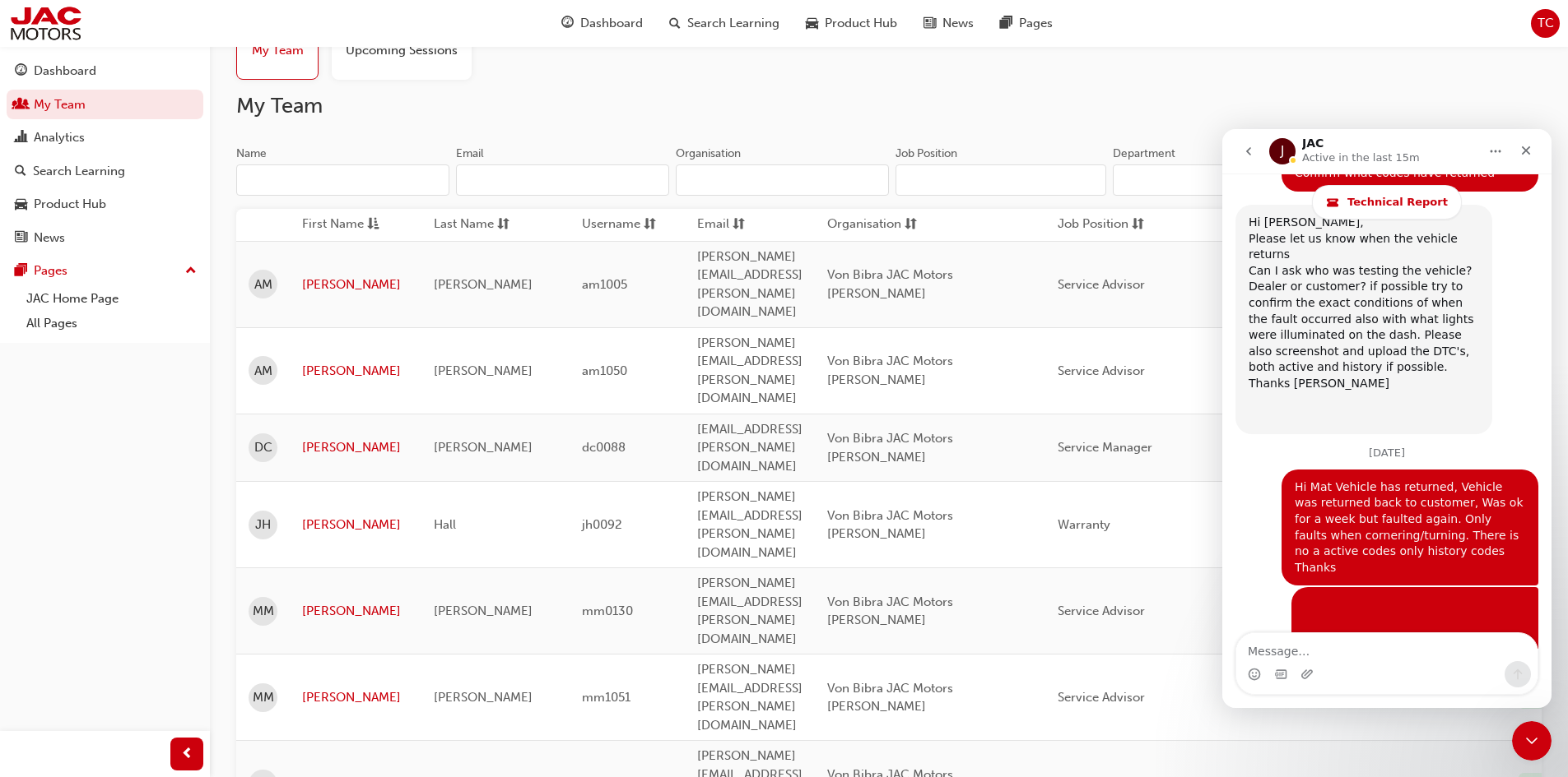
scroll to position [9289, 0]
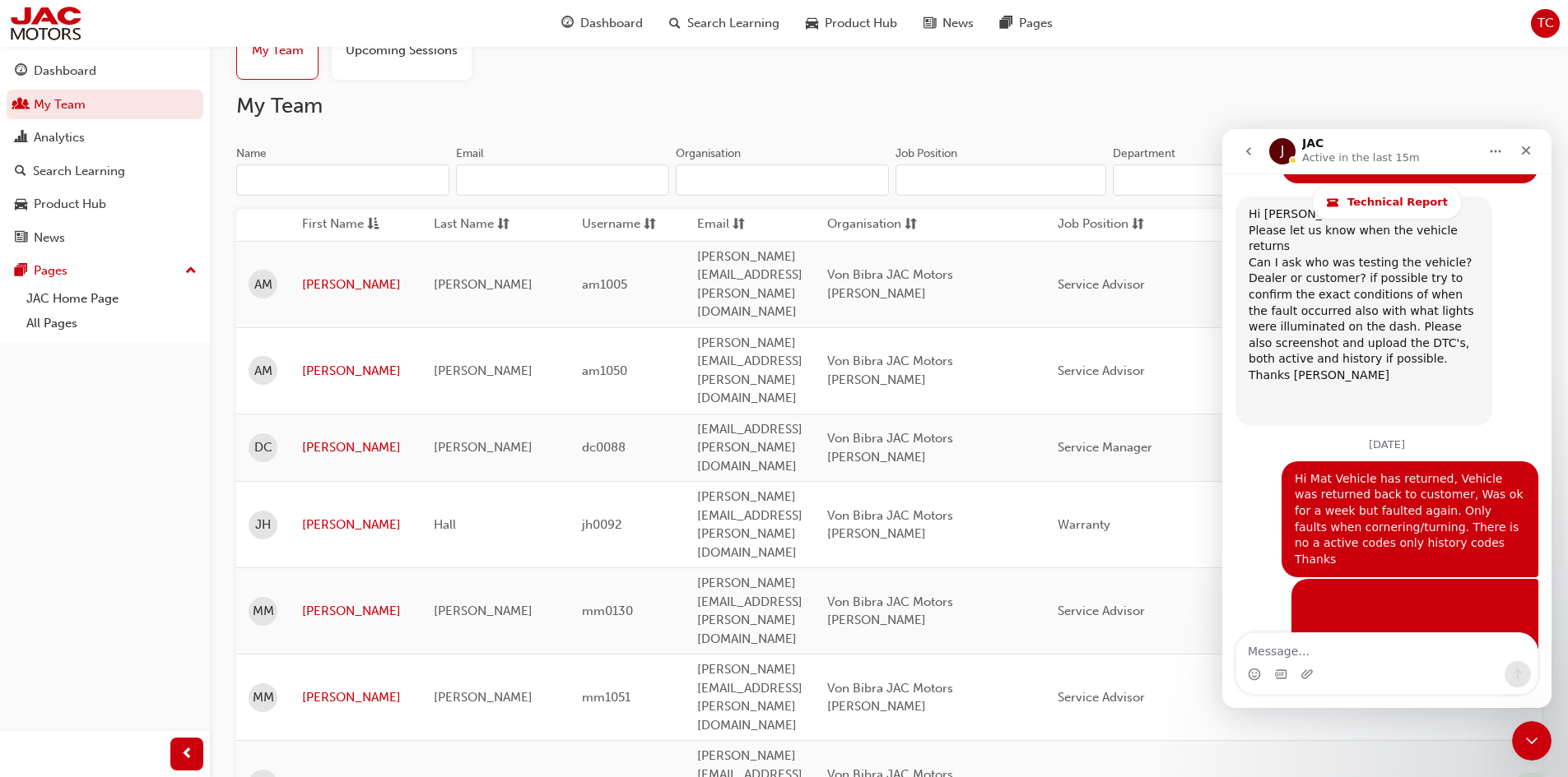
click at [1277, 651] on textarea "Message…" at bounding box center [1386, 648] width 301 height 28
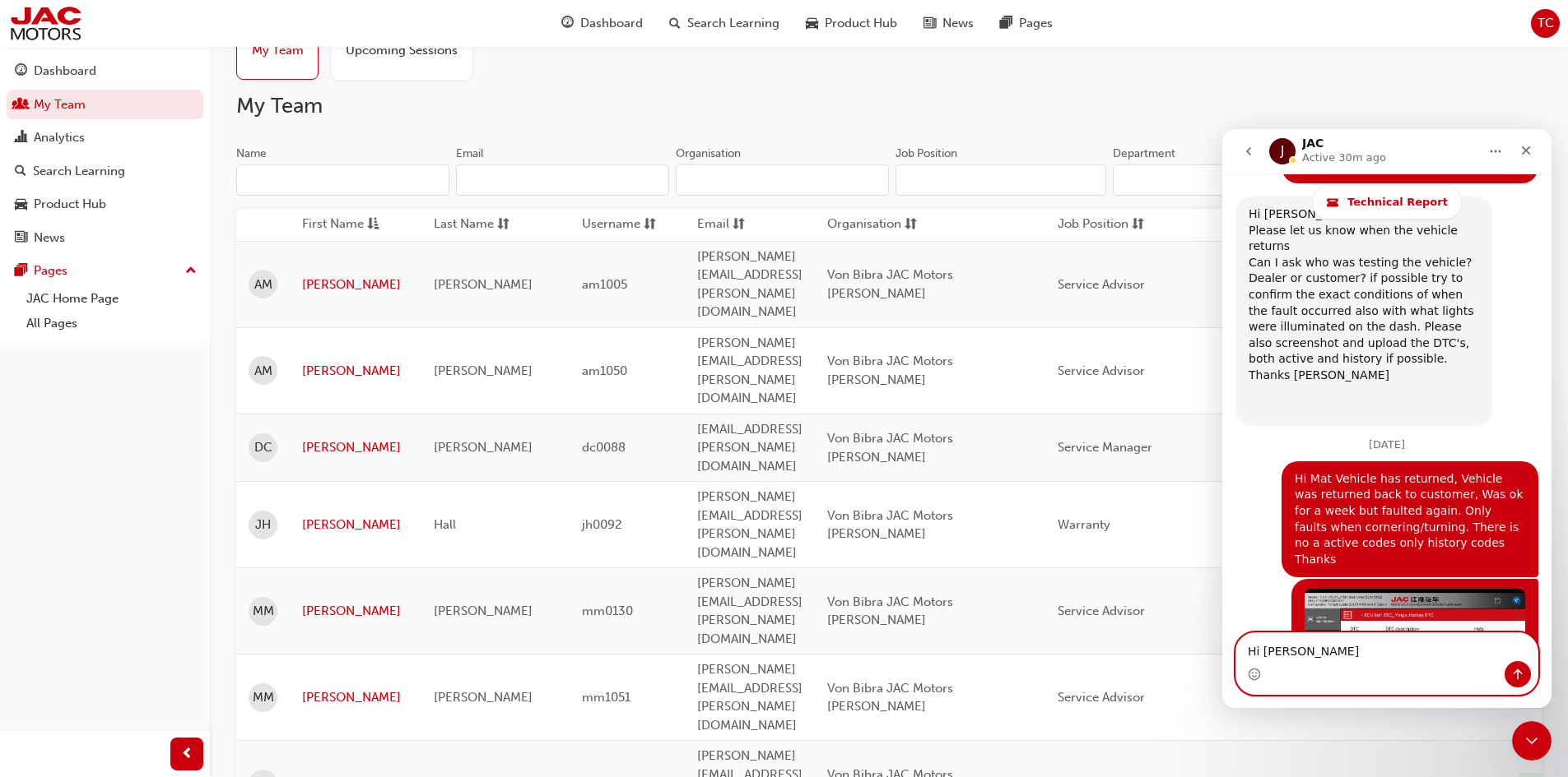
click at [1308, 653] on textarea "Hi [PERSON_NAME]" at bounding box center [1386, 648] width 301 height 28
type textarea "Hi [PERSON_NAME] Here are the photos that are requested"
click at [1522, 676] on icon "Send a message…" at bounding box center [1517, 675] width 14 height 14
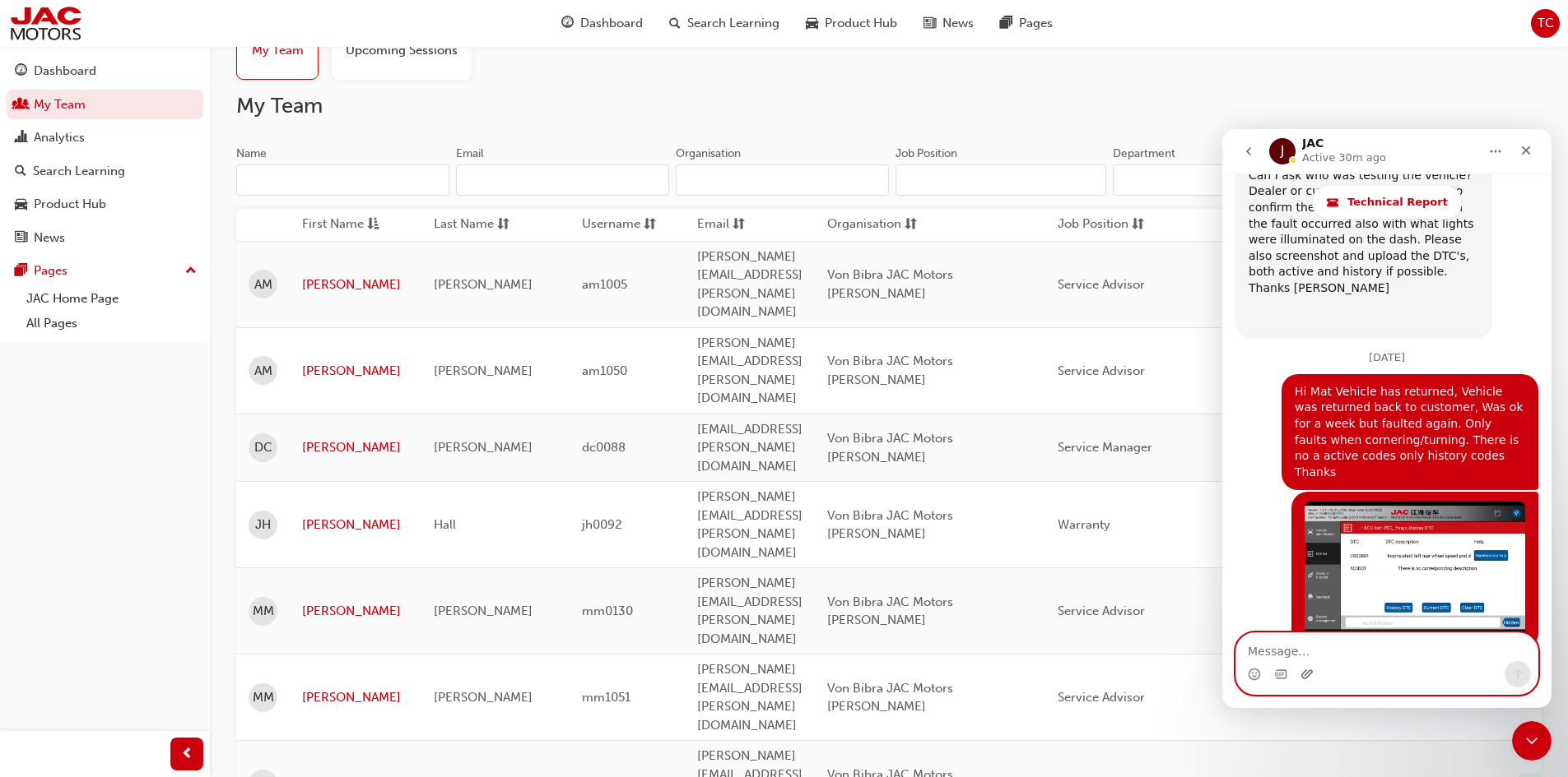
click at [1303, 678] on icon "Upload attachment" at bounding box center [1306, 674] width 12 height 9
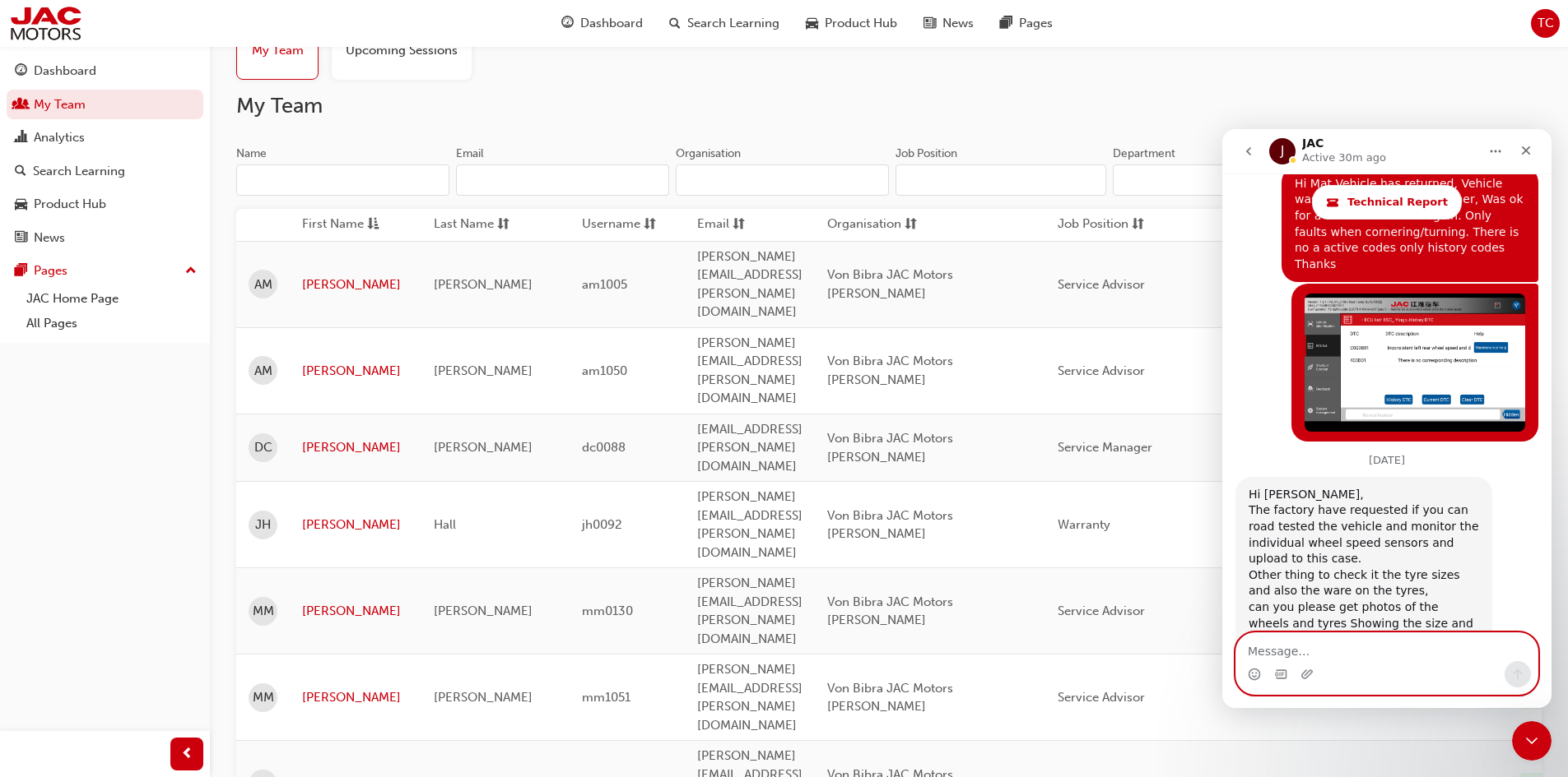
scroll to position [9624, 0]
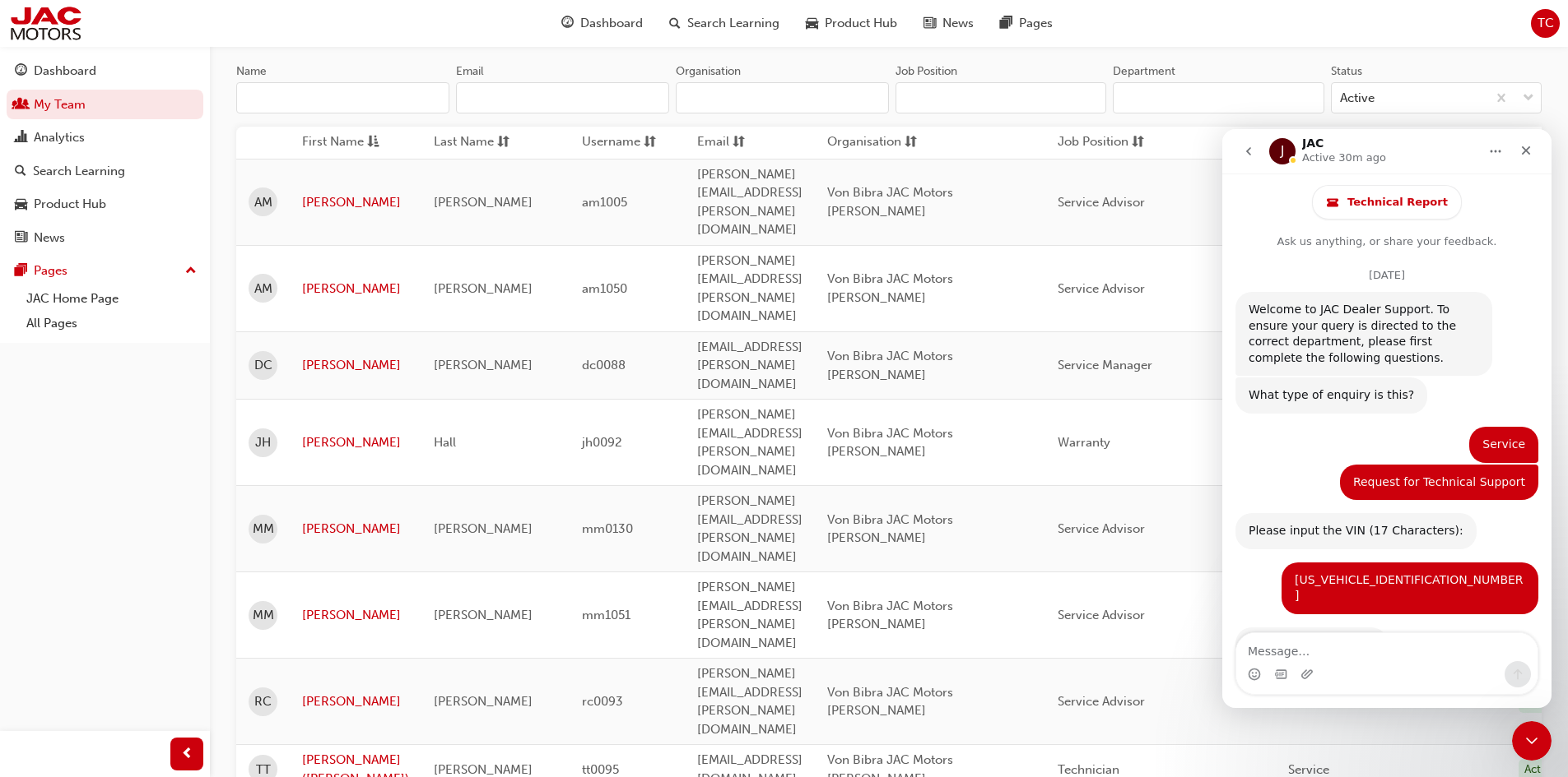
scroll to position [9628, 0]
